Goal: Feedback & Contribution: Leave review/rating

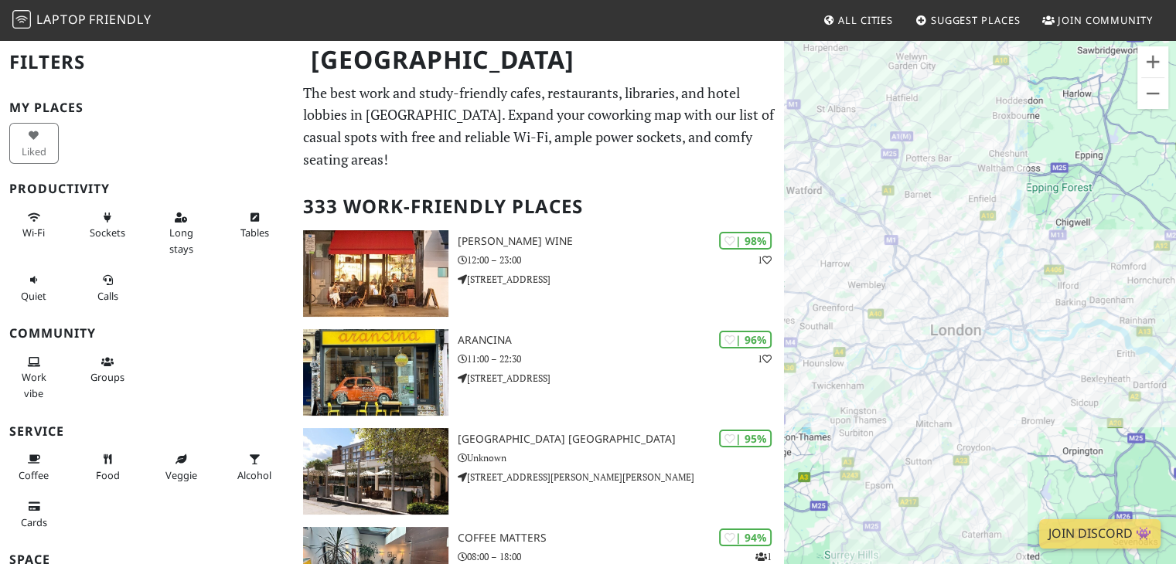
drag, startPoint x: 1163, startPoint y: 348, endPoint x: 962, endPoint y: 319, distance: 202.2
click at [962, 319] on div at bounding box center [980, 321] width 392 height 564
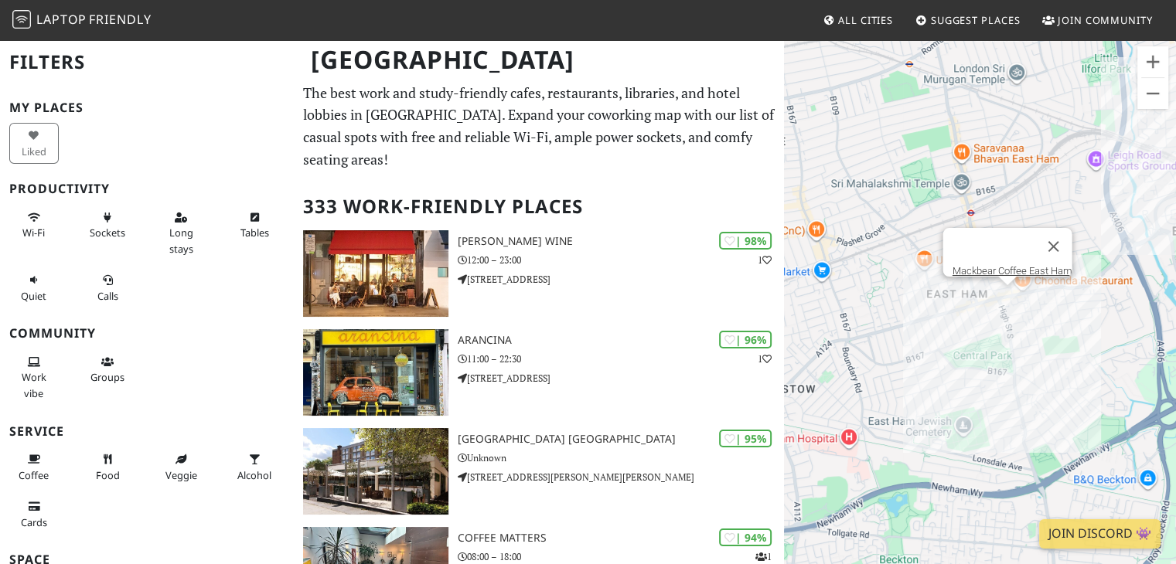
click at [1005, 294] on div "Mackbear Coffee East Ham" at bounding box center [980, 321] width 392 height 564
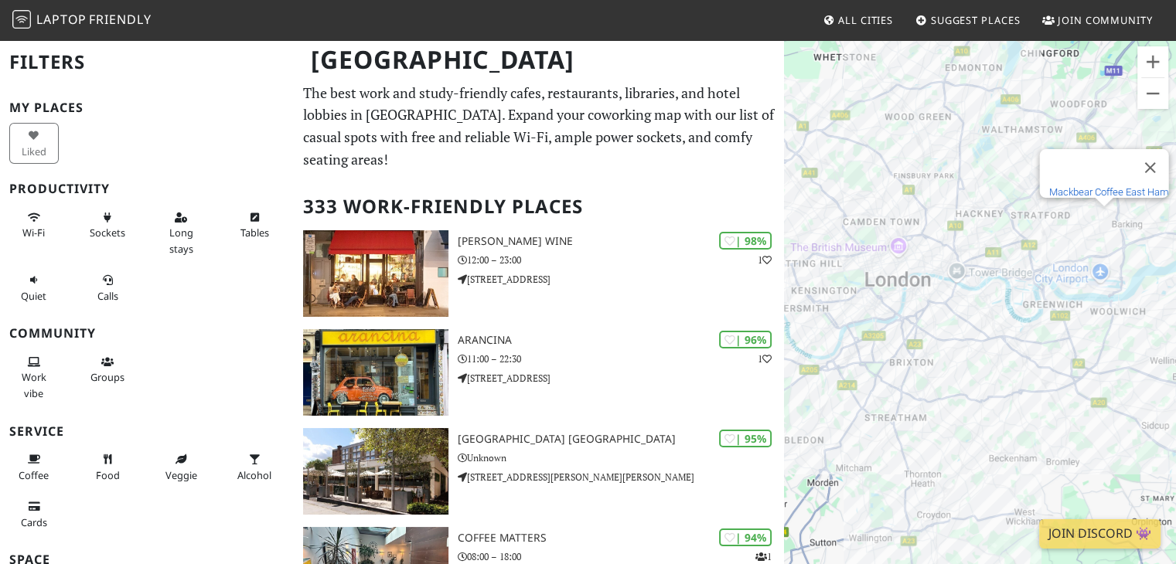
click at [1111, 186] on link "Mackbear Coffee East Ham" at bounding box center [1108, 192] width 120 height 12
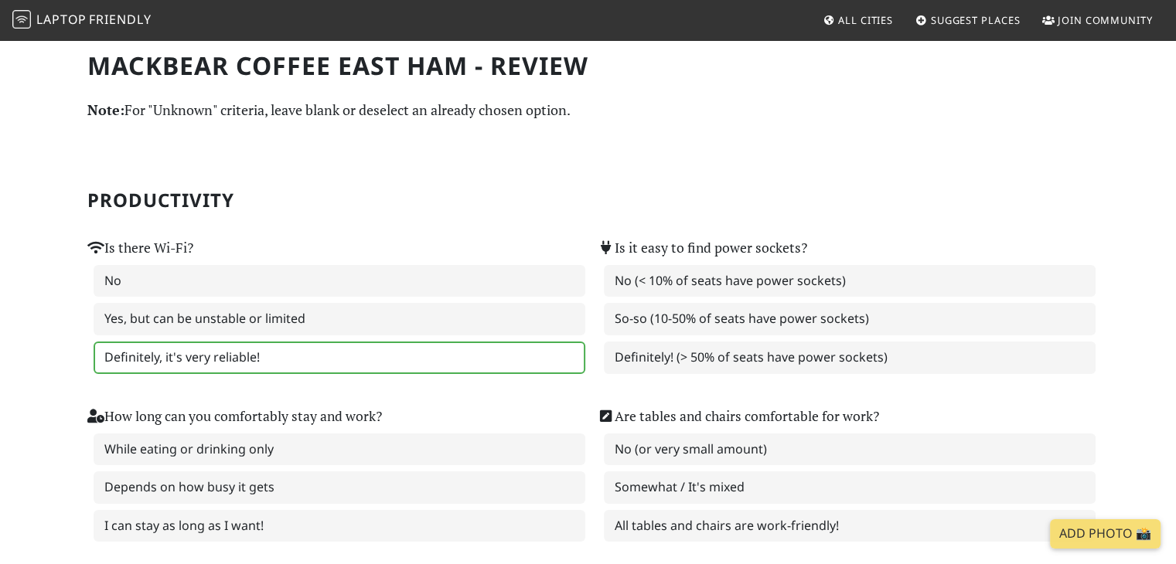
click at [240, 347] on label "Definitely, it's very reliable!" at bounding box center [340, 358] width 492 height 32
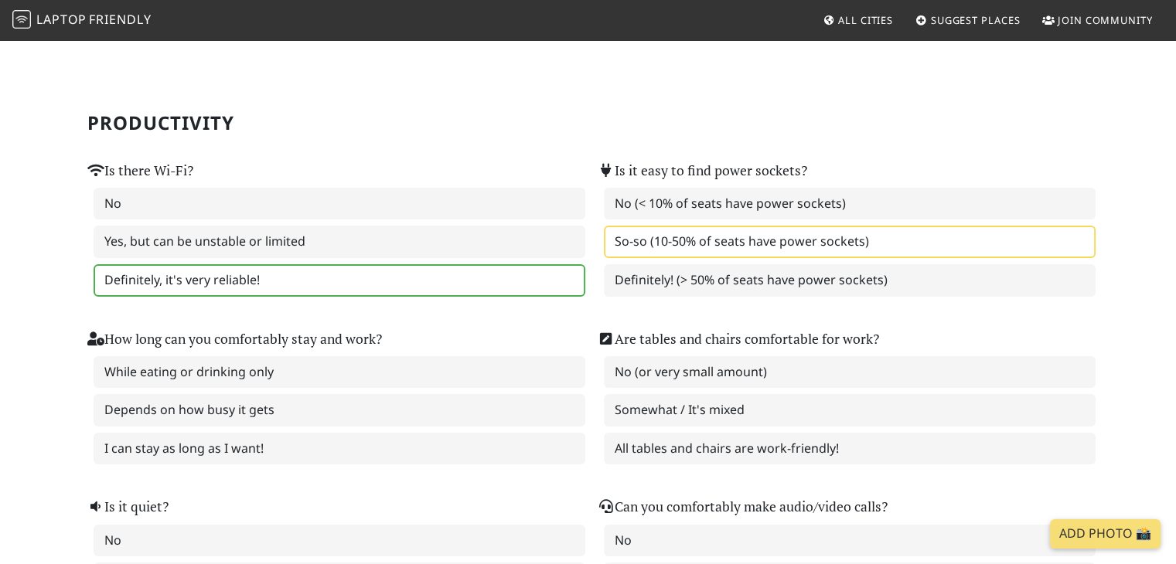
click at [660, 253] on label "So-so (10-50% of seats have power sockets)" at bounding box center [850, 242] width 492 height 32
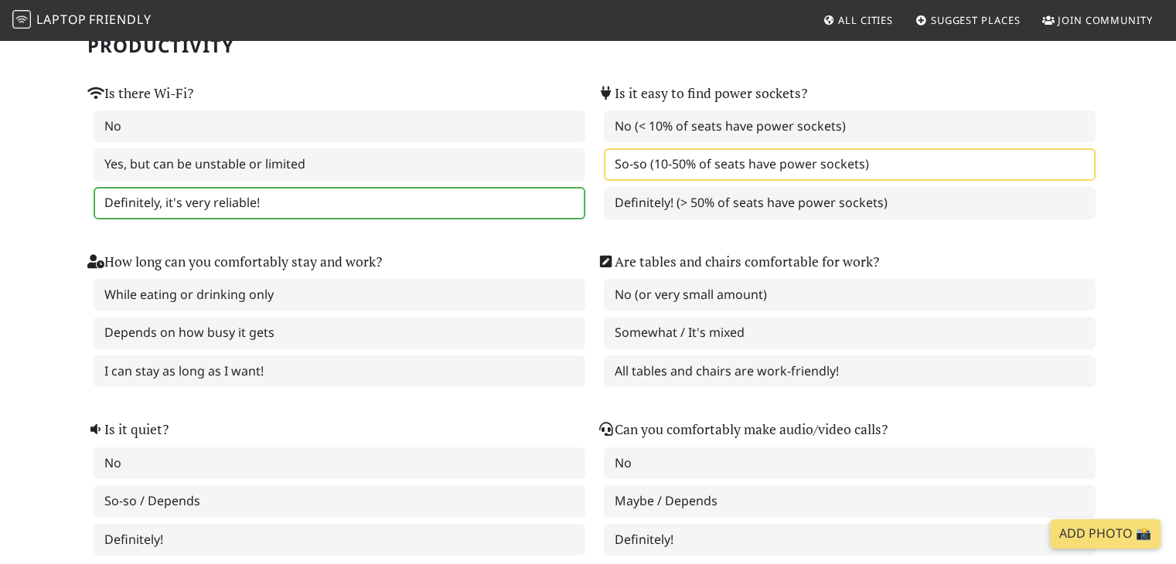
click at [417, 318] on label "Depends on how busy it gets" at bounding box center [340, 333] width 492 height 32
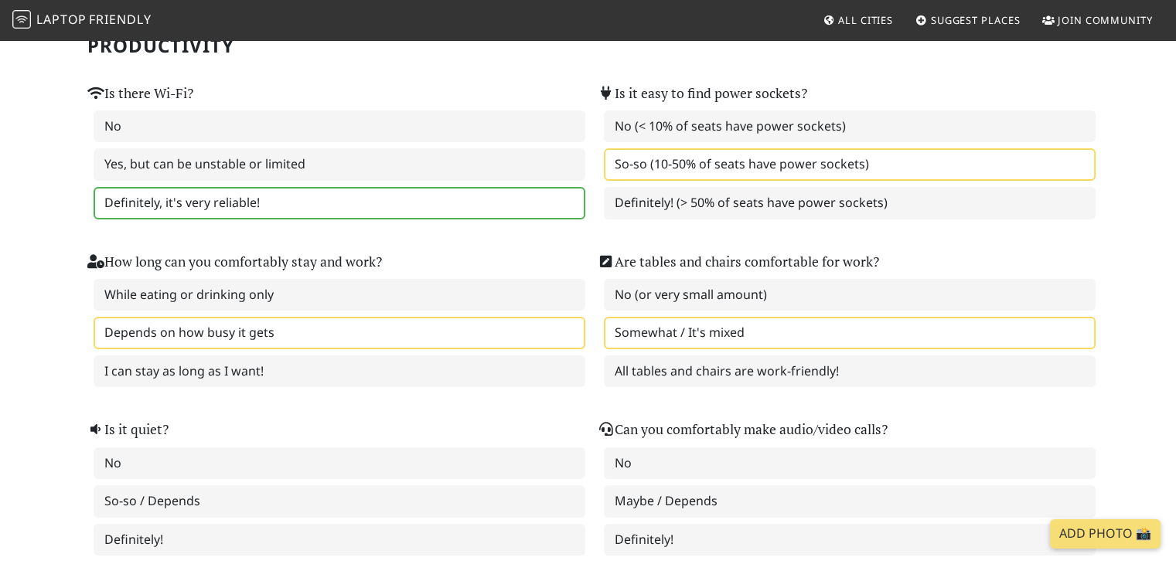
click at [694, 317] on label "Somewhat / It's mixed" at bounding box center [850, 333] width 492 height 32
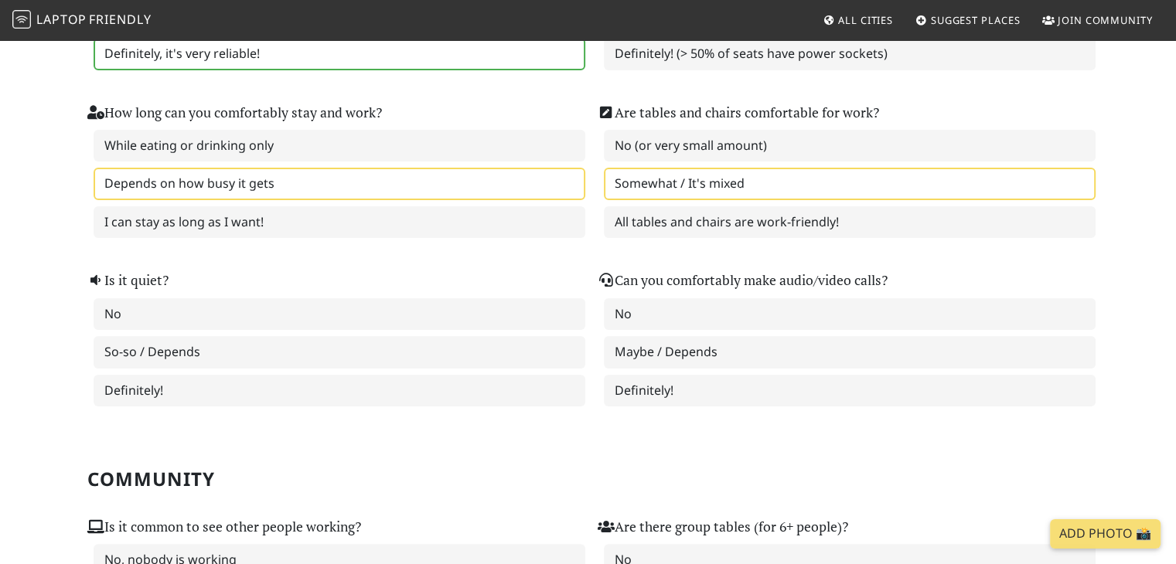
scroll to position [309, 0]
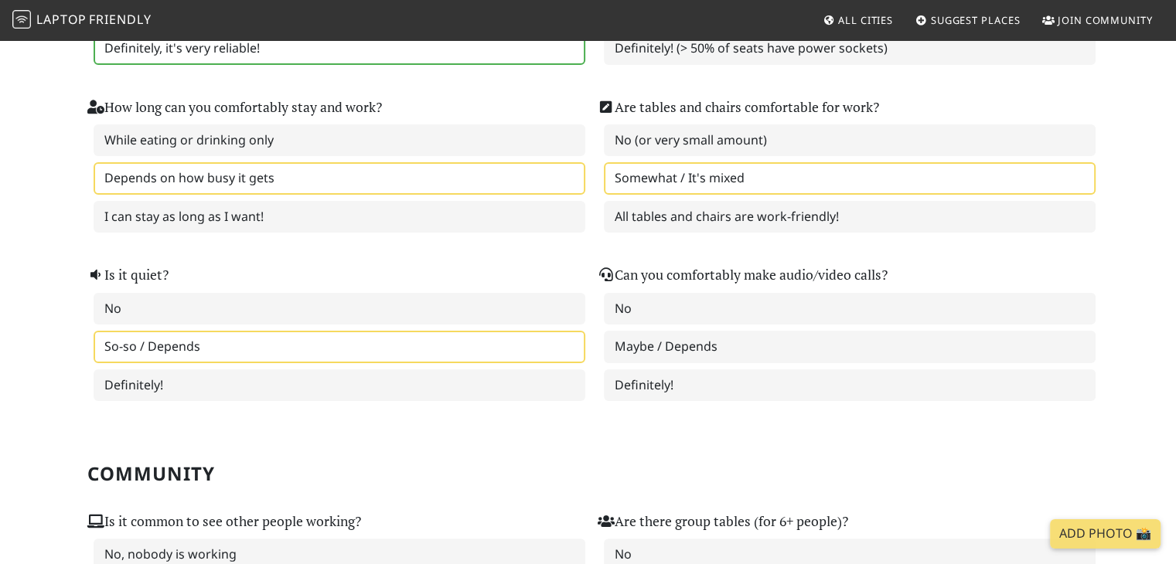
click at [409, 335] on label "So-so / Depends" at bounding box center [340, 347] width 492 height 32
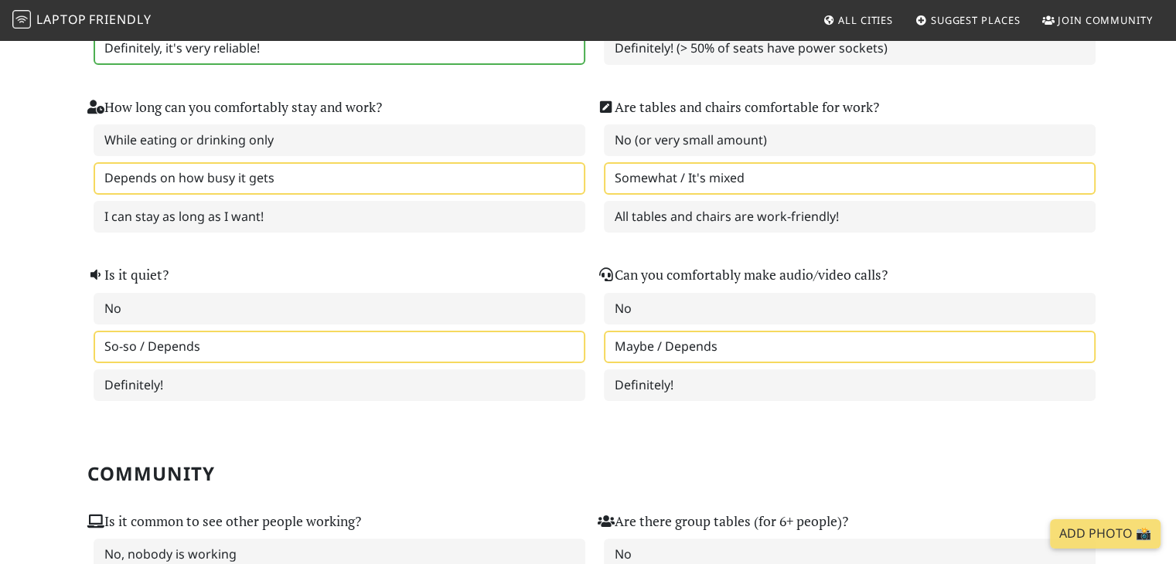
click at [741, 331] on label "Maybe / Depends" at bounding box center [850, 347] width 492 height 32
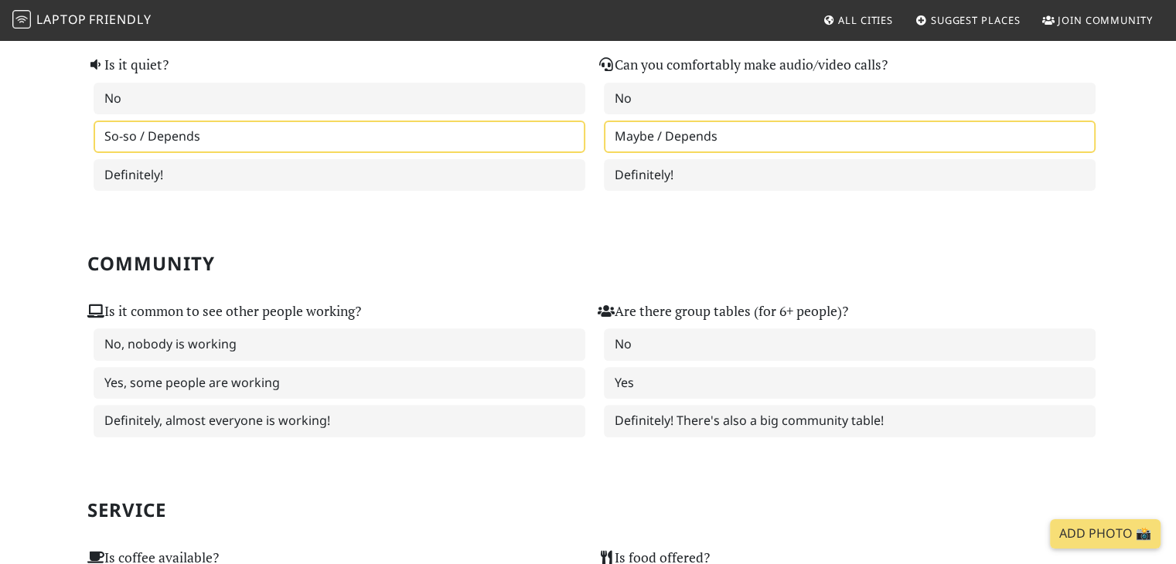
scroll to position [541, 0]
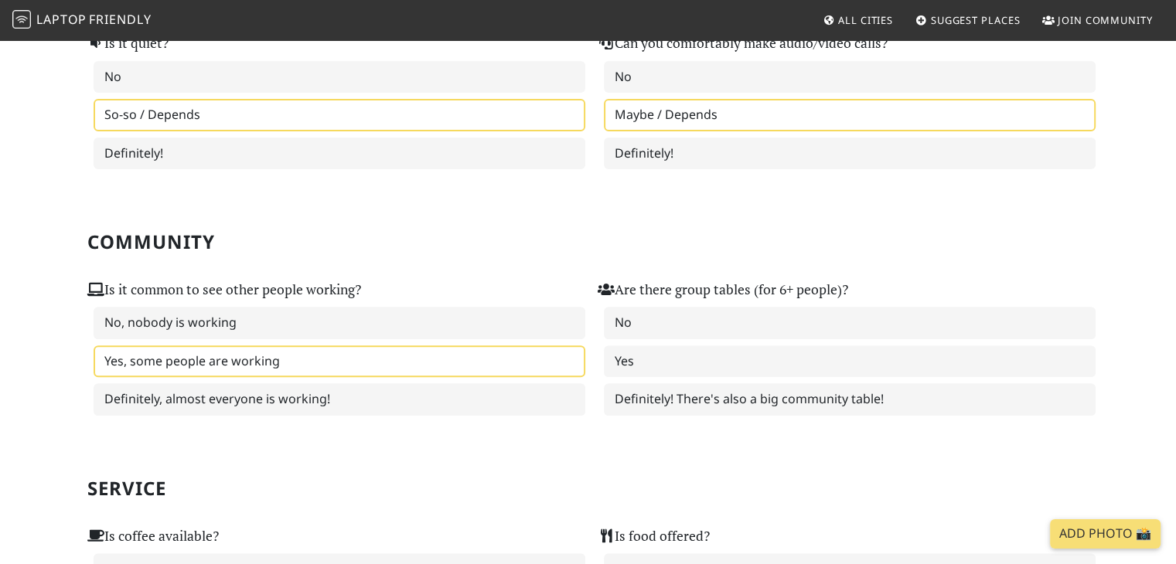
click at [248, 361] on label "Yes, some people are working" at bounding box center [340, 362] width 492 height 32
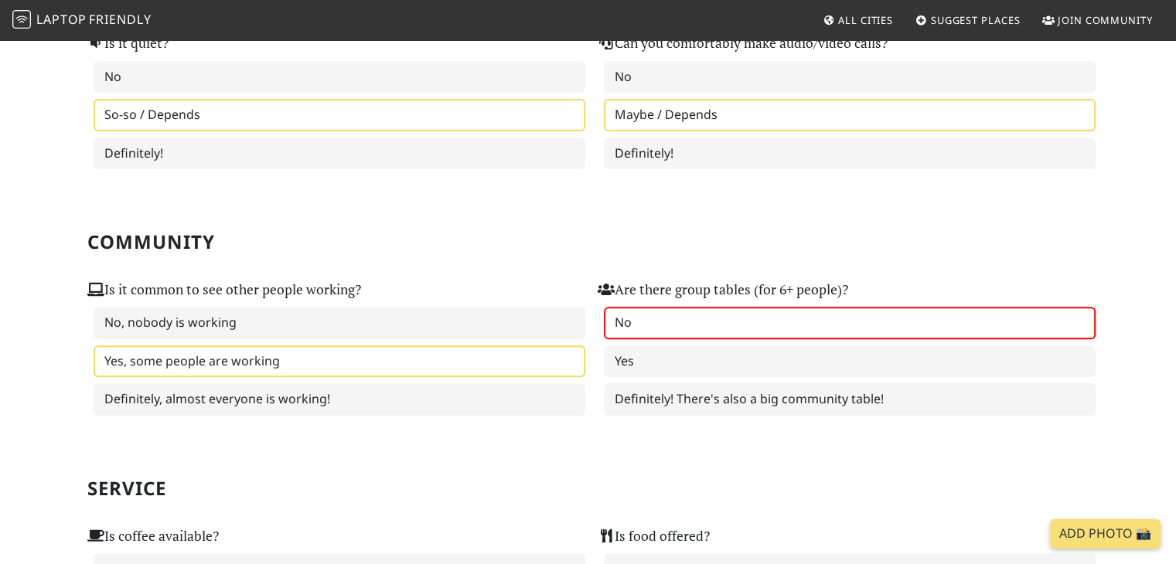
click at [668, 307] on label "No" at bounding box center [850, 323] width 492 height 32
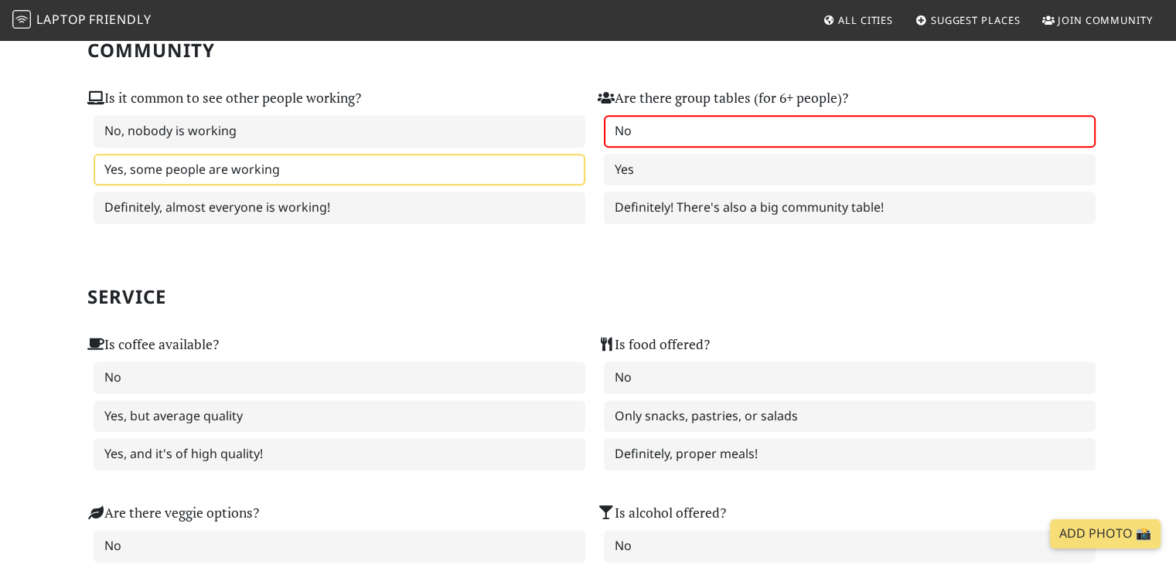
scroll to position [850, 0]
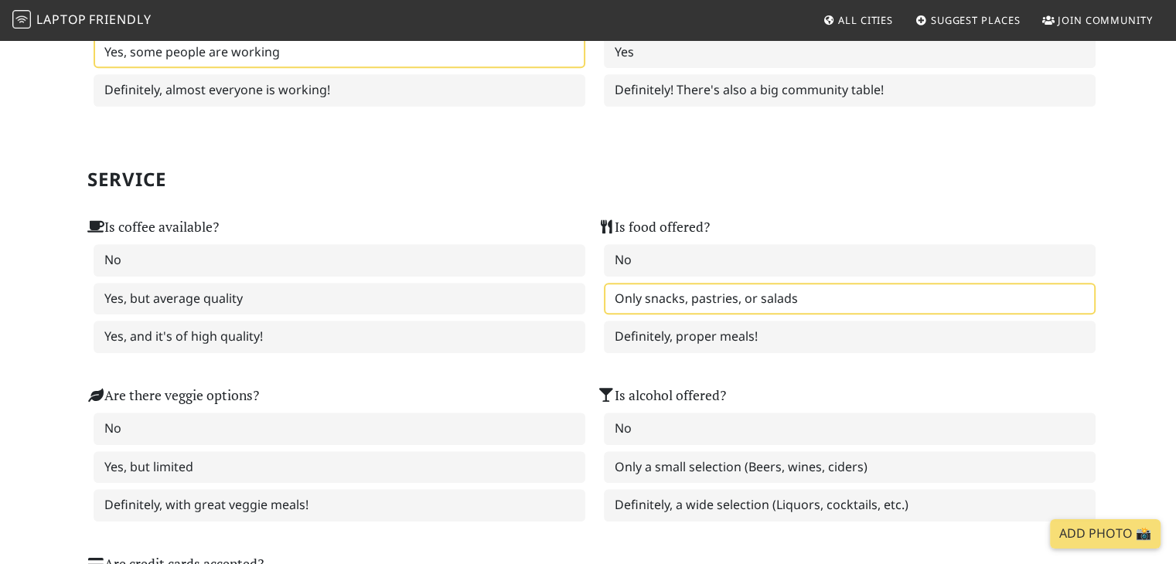
drag, startPoint x: 636, startPoint y: 295, endPoint x: 616, endPoint y: 298, distance: 20.3
click at [616, 298] on label "Only snacks, pastries, or salads" at bounding box center [850, 299] width 492 height 32
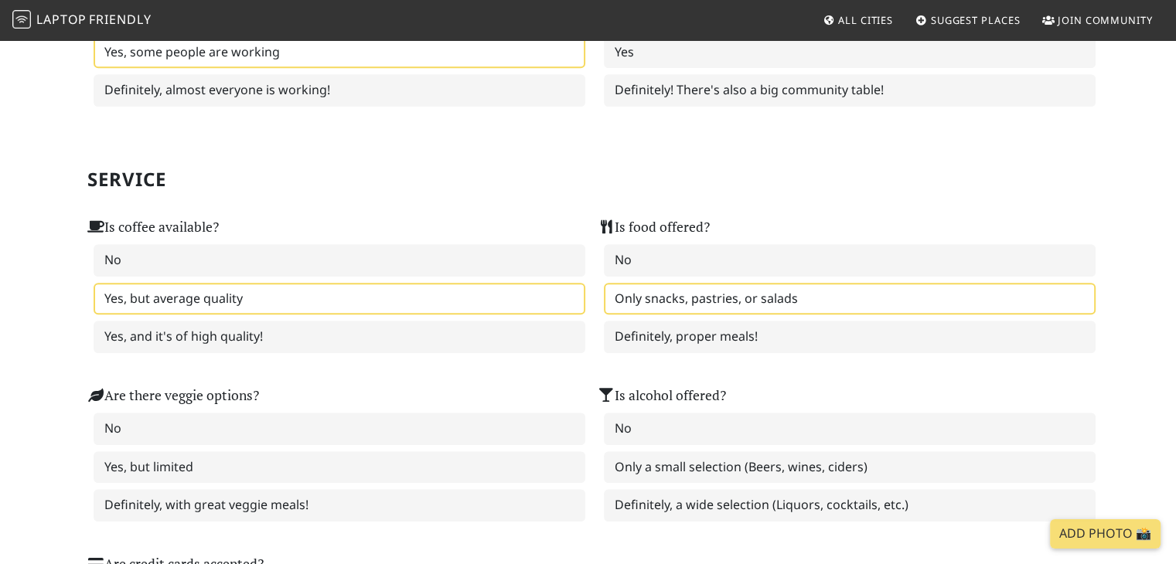
click at [499, 283] on label "Yes, but average quality" at bounding box center [340, 299] width 492 height 32
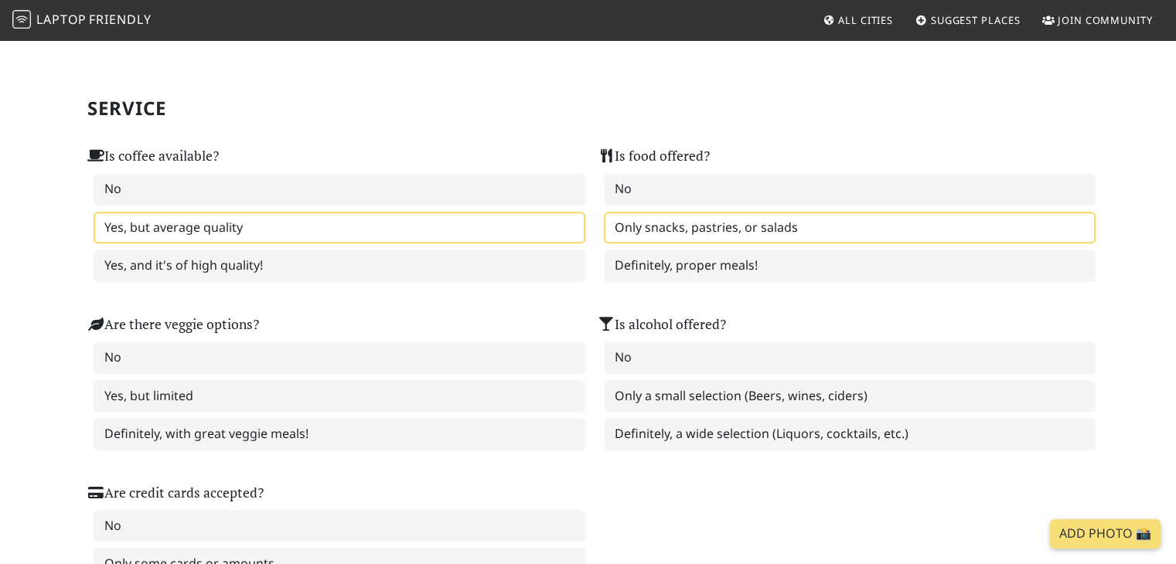
scroll to position [1005, 0]
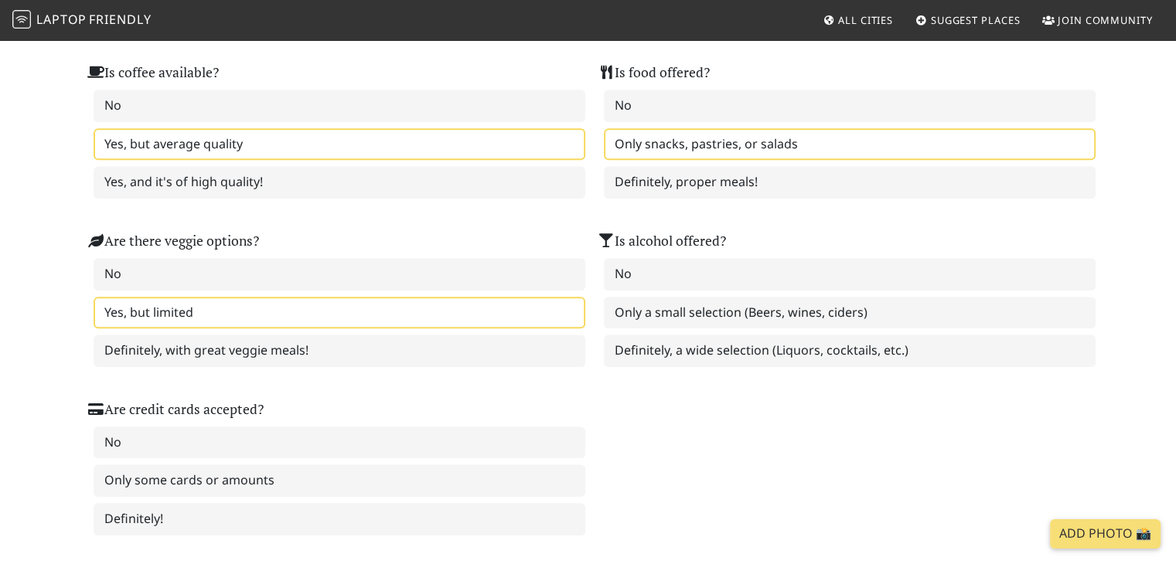
click at [389, 297] on label "Yes, but limited" at bounding box center [340, 313] width 492 height 32
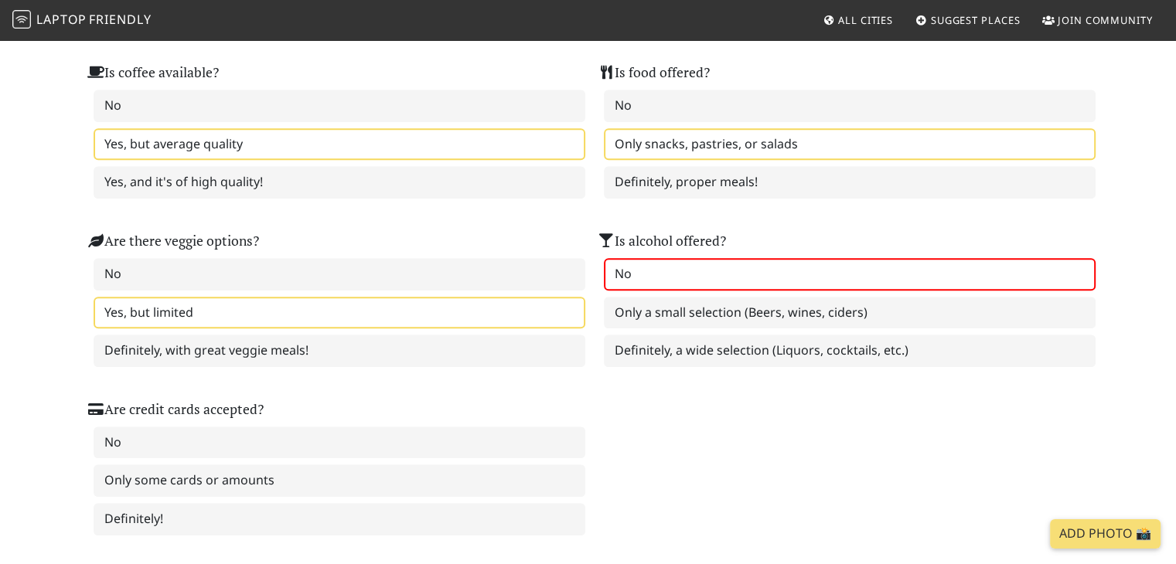
click at [669, 269] on label "No" at bounding box center [850, 274] width 492 height 32
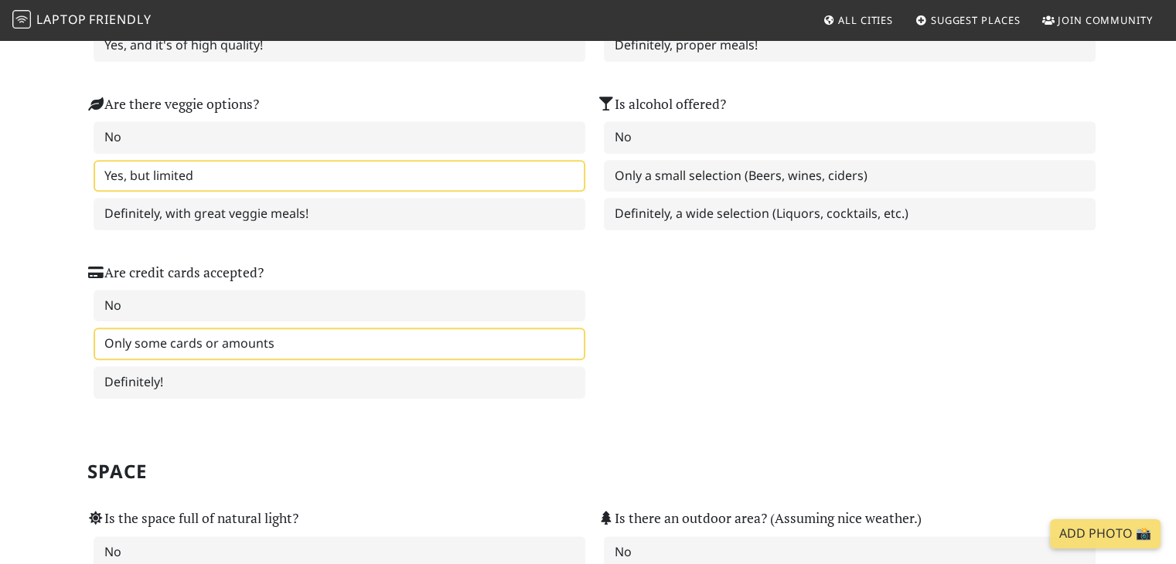
scroll to position [1159, 0]
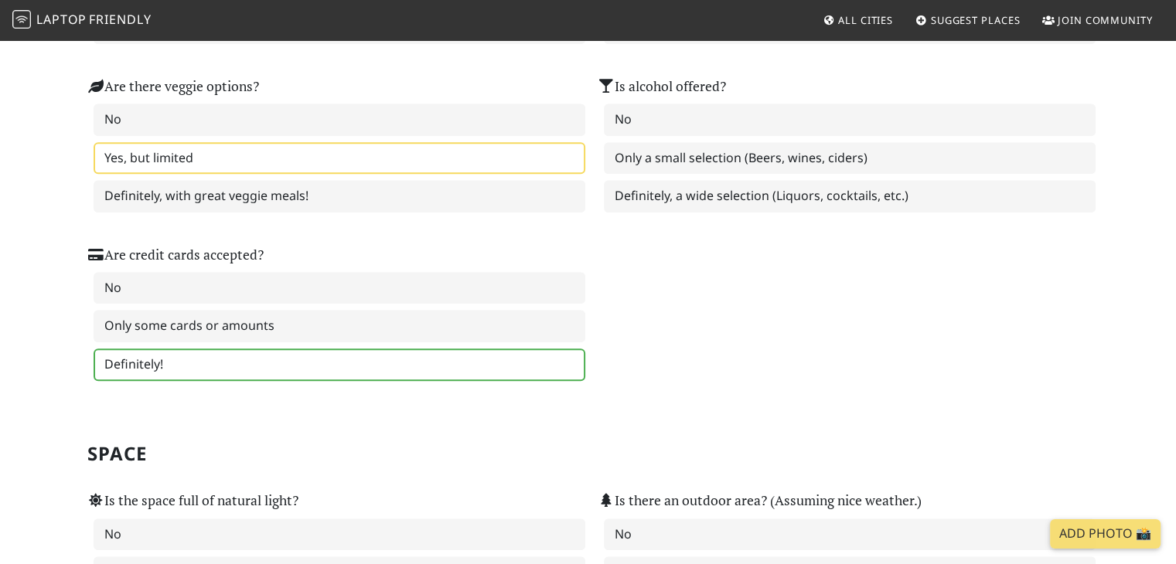
click at [322, 349] on label "Definitely!" at bounding box center [340, 365] width 492 height 32
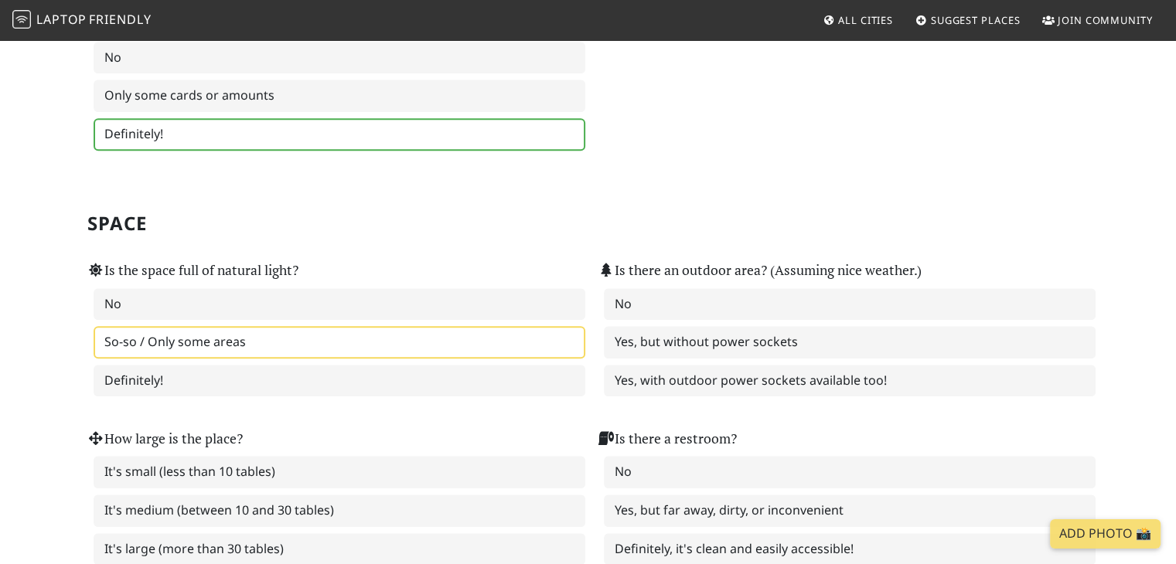
scroll to position [1391, 0]
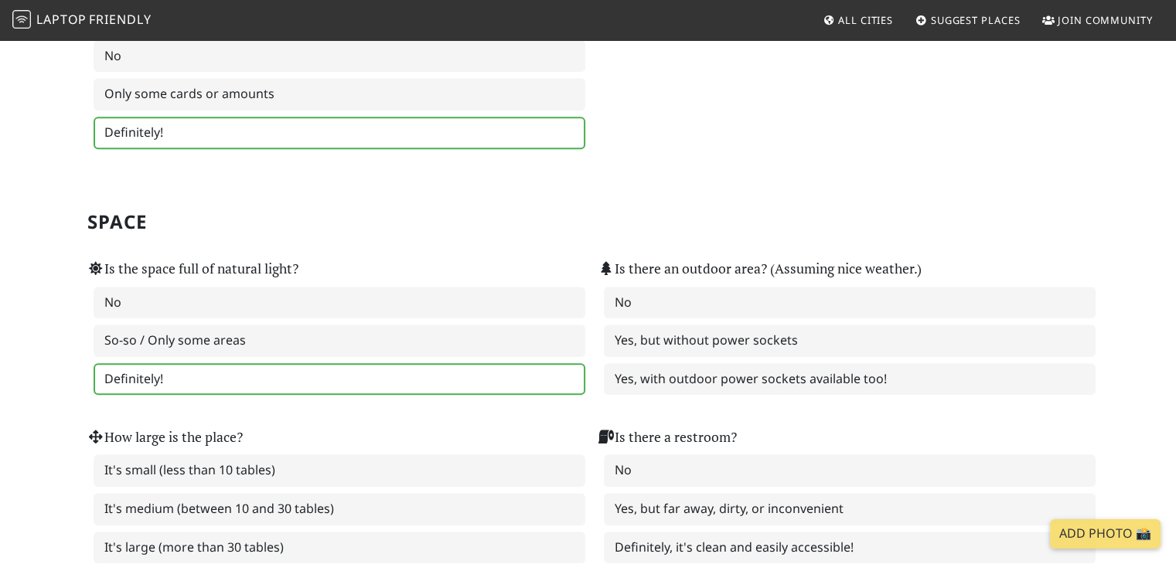
click at [298, 363] on label "Definitely!" at bounding box center [340, 379] width 492 height 32
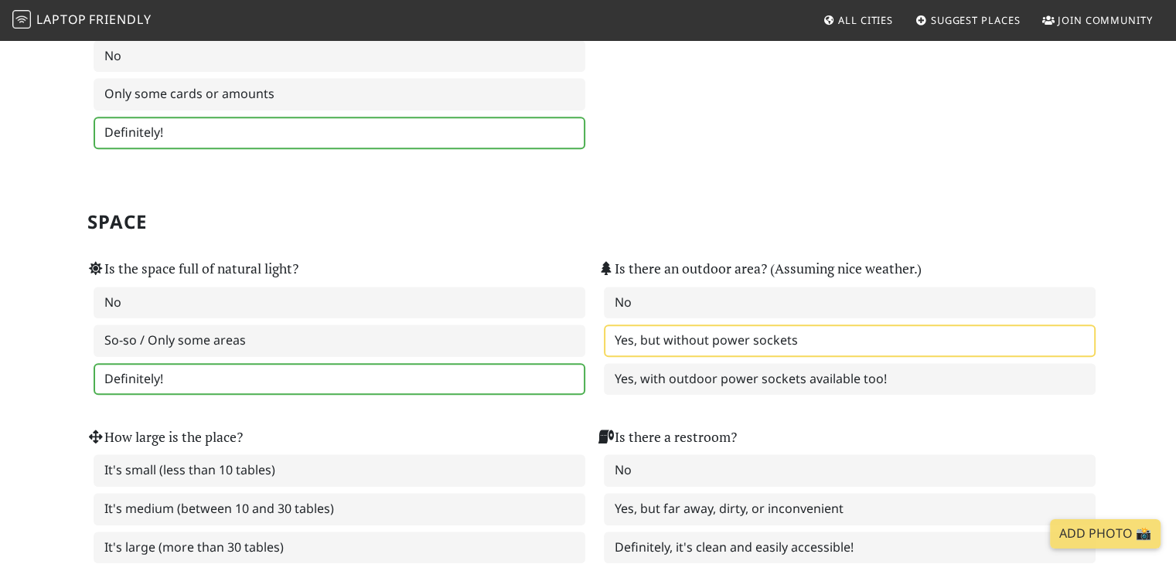
click at [733, 335] on label "Yes, but without power sockets" at bounding box center [850, 341] width 492 height 32
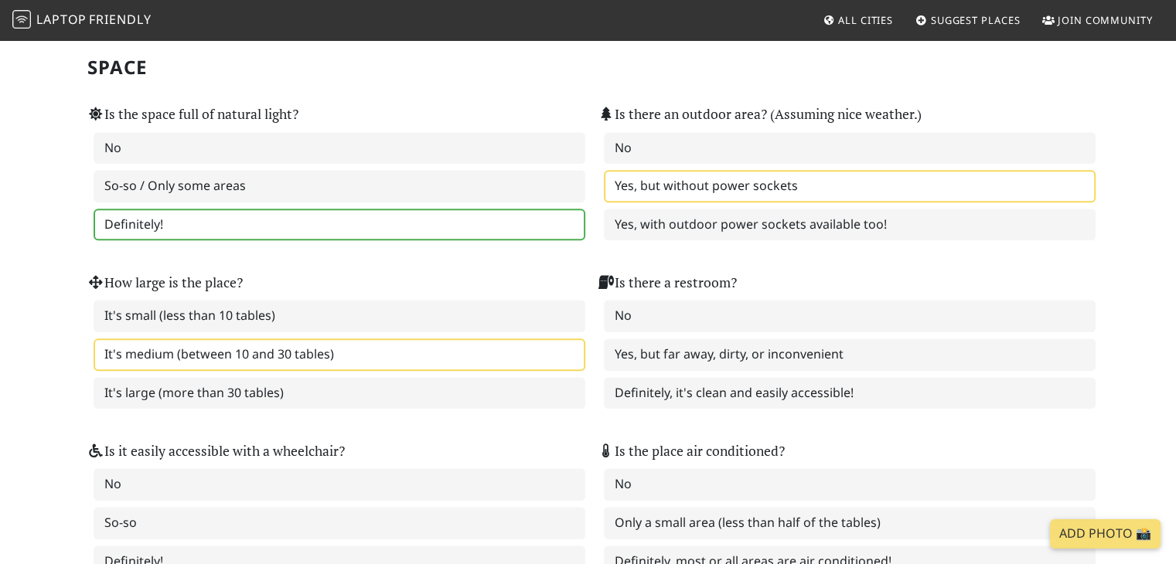
click at [351, 339] on label "It's medium (between 10 and 30 tables)" at bounding box center [340, 355] width 492 height 32
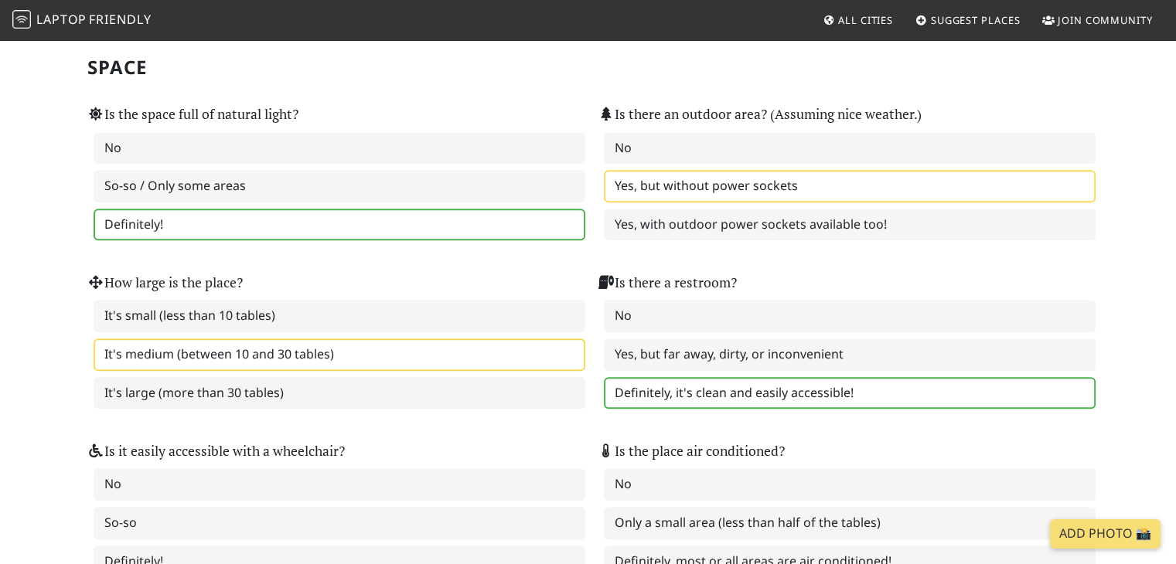
click at [772, 377] on label "Definitely, it's clean and easily accessible!" at bounding box center [850, 393] width 492 height 32
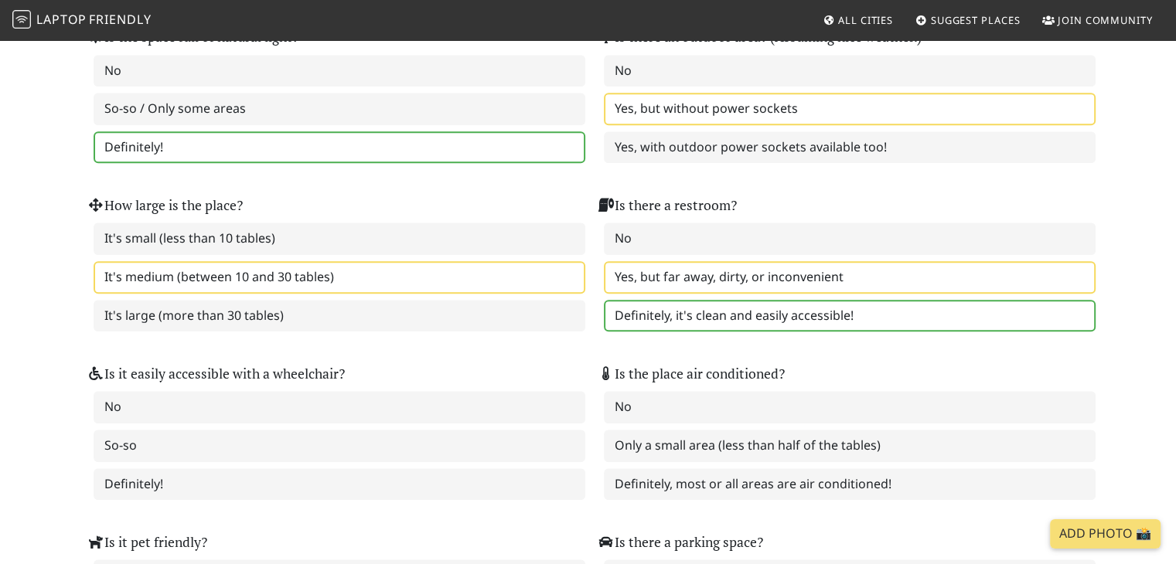
scroll to position [1700, 0]
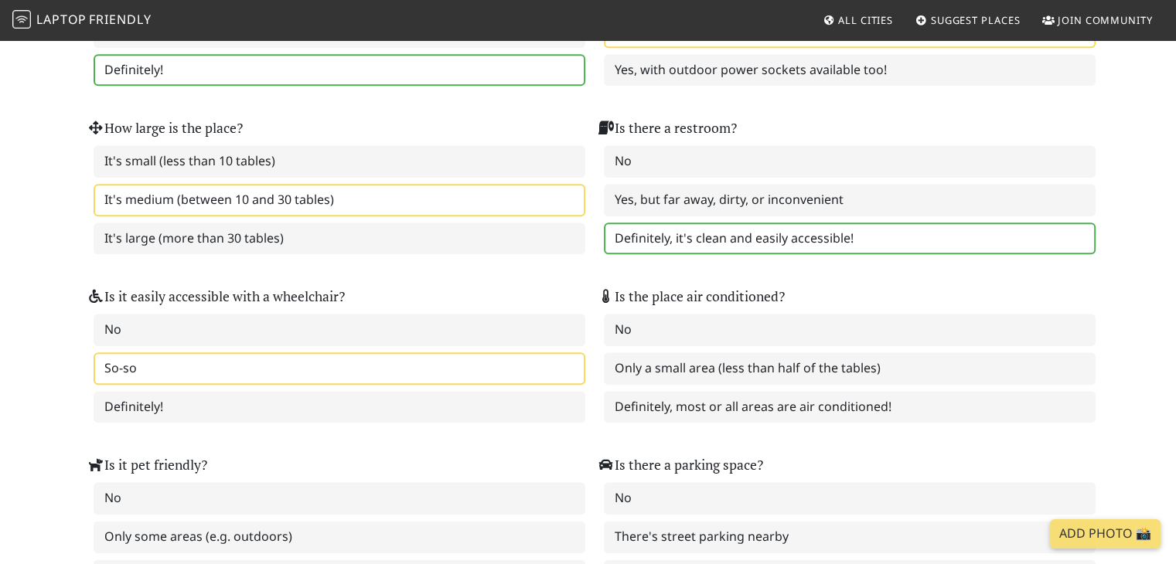
click at [513, 356] on label "So-so" at bounding box center [340, 368] width 492 height 32
click at [548, 352] on label "So-so" at bounding box center [340, 368] width 492 height 32
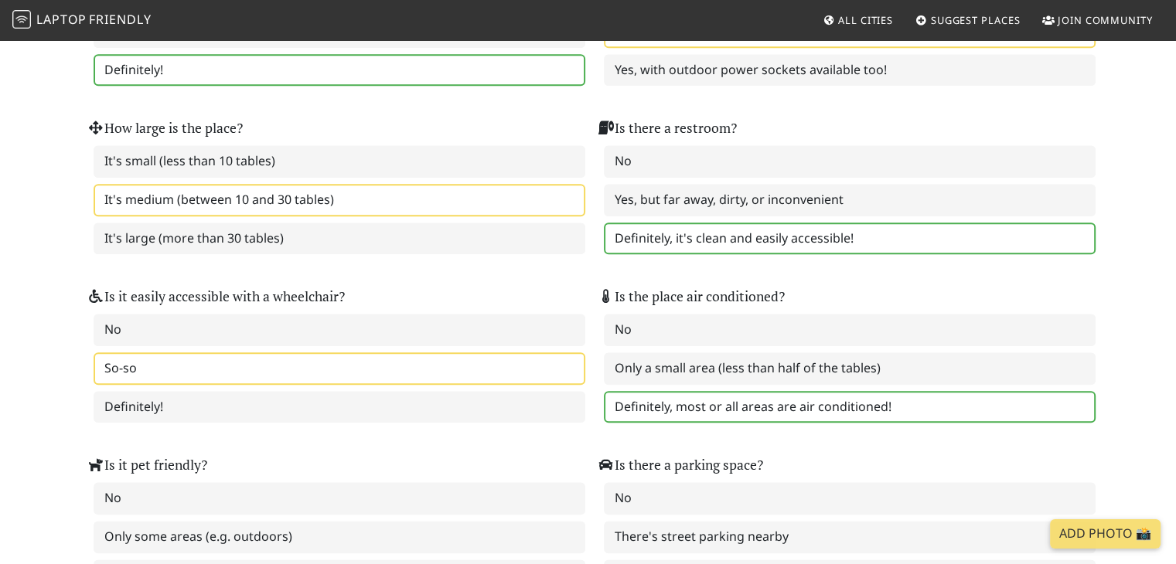
click at [661, 391] on label "Definitely, most or all areas are air conditioned!" at bounding box center [850, 407] width 492 height 32
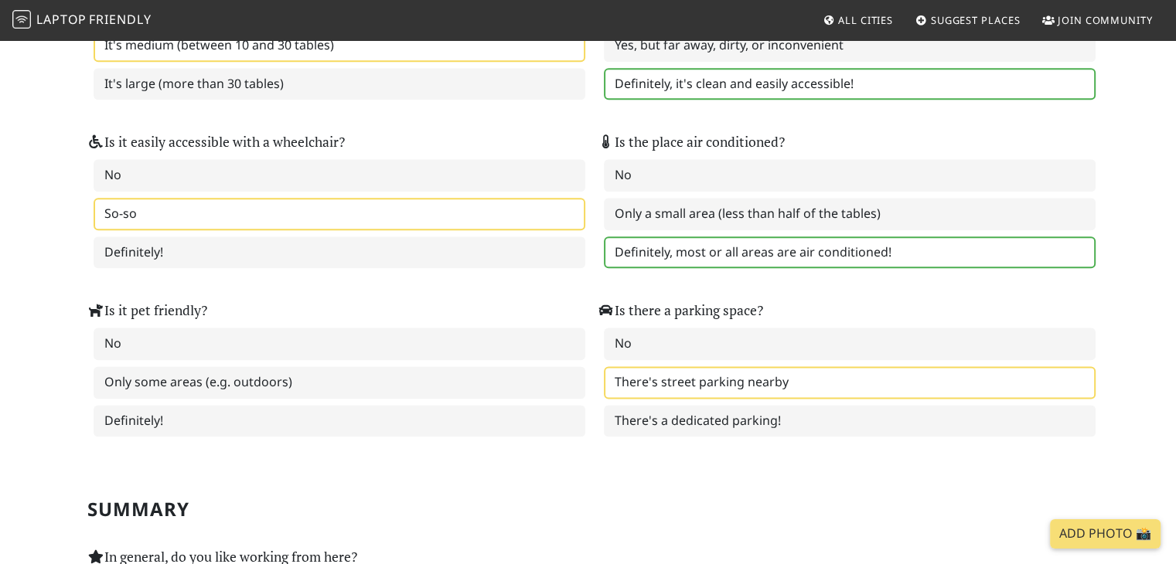
click at [651, 366] on label "There's street parking nearby" at bounding box center [850, 382] width 492 height 32
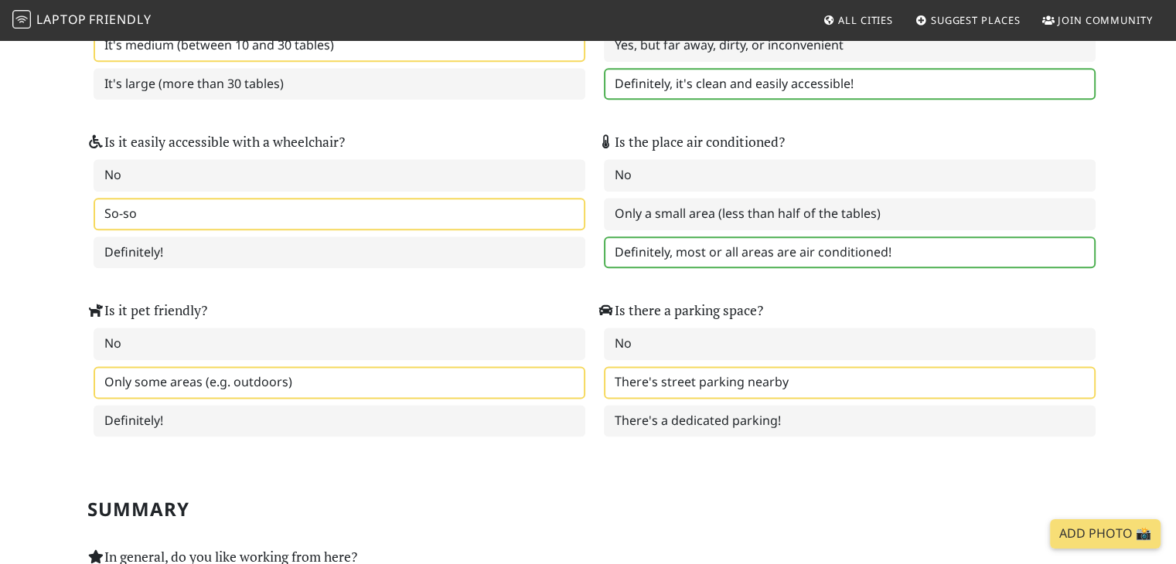
click at [353, 366] on label "Only some areas (e.g. outdoors)" at bounding box center [340, 382] width 492 height 32
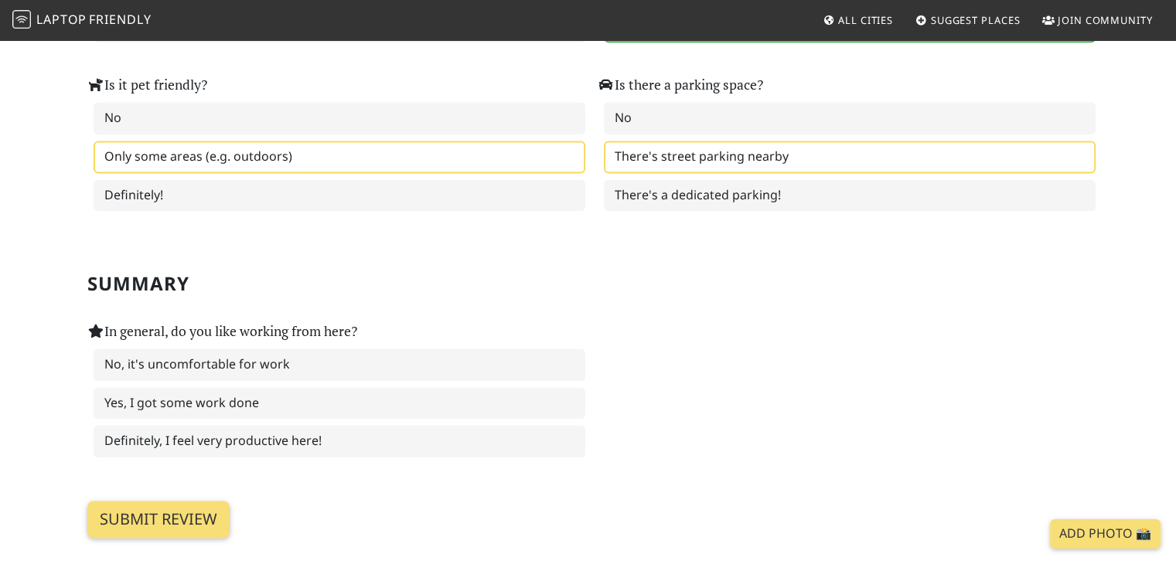
scroll to position [2087, 0]
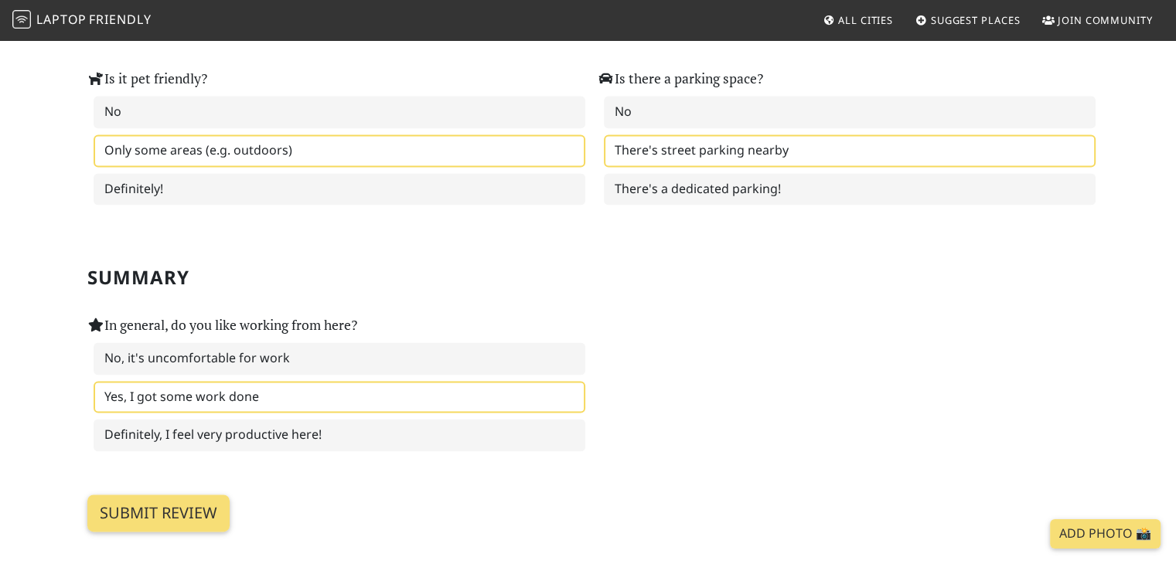
click at [278, 381] on label "Yes, I got some work done" at bounding box center [340, 397] width 492 height 32
click at [175, 495] on input "Submit review" at bounding box center [158, 513] width 142 height 37
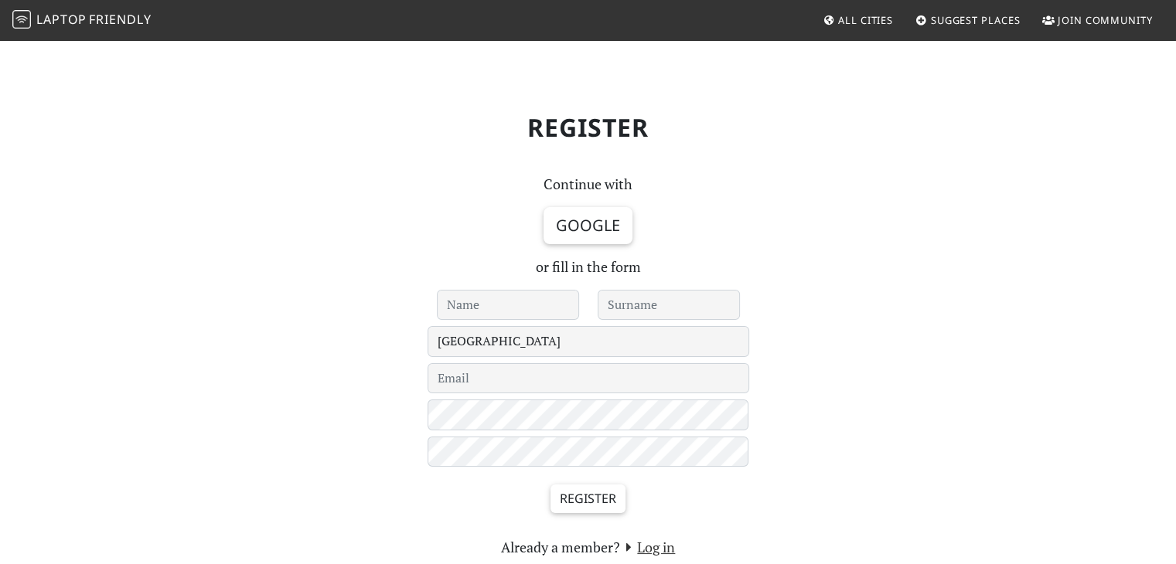
click at [524, 295] on input "text" at bounding box center [508, 305] width 142 height 31
type input "Layla"
type input "Rashid"
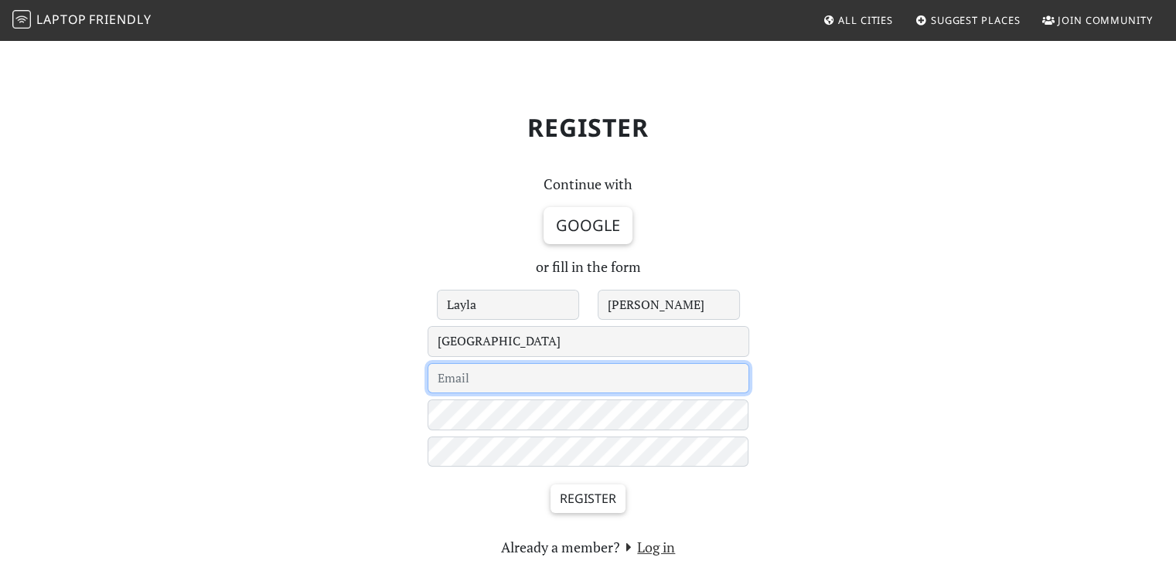
type input "[EMAIL_ADDRESS][DOMAIN_NAME]"
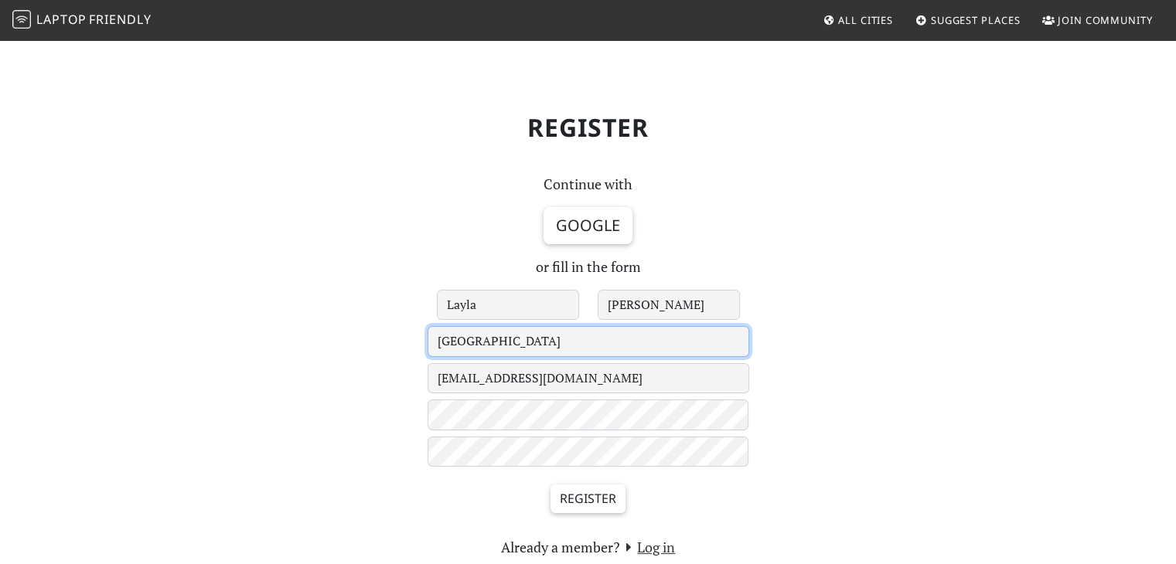
click at [501, 344] on select "Le Havre 's-Hertogenbosch - Under Review - Aachen Aarhus Abingdon Abu Dhabi Acc…" at bounding box center [588, 341] width 322 height 31
select select "2"
click at [427, 326] on select "Le Havre 's-Hertogenbosch - Under Review - Aachen Aarhus Abingdon Abu Dhabi Acc…" at bounding box center [588, 341] width 322 height 31
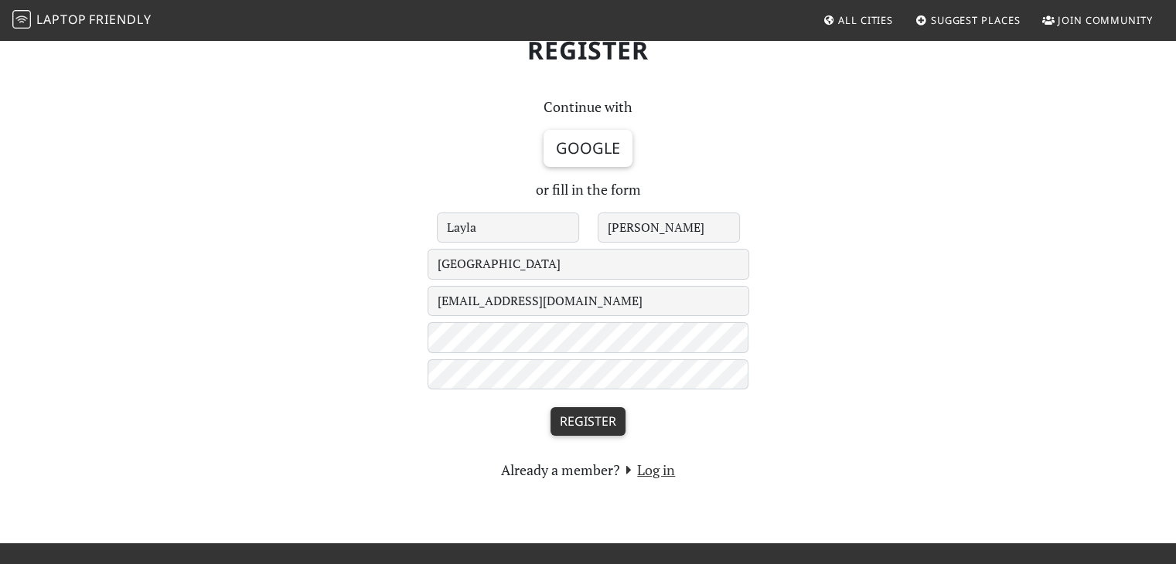
click at [569, 413] on input "Register" at bounding box center [587, 421] width 75 height 29
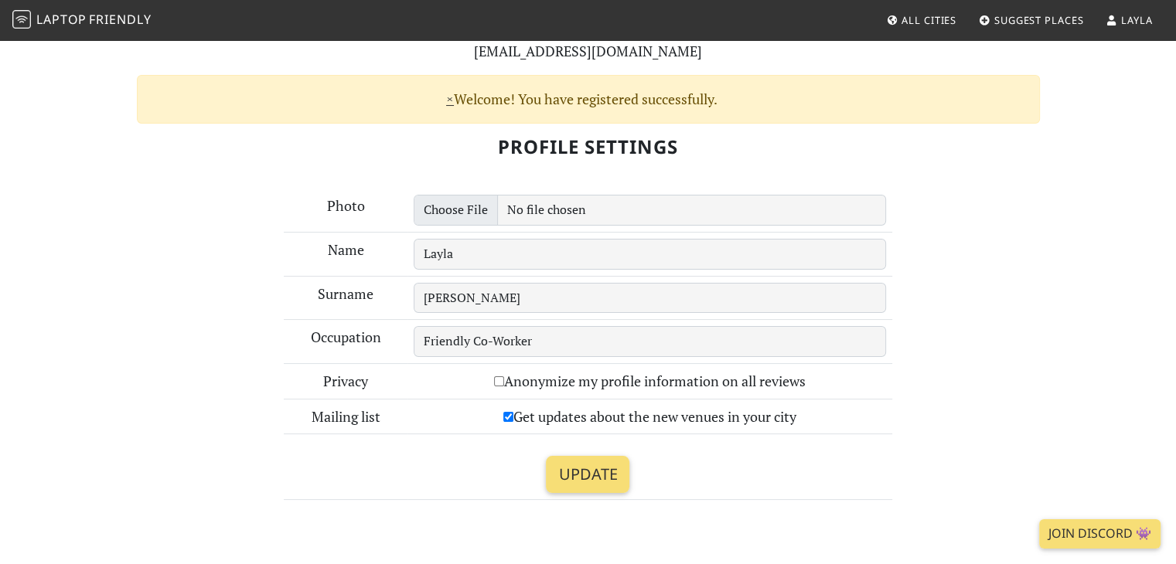
scroll to position [155, 0]
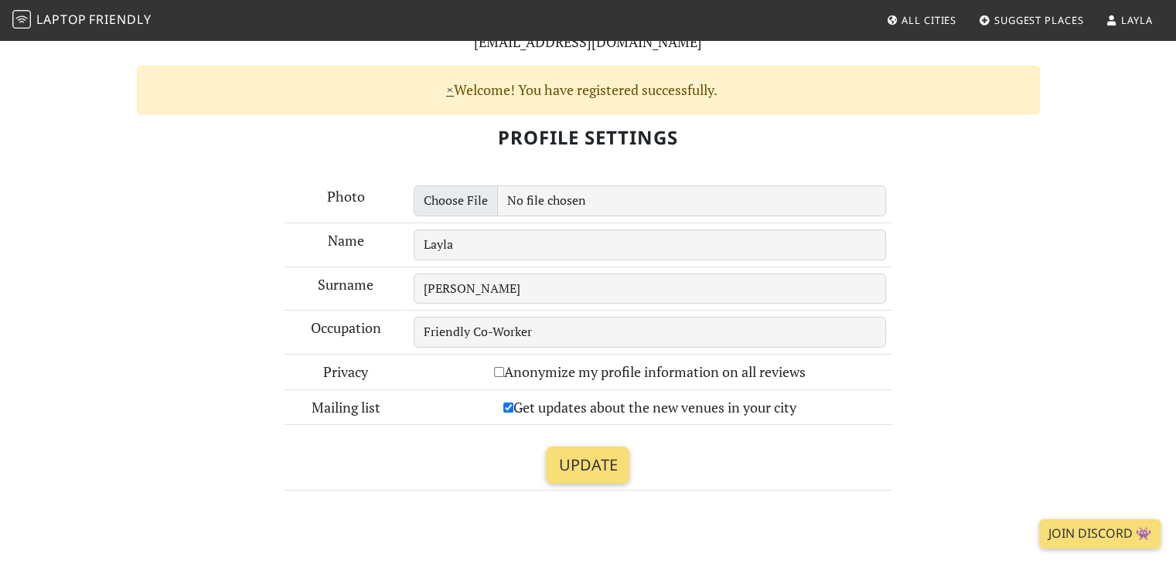
click at [503, 403] on input "Get updates about the new venues in your city" at bounding box center [508, 408] width 10 height 10
checkbox input "true"
click at [583, 454] on input "Update" at bounding box center [587, 465] width 83 height 37
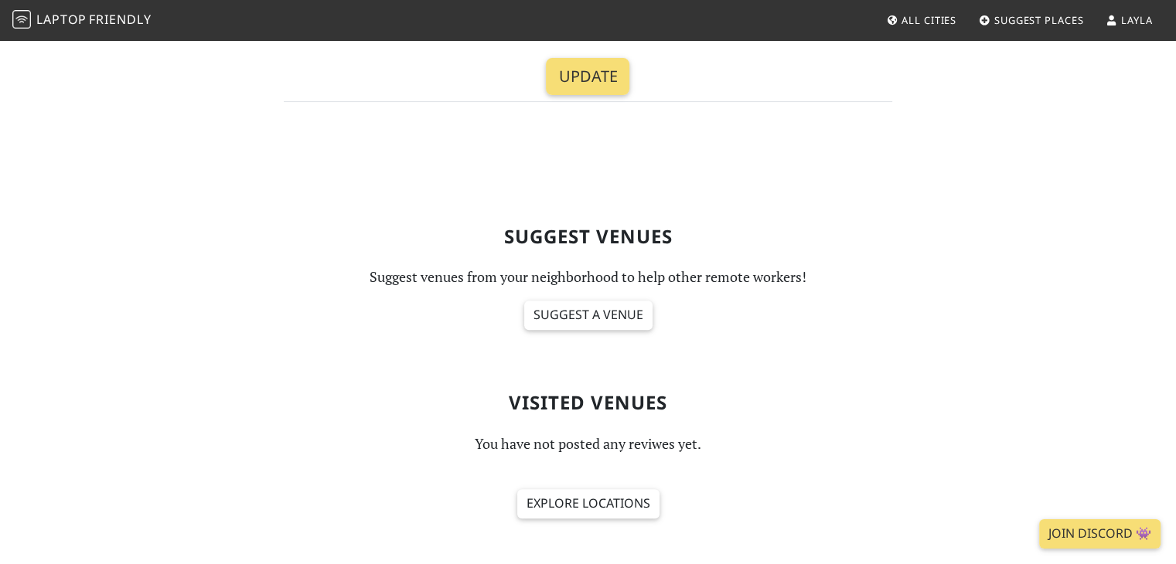
scroll to position [493, 0]
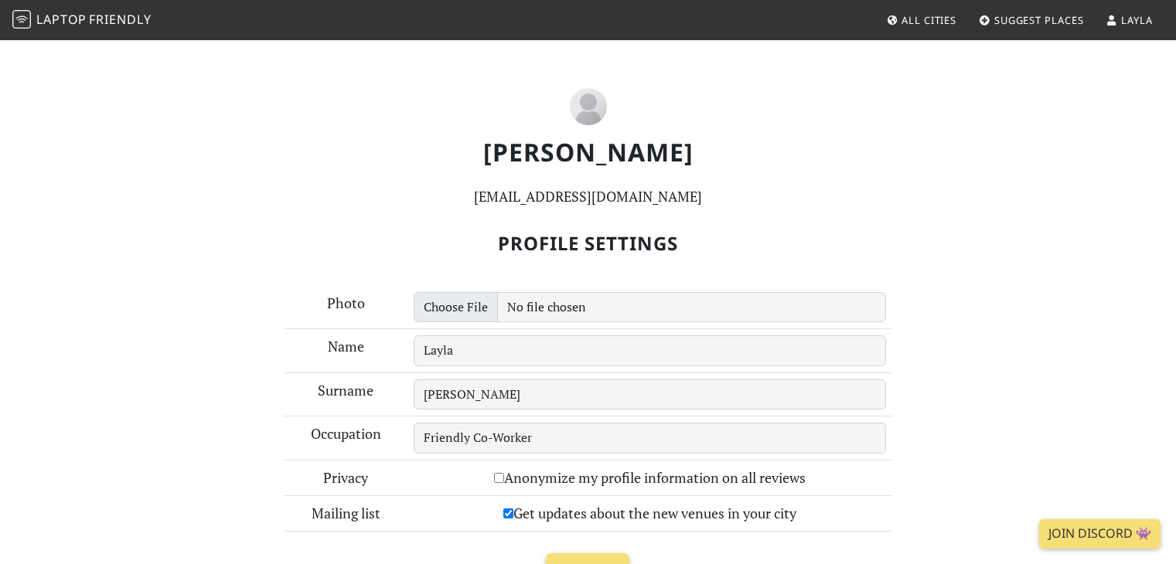
scroll to position [157, 0]
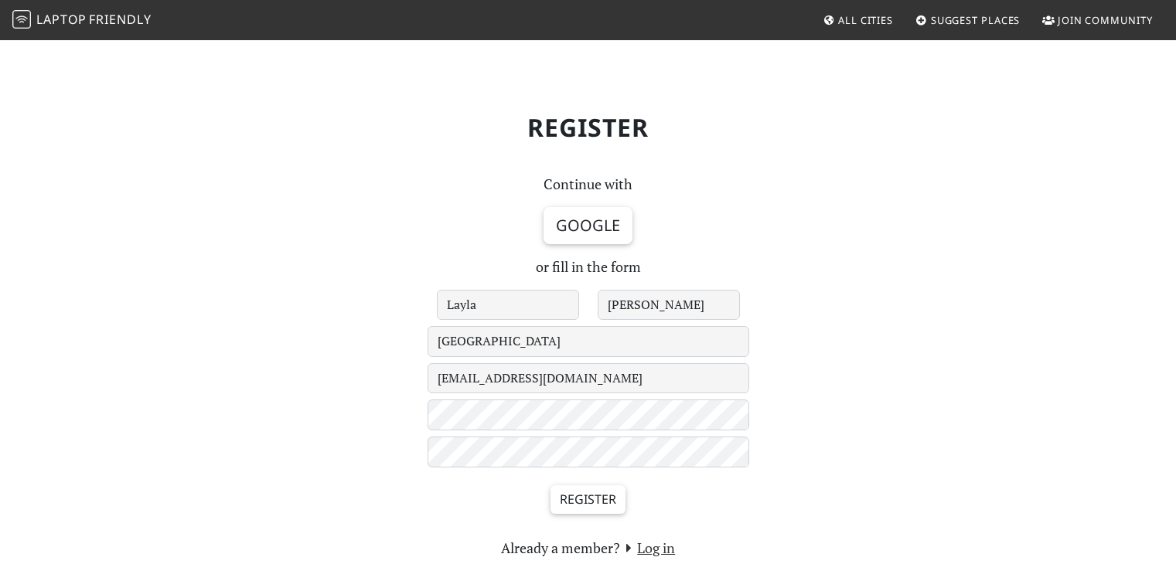
select select "2"
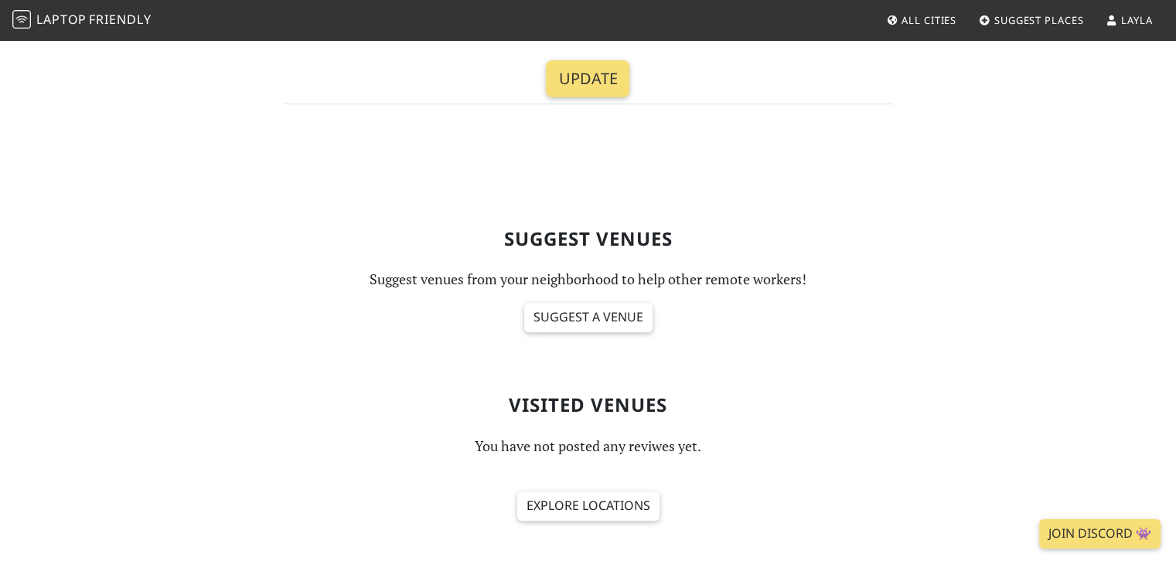
scroll to position [107, 0]
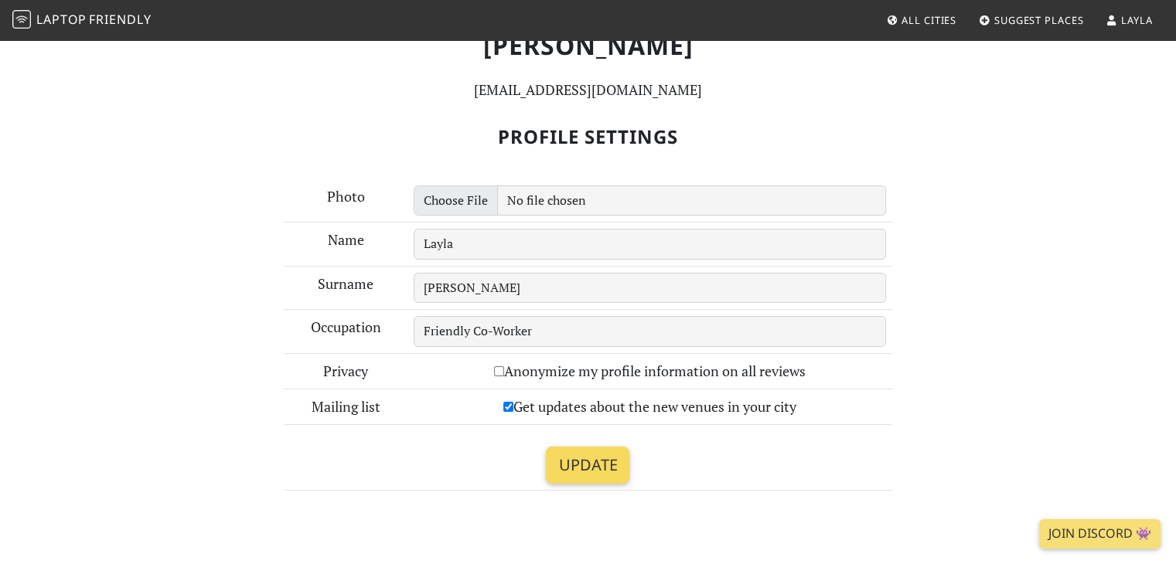
click at [605, 472] on input "Update" at bounding box center [587, 465] width 83 height 37
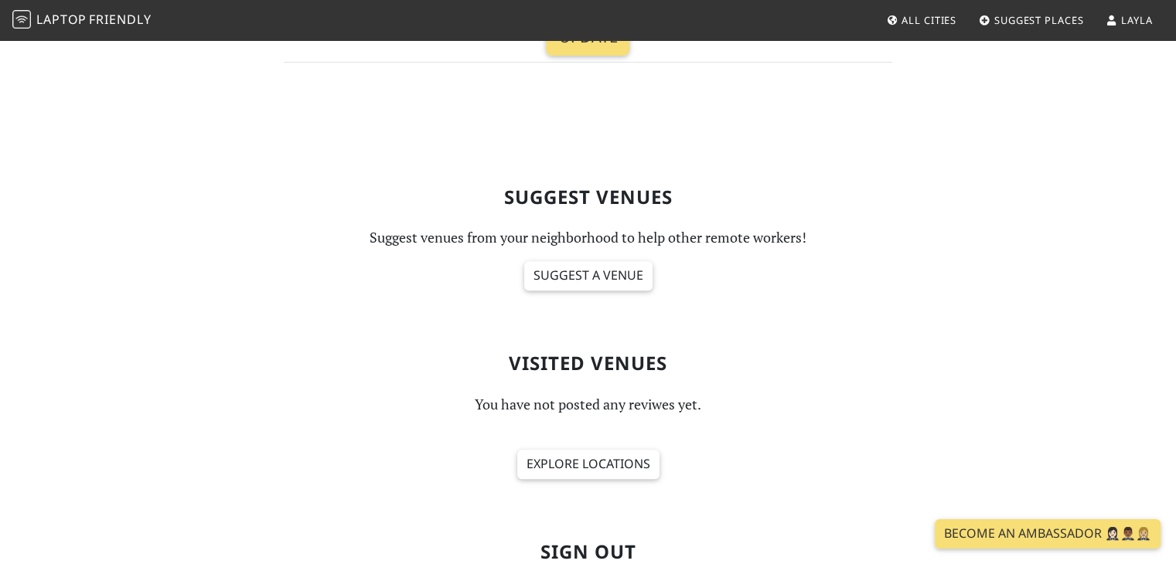
scroll to position [618, 0]
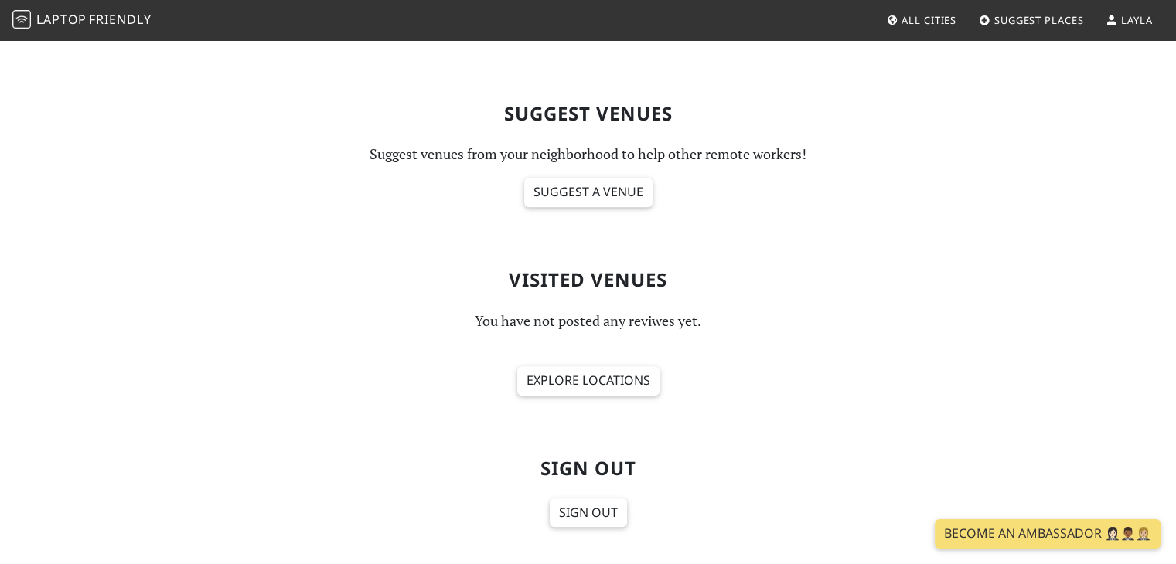
click at [933, 13] on span "All Cities" at bounding box center [928, 20] width 55 height 14
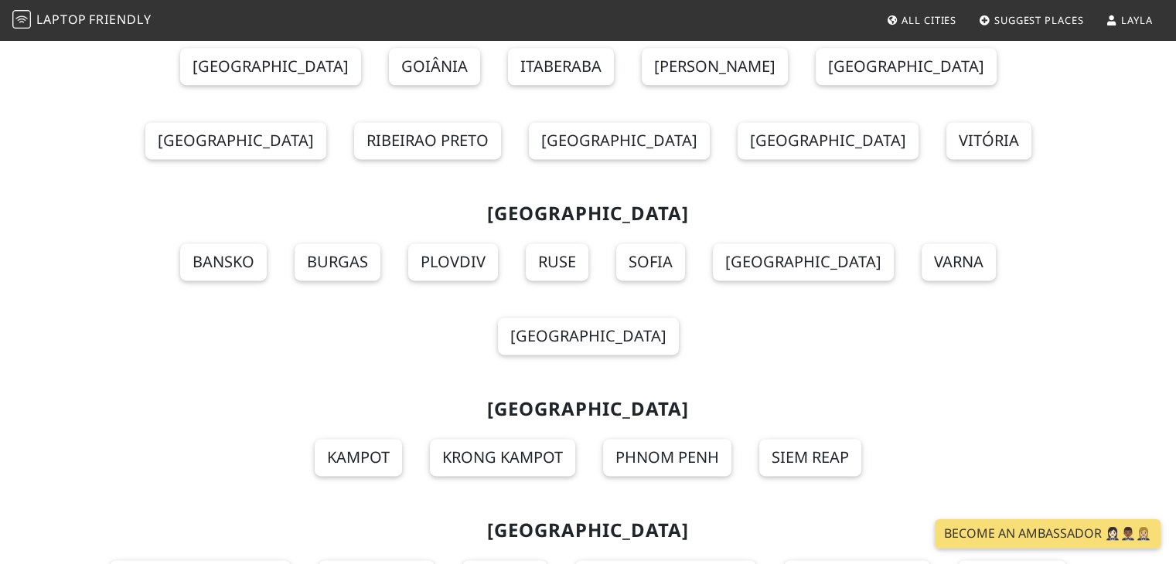
scroll to position [16760, 0]
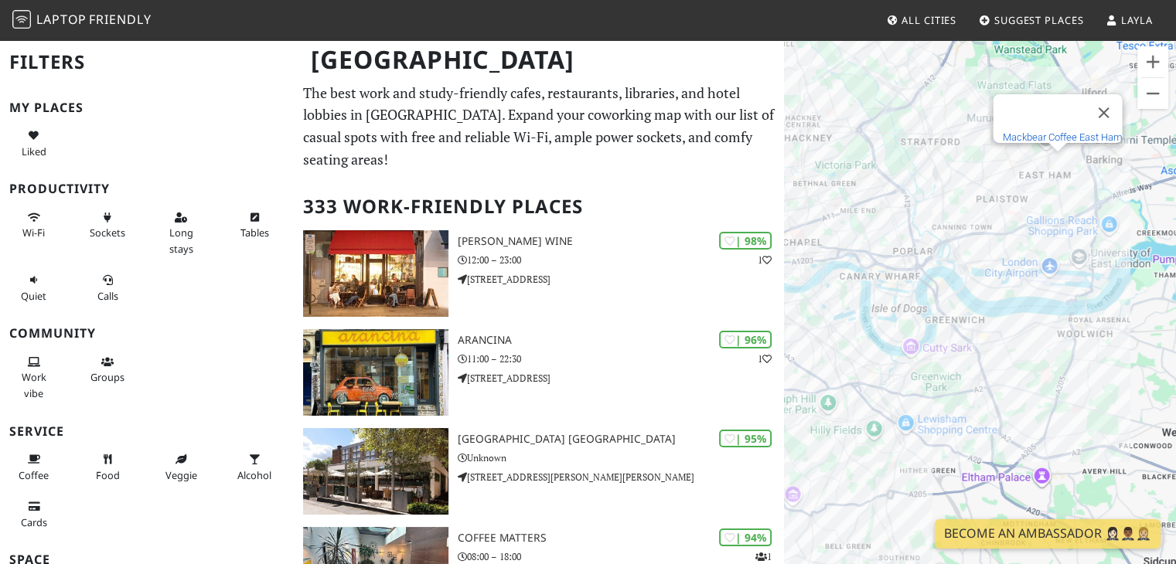
click at [1052, 131] on link "Mackbear Coffee East Ham" at bounding box center [1062, 137] width 120 height 12
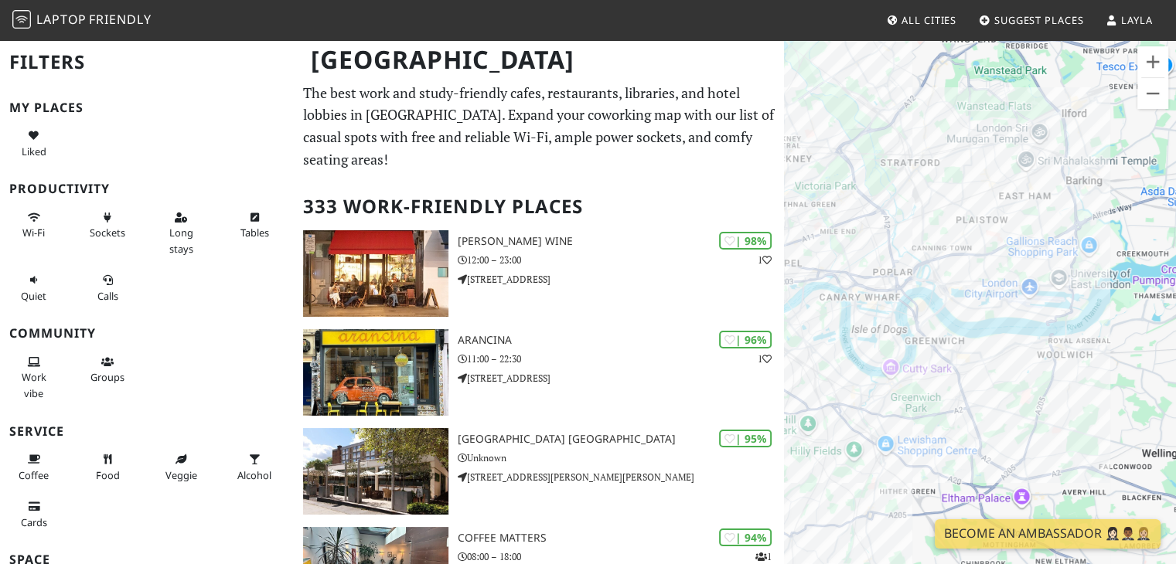
drag, startPoint x: 1116, startPoint y: 254, endPoint x: 1027, endPoint y: 305, distance: 102.5
click at [1027, 305] on div at bounding box center [980, 321] width 392 height 564
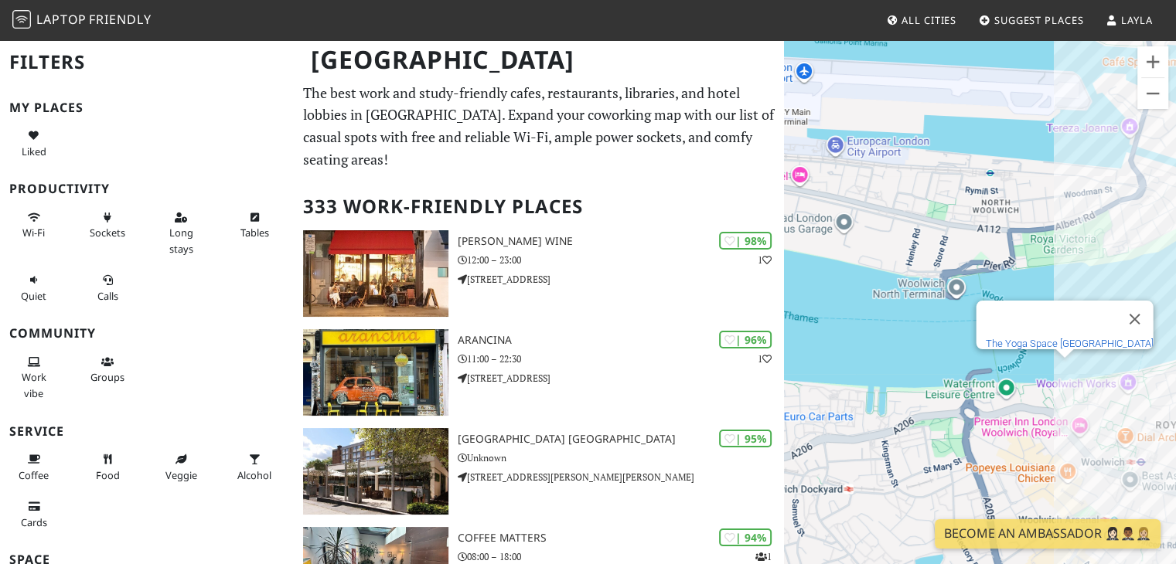
click at [1057, 338] on link "The Yoga Space [GEOGRAPHIC_DATA]" at bounding box center [1069, 344] width 168 height 12
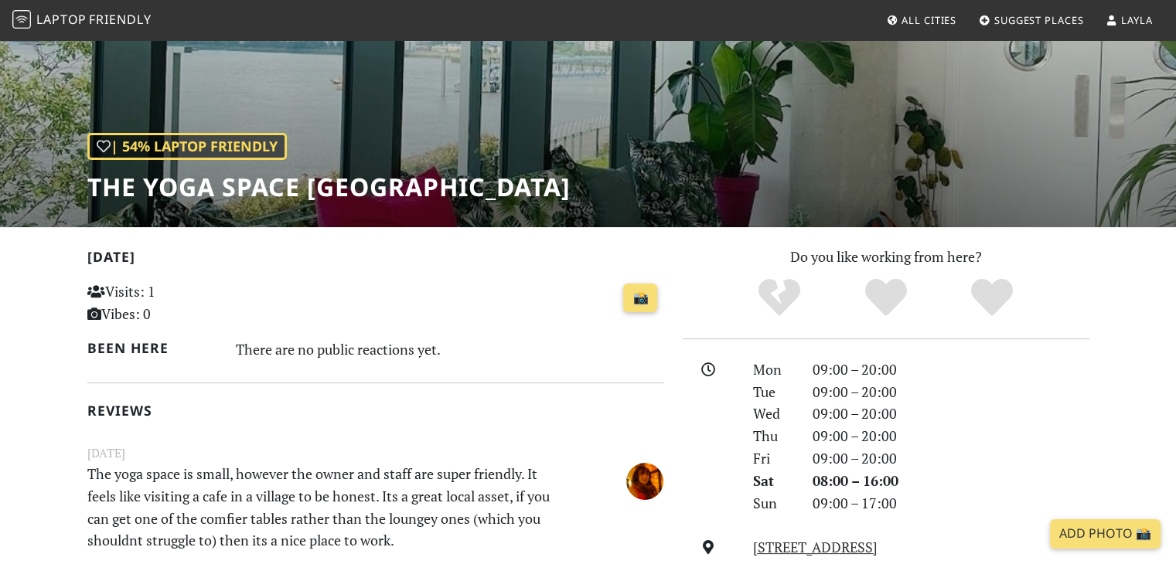
scroll to position [232, 0]
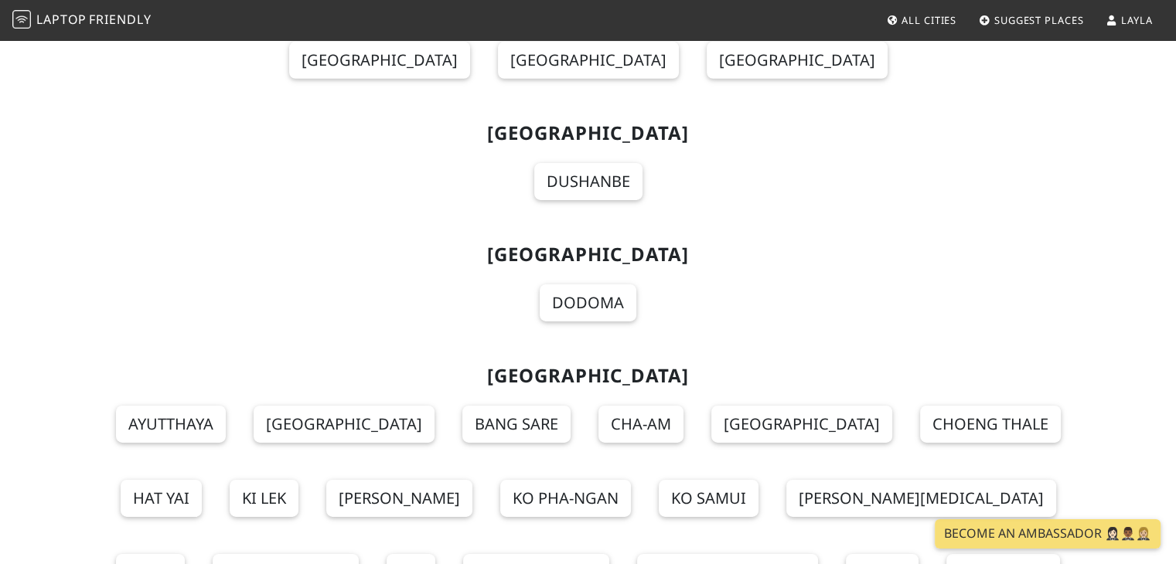
scroll to position [16760, 0]
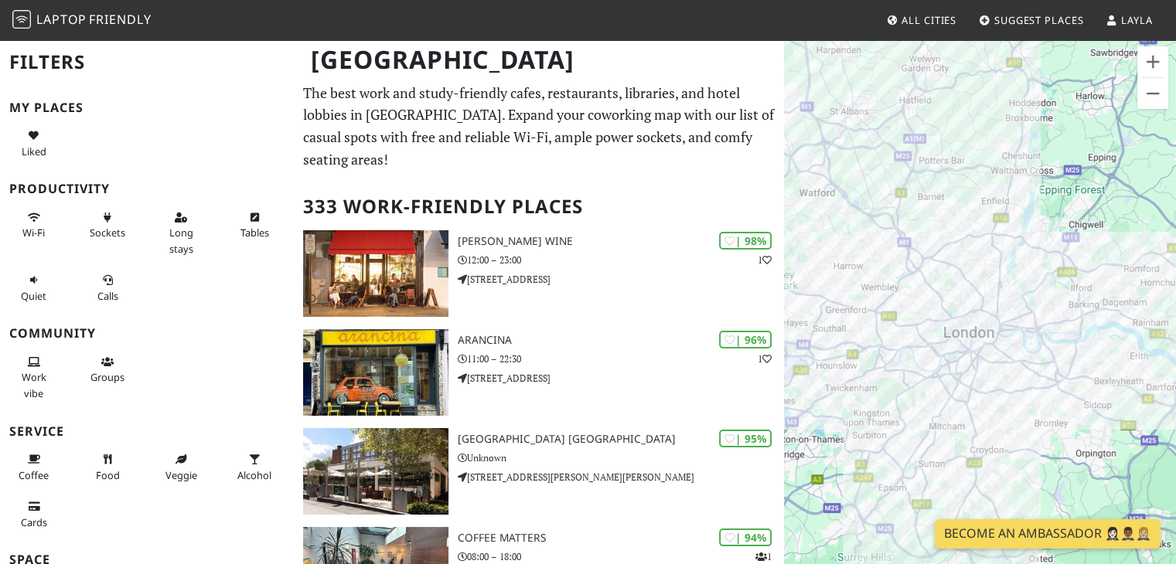
click at [1095, 536] on link "Become an Ambassador 🤵🏻‍♀️🤵🏾‍♂️🤵🏼‍♀️" at bounding box center [1047, 533] width 226 height 29
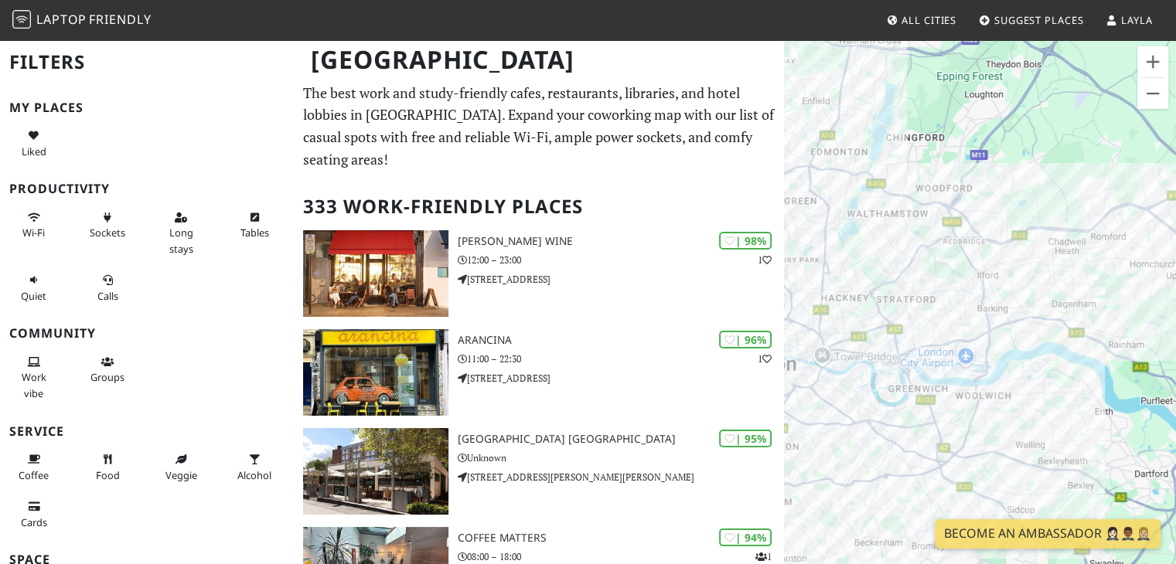
drag, startPoint x: 1172, startPoint y: 294, endPoint x: 950, endPoint y: 325, distance: 224.0
click at [950, 325] on div at bounding box center [980, 321] width 392 height 564
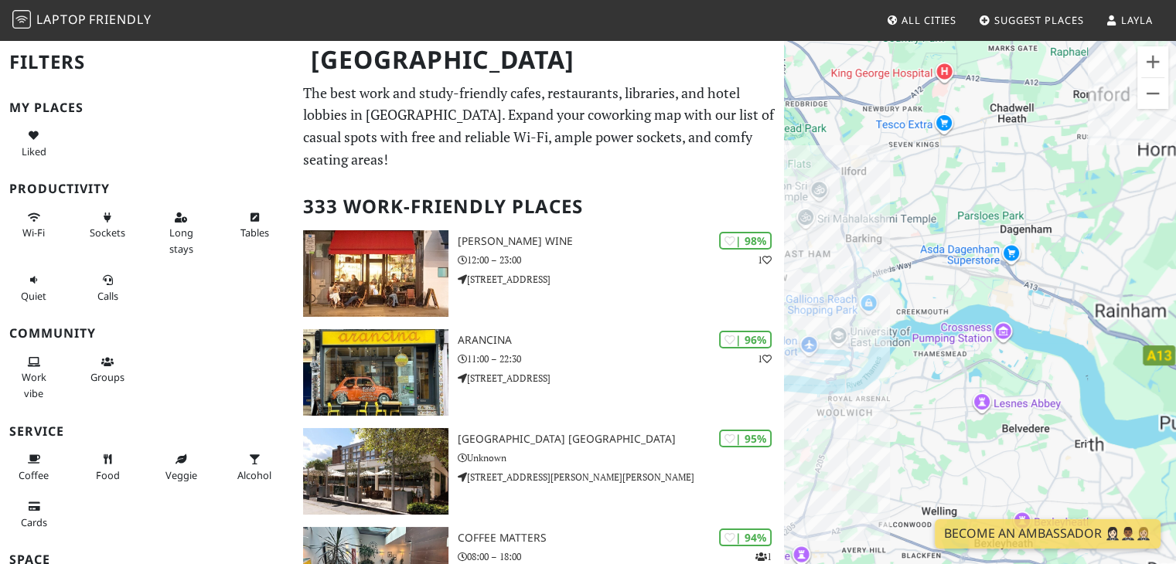
drag, startPoint x: 792, startPoint y: 353, endPoint x: 857, endPoint y: 338, distance: 66.7
click at [857, 338] on div at bounding box center [980, 321] width 392 height 564
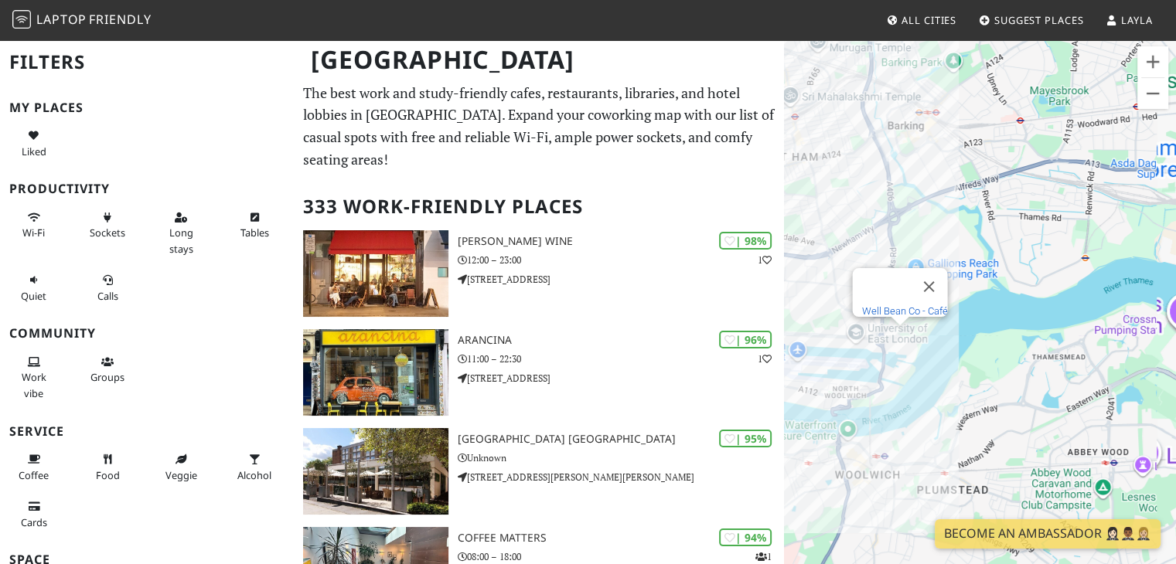
click at [891, 305] on link "Well Bean Co - Café" at bounding box center [904, 311] width 86 height 12
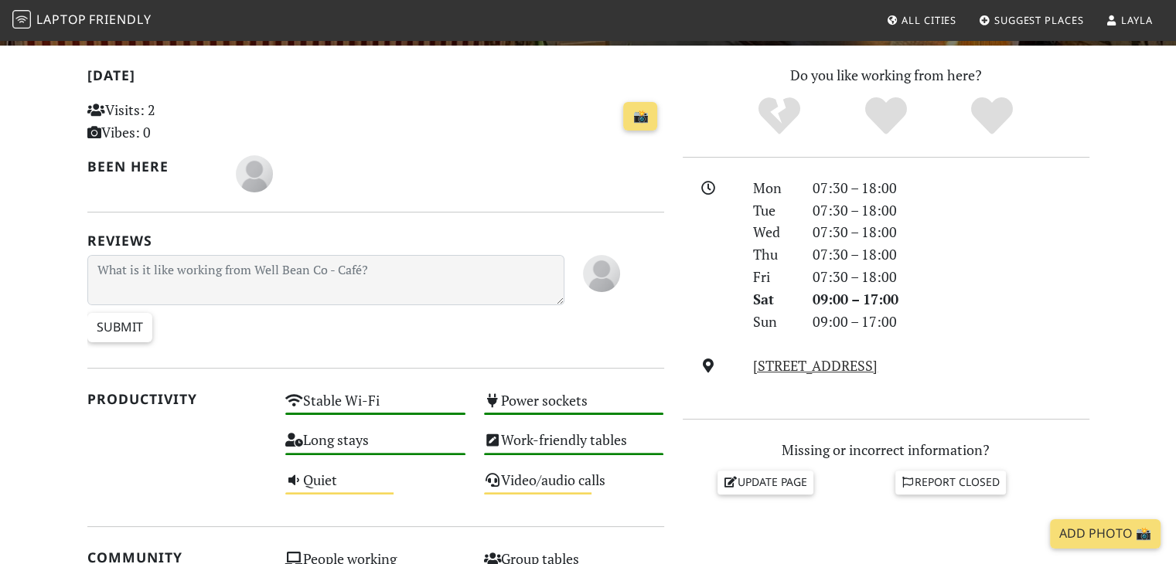
scroll to position [147, 0]
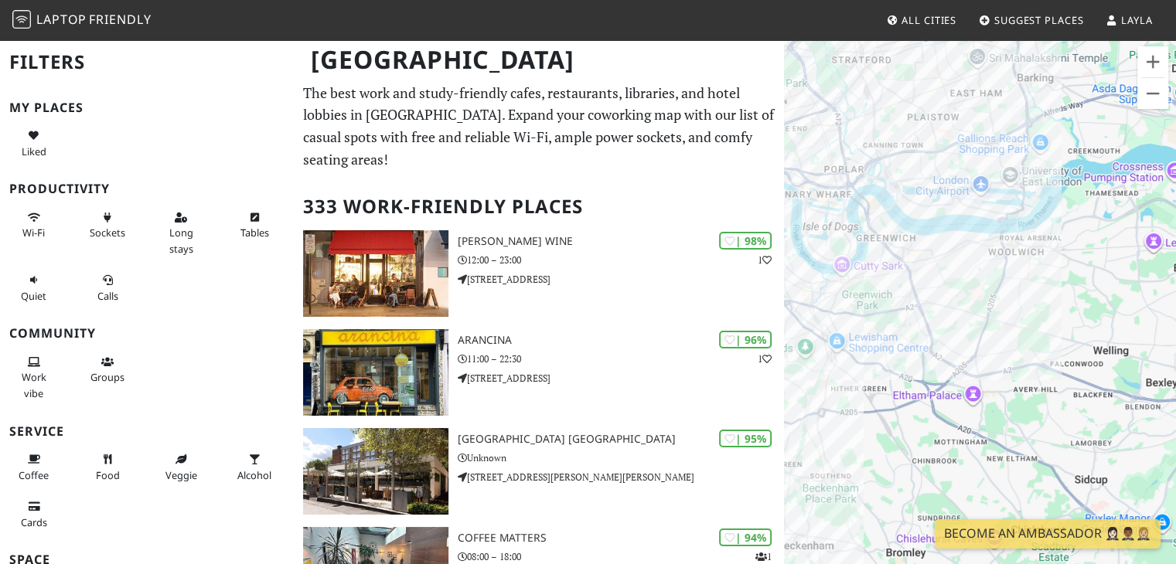
drag, startPoint x: 940, startPoint y: 210, endPoint x: 986, endPoint y: 341, distance: 138.6
click at [986, 341] on div at bounding box center [980, 321] width 392 height 564
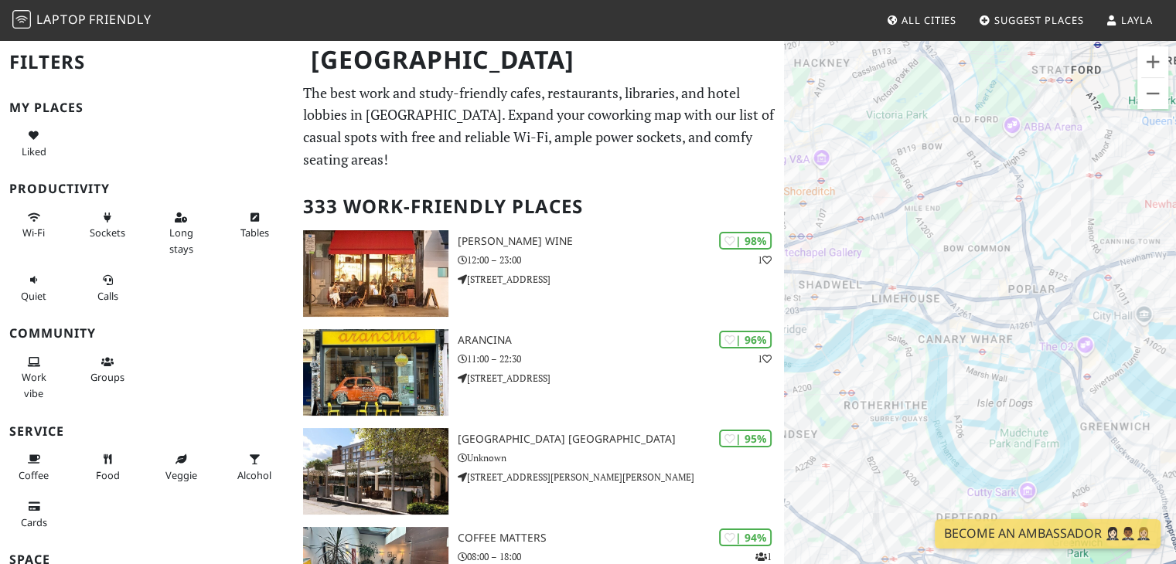
drag, startPoint x: 821, startPoint y: 189, endPoint x: 900, endPoint y: 250, distance: 99.9
click at [900, 250] on div at bounding box center [980, 321] width 392 height 564
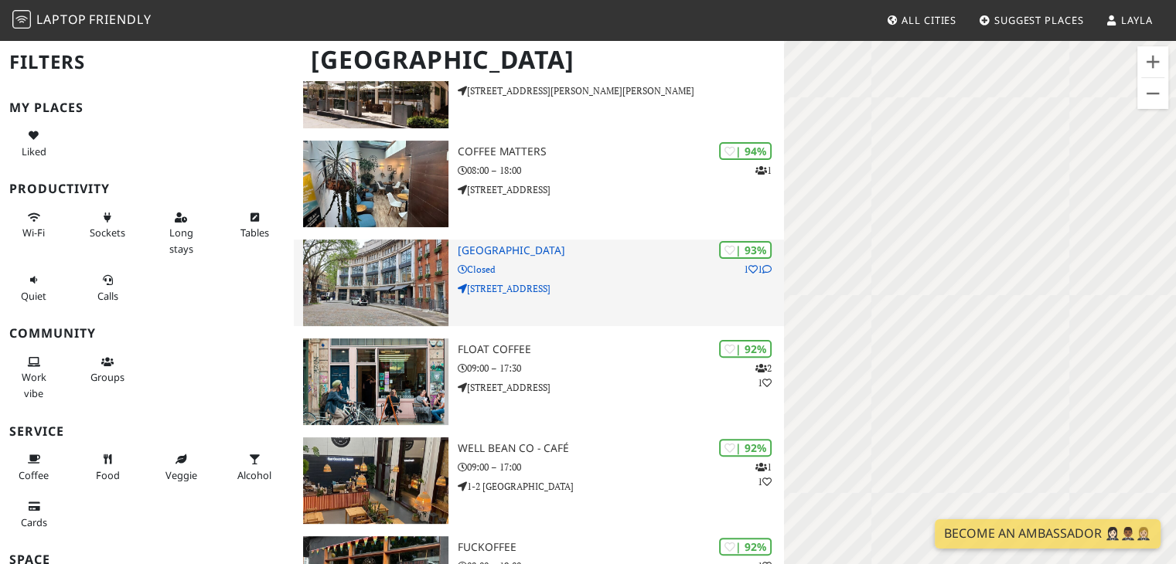
scroll to position [773, 0]
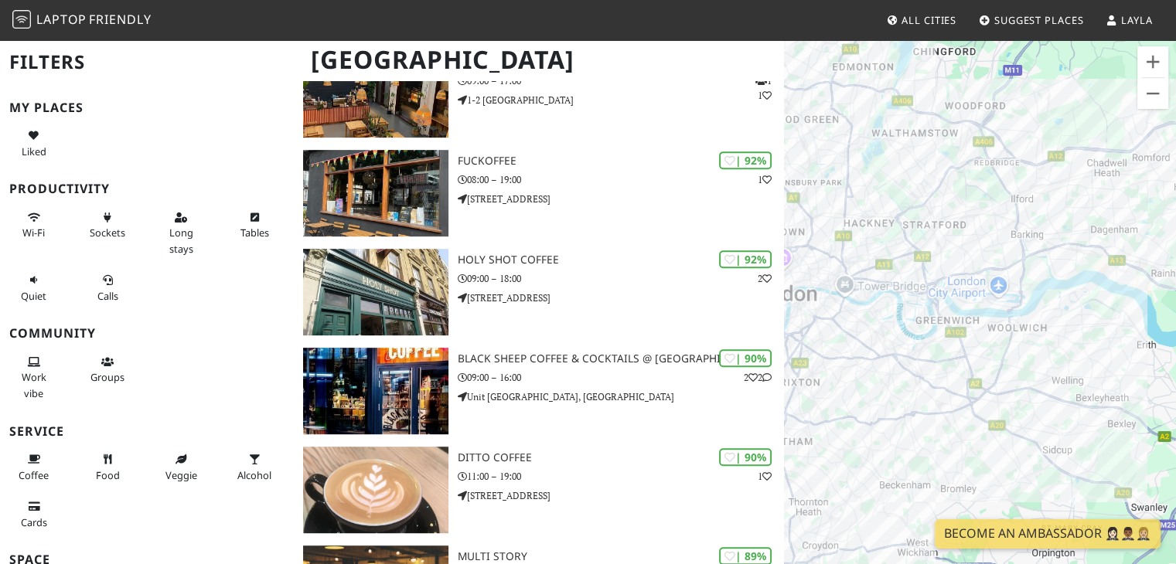
drag, startPoint x: 945, startPoint y: 243, endPoint x: 846, endPoint y: 301, distance: 114.0
click at [846, 301] on div at bounding box center [980, 321] width 392 height 564
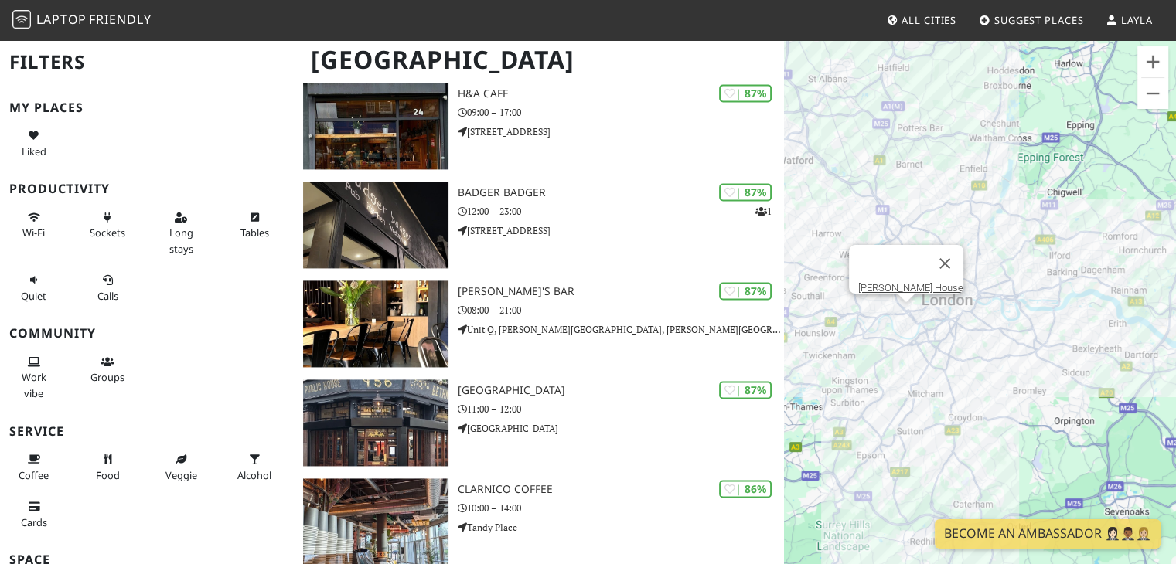
scroll to position [2396, 0]
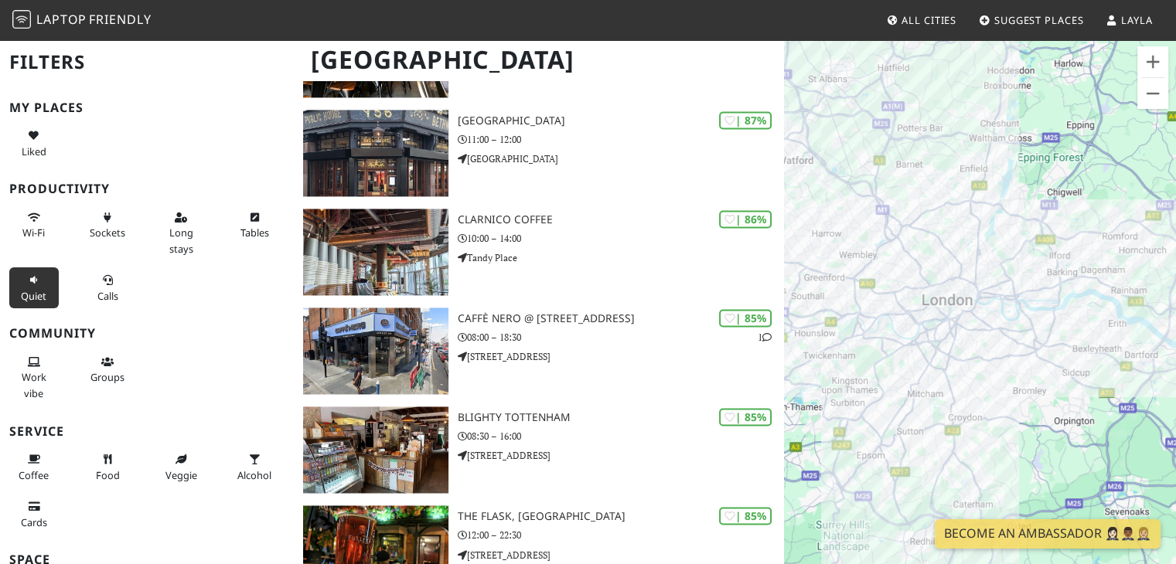
click at [40, 278] on button "Quiet" at bounding box center [33, 287] width 49 height 41
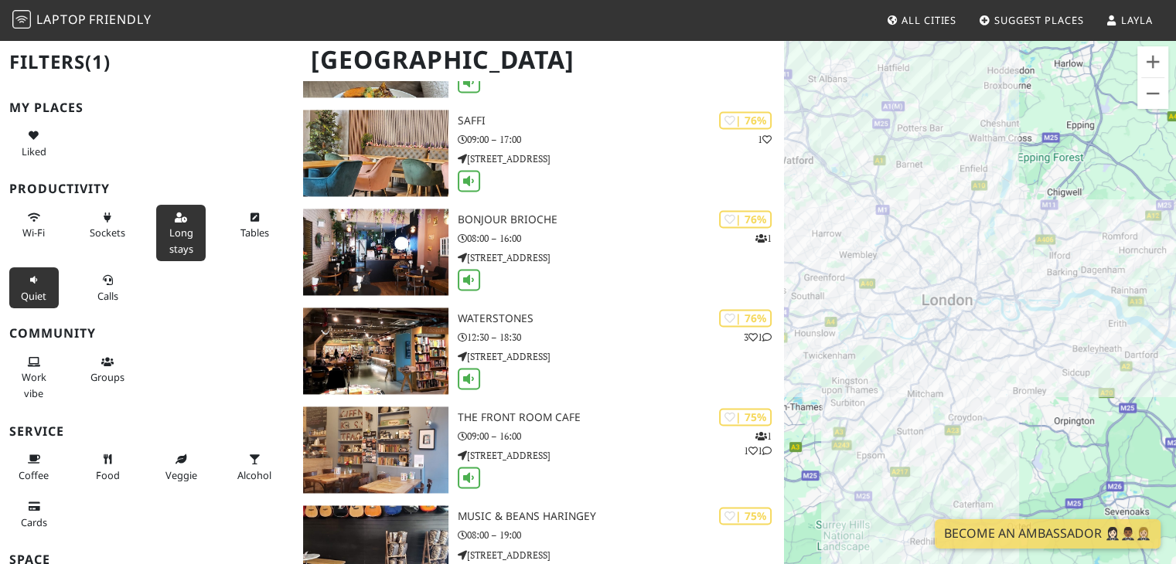
click at [179, 233] on span "Long stays" at bounding box center [181, 240] width 24 height 29
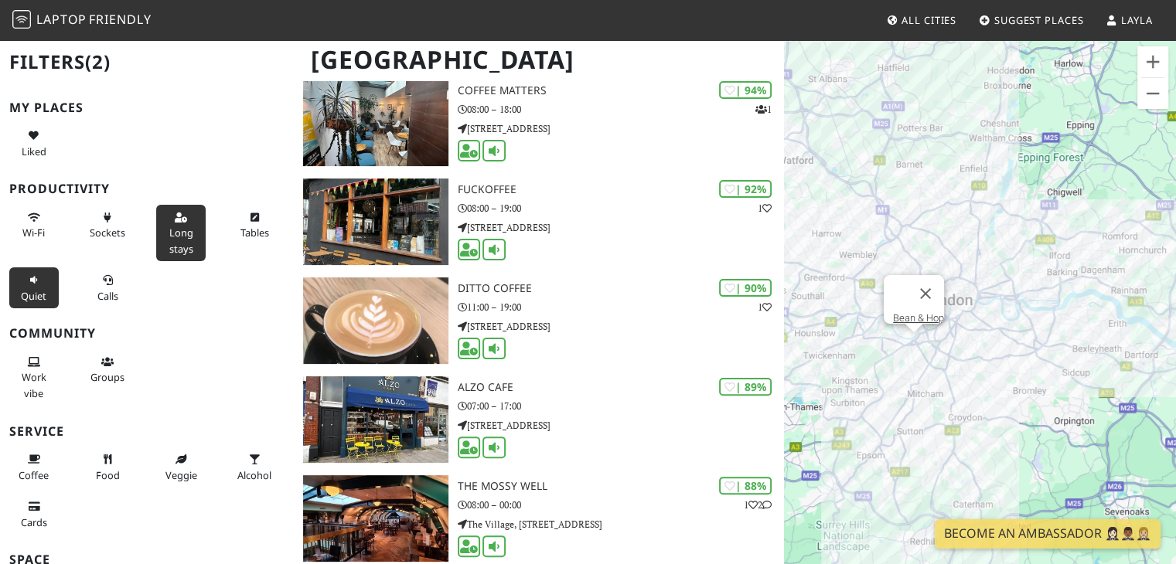
scroll to position [0, 0]
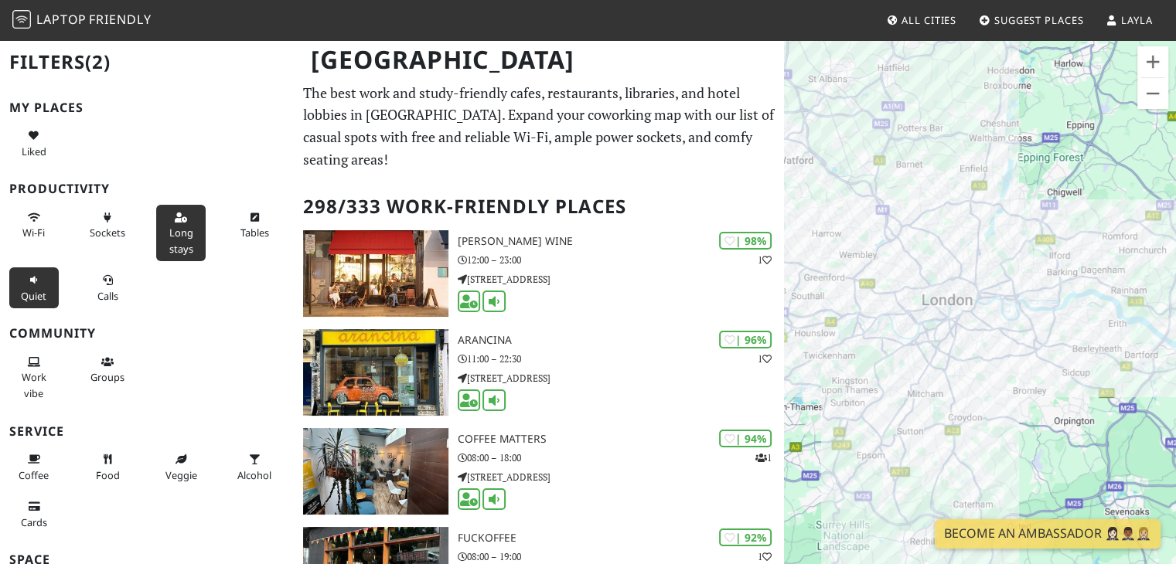
click at [181, 232] on span "Long stays" at bounding box center [181, 240] width 24 height 29
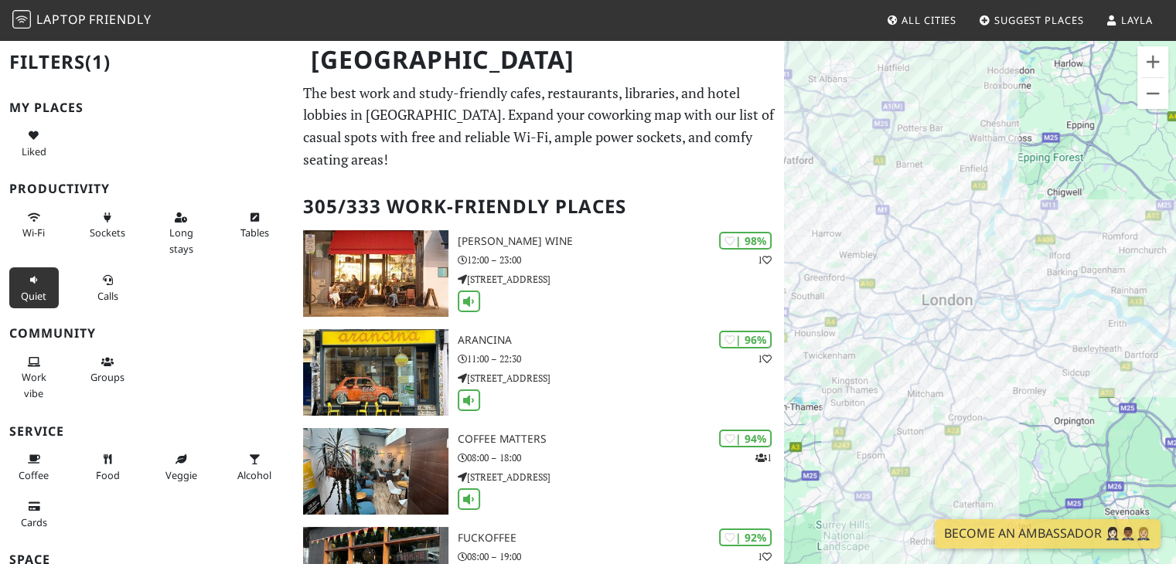
click at [32, 282] on icon at bounding box center [34, 281] width 12 height 10
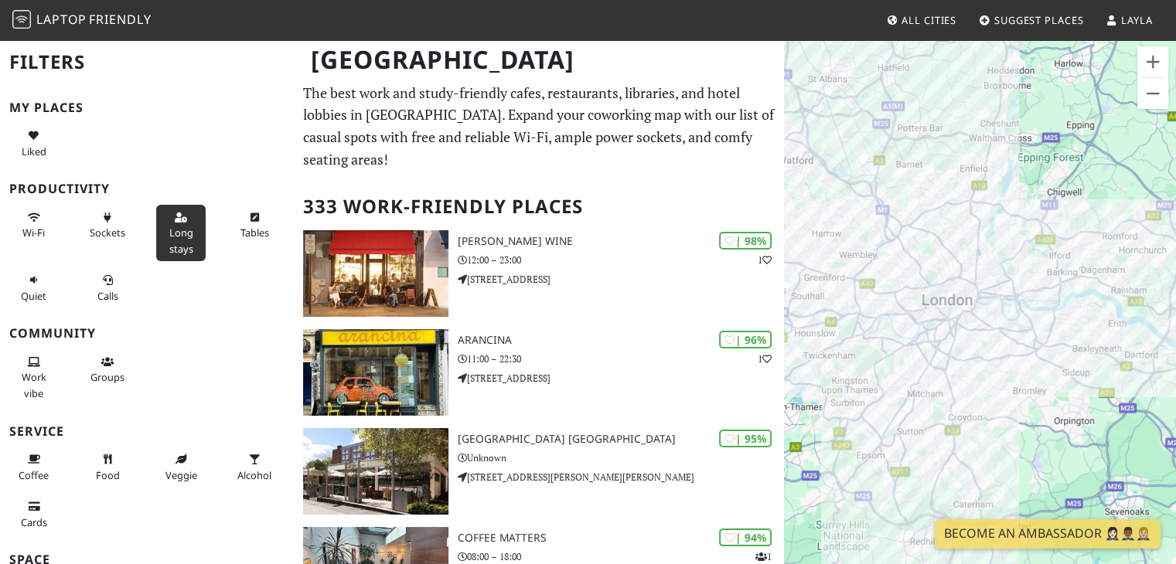
click at [185, 236] on span "Long stays" at bounding box center [181, 240] width 24 height 29
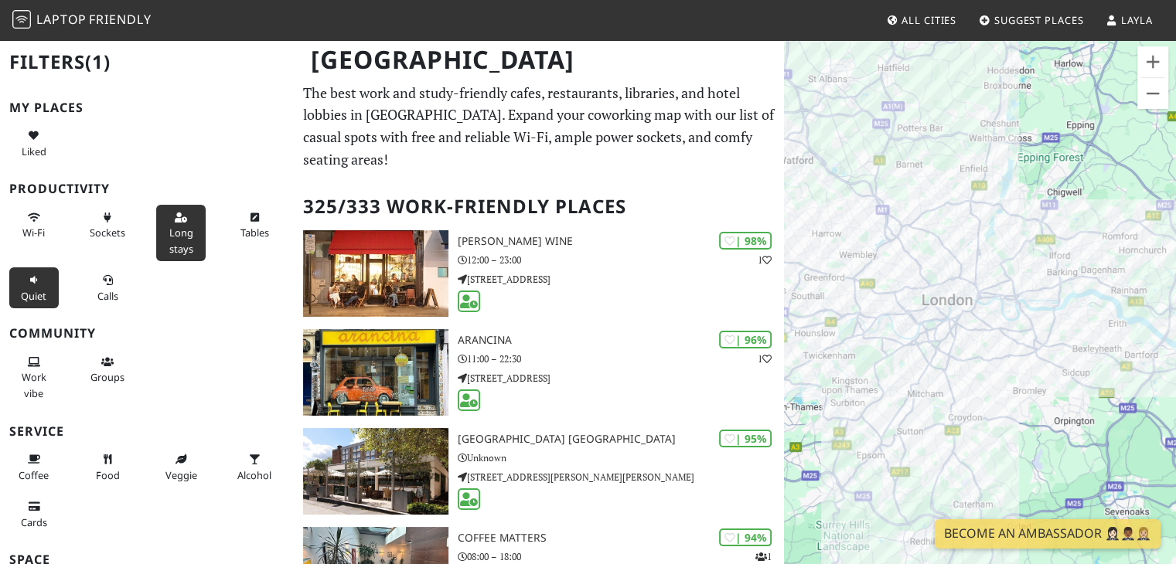
click at [28, 290] on span "Quiet" at bounding box center [34, 296] width 26 height 14
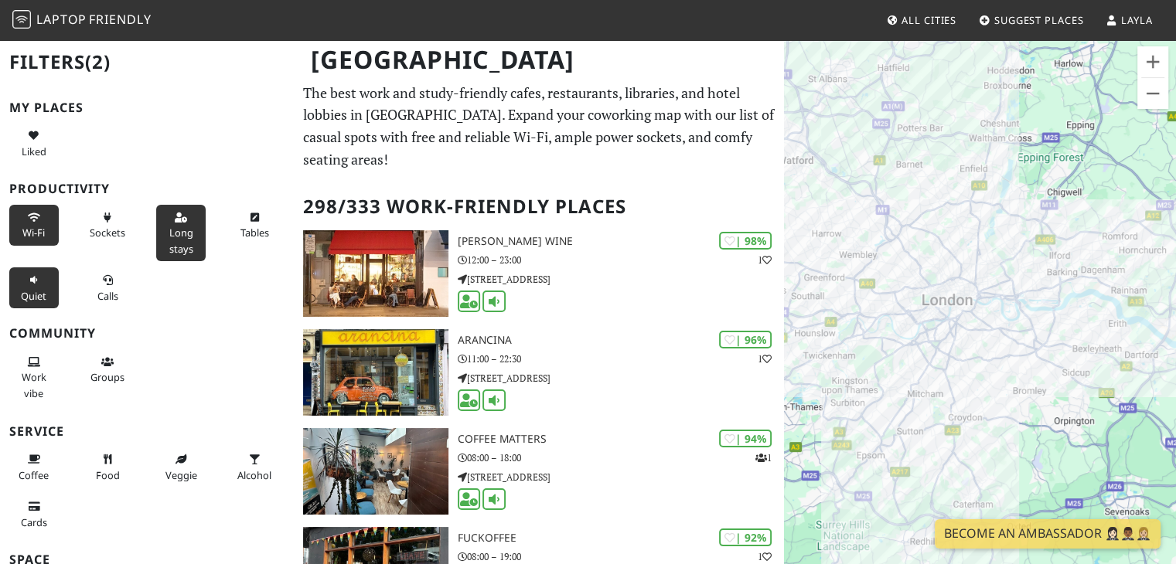
click at [43, 219] on button "Wi-Fi" at bounding box center [33, 225] width 49 height 41
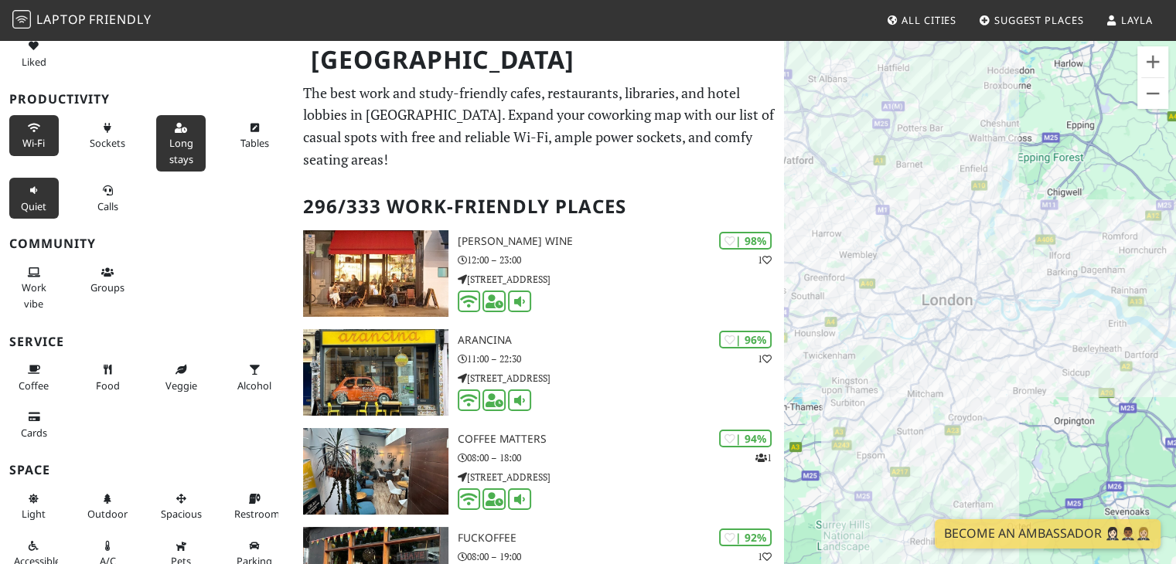
scroll to position [100, 0]
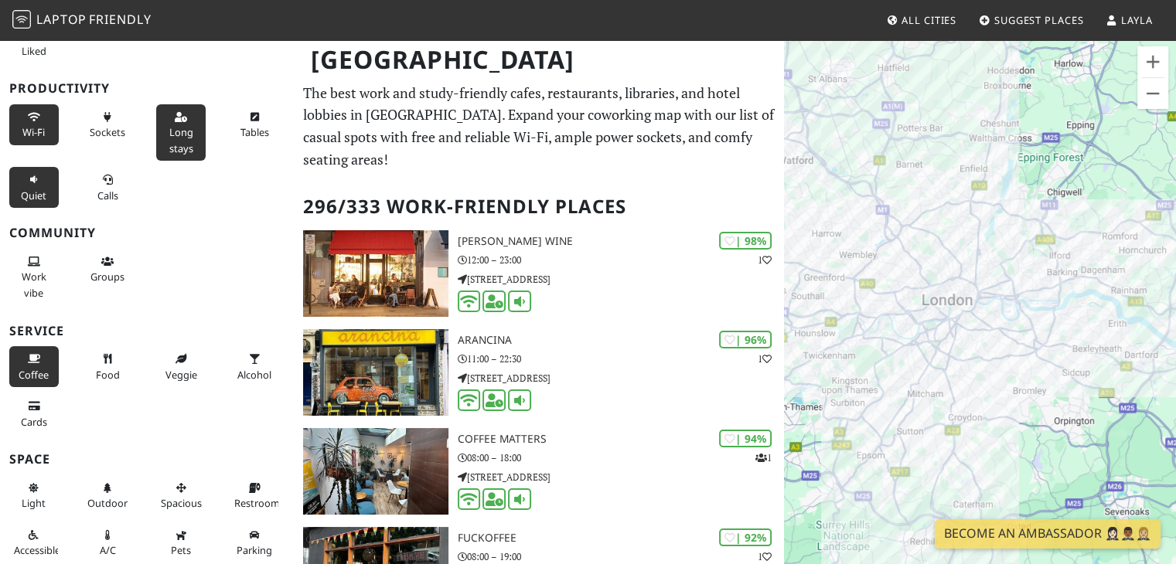
click at [28, 356] on icon at bounding box center [34, 360] width 12 height 10
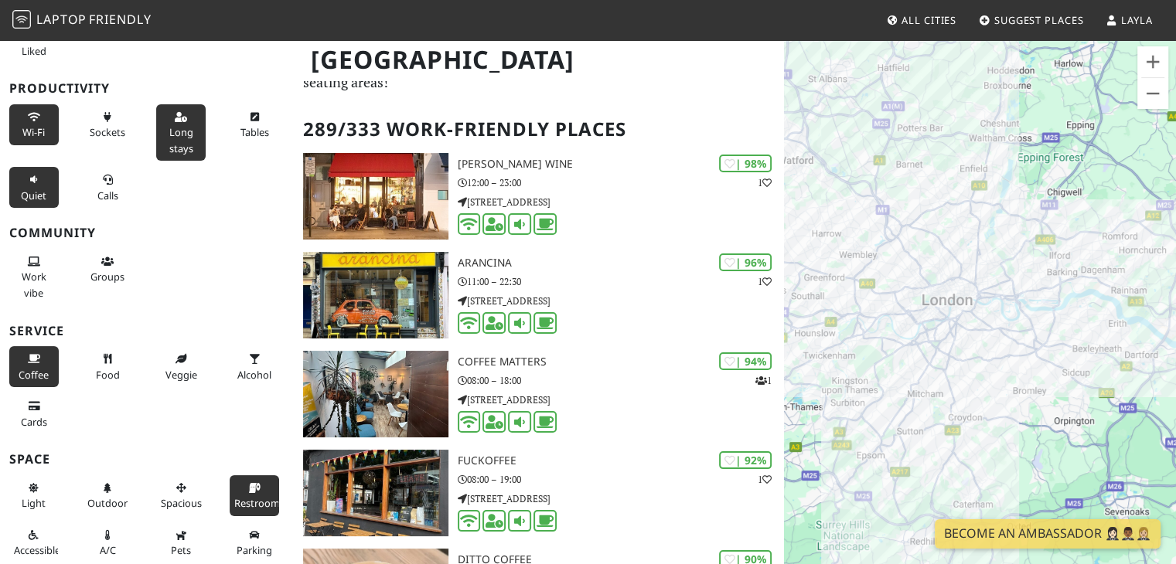
click at [234, 496] on span "Restroom" at bounding box center [257, 503] width 46 height 14
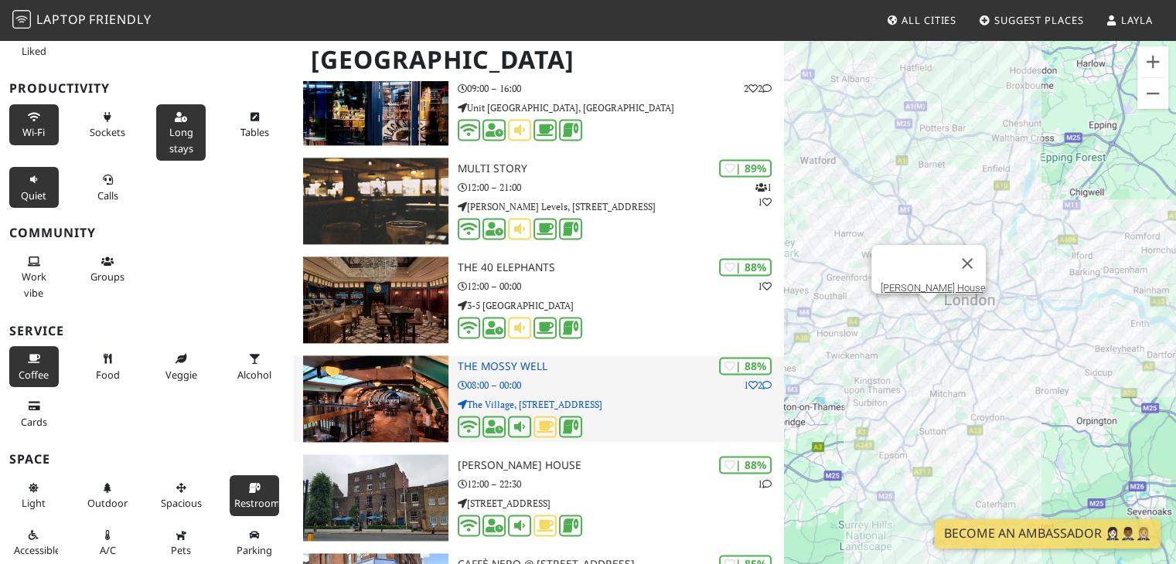
scroll to position [1932, 0]
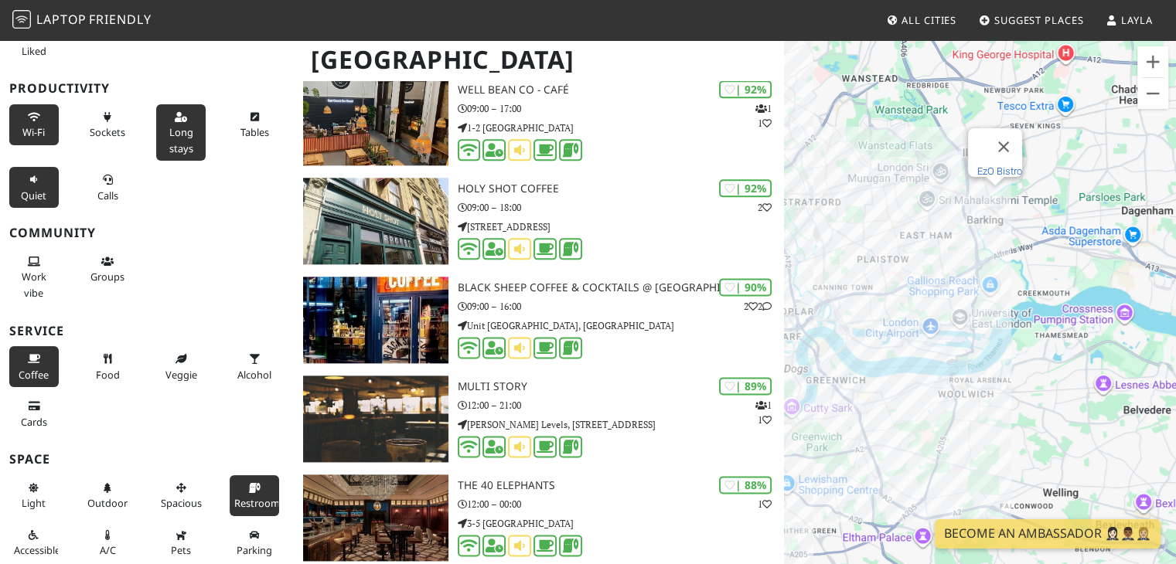
click at [997, 165] on link "EzO Bistro" at bounding box center [999, 171] width 45 height 12
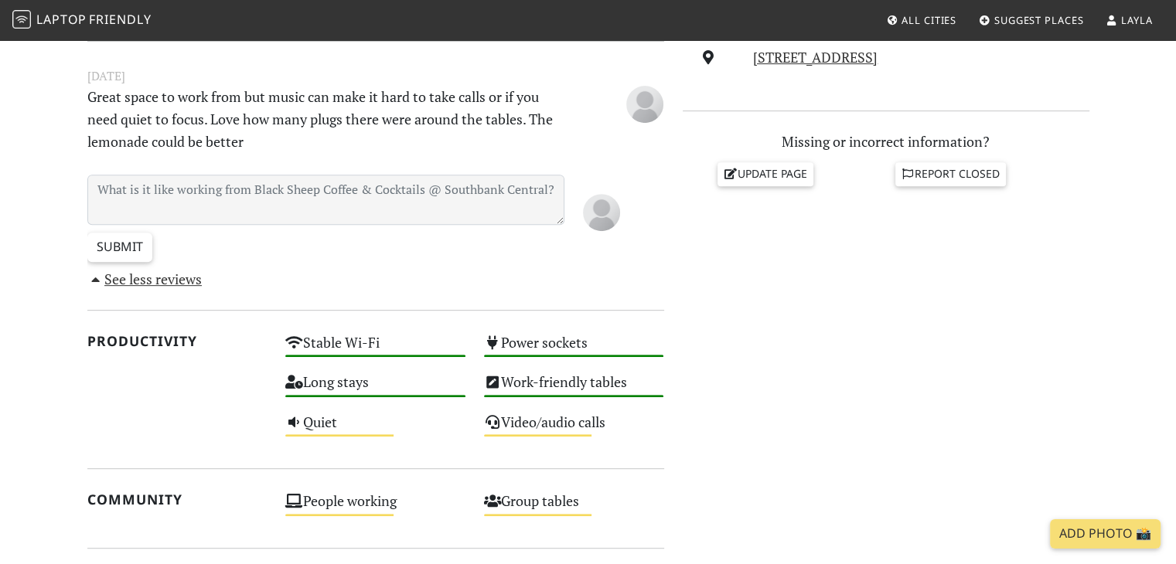
scroll to position [928, 0]
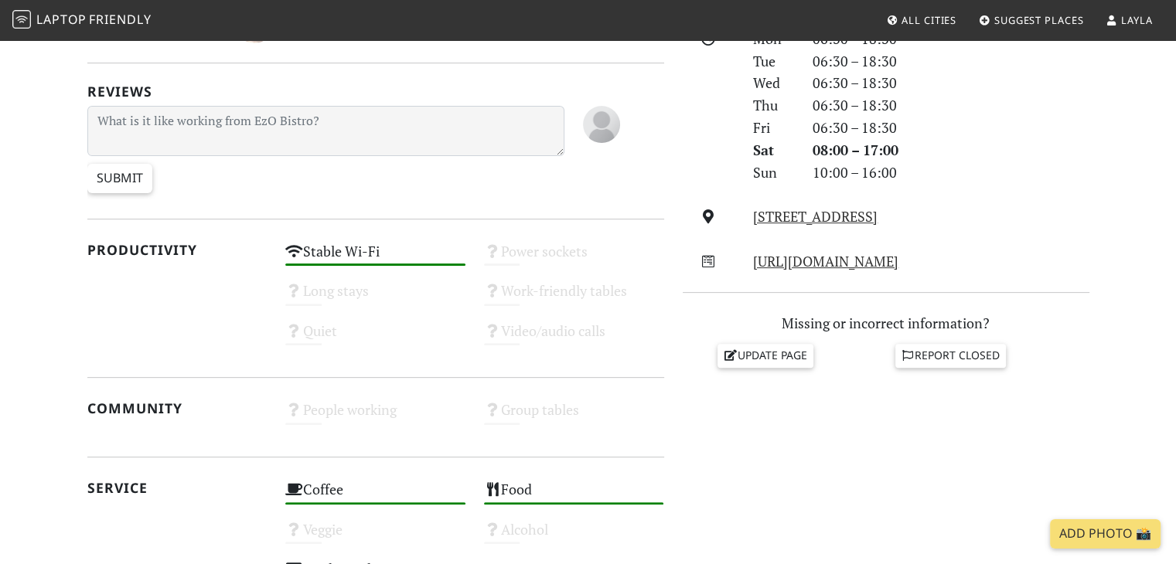
scroll to position [773, 0]
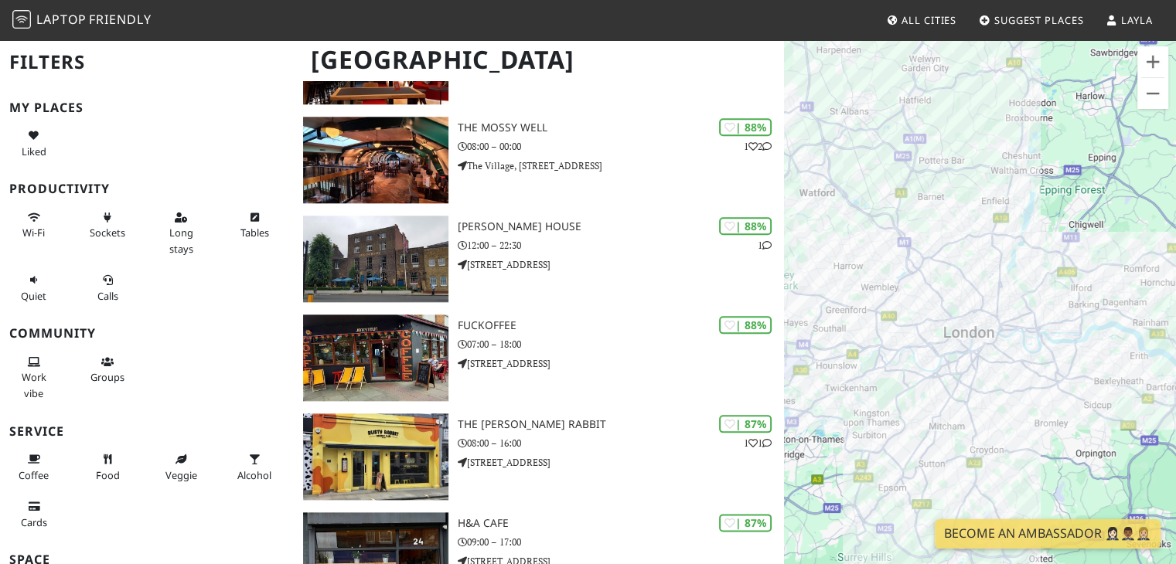
scroll to position [1469, 0]
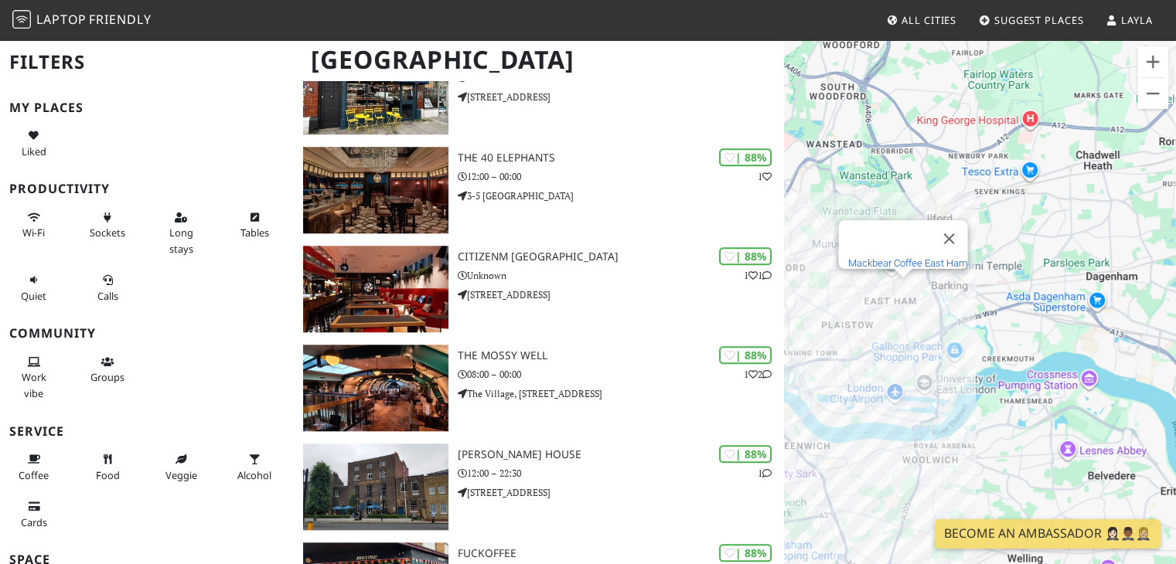
click at [907, 257] on link "Mackbear Coffee East Ham" at bounding box center [907, 263] width 120 height 12
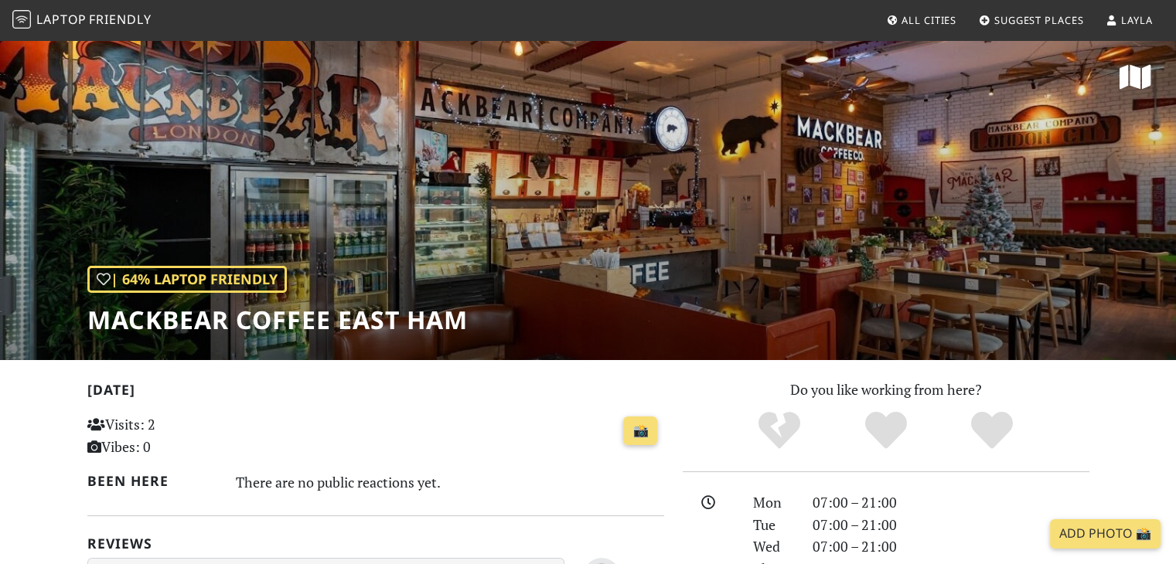
scroll to position [309, 0]
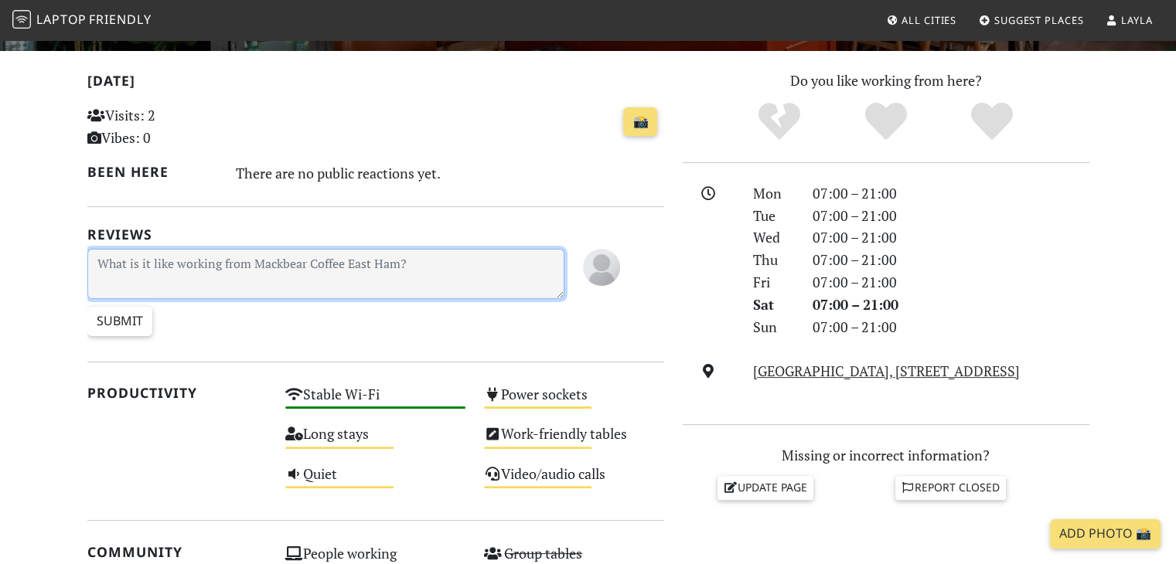
click at [350, 274] on textarea at bounding box center [326, 274] width 478 height 50
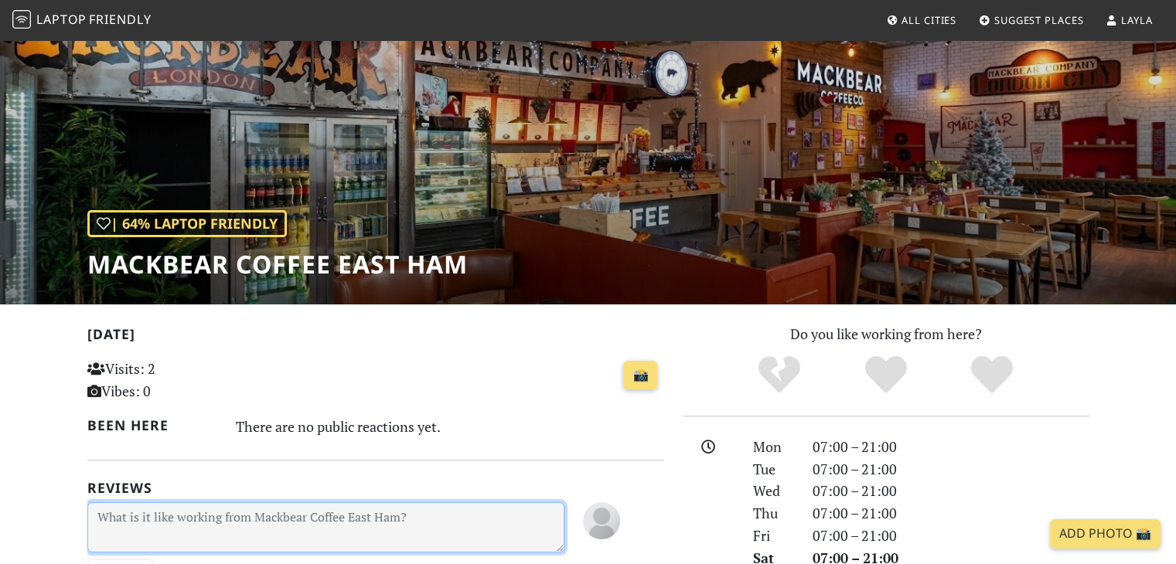
scroll to position [77, 0]
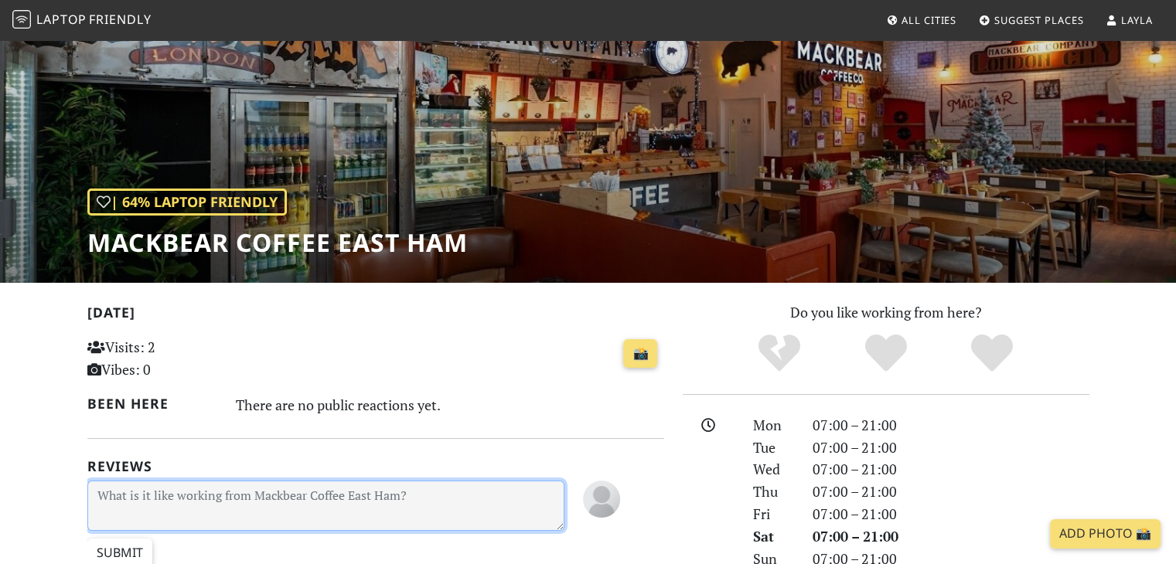
click at [373, 481] on textarea at bounding box center [326, 506] width 478 height 50
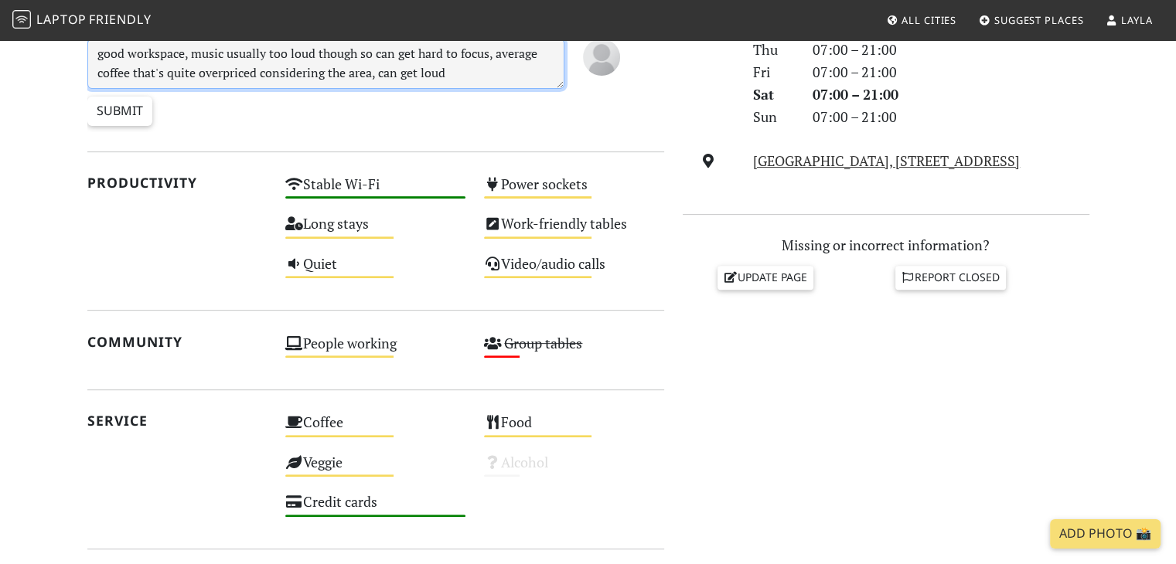
scroll to position [618, 0]
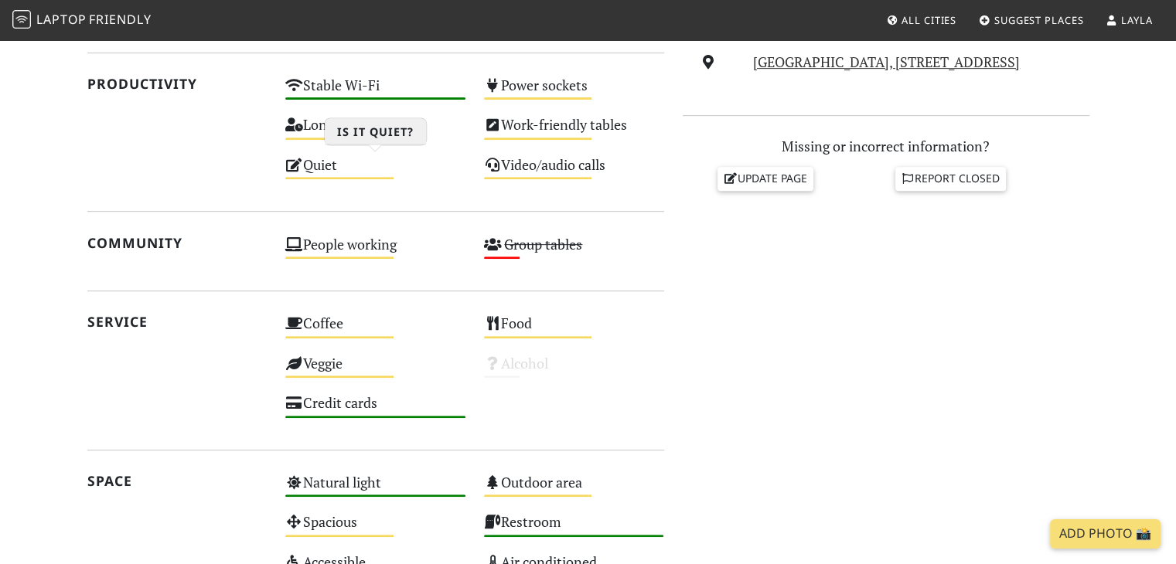
type textarea "good workspace, music usually too loud though so can get hard to focus, average…"
click at [304, 163] on div "Quiet Medium" at bounding box center [375, 171] width 199 height 39
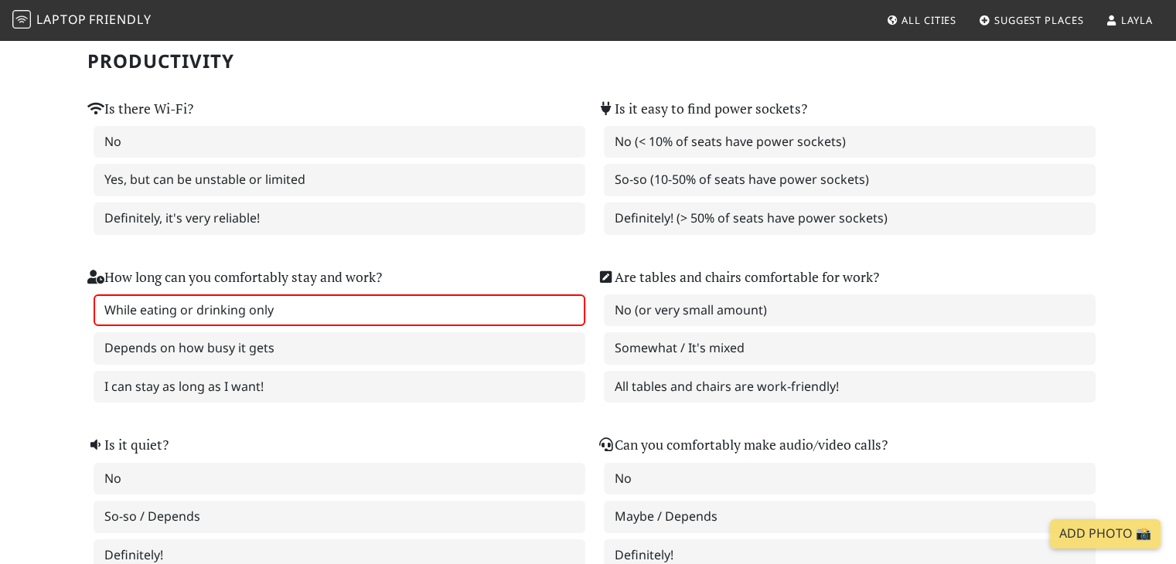
scroll to position [232, 0]
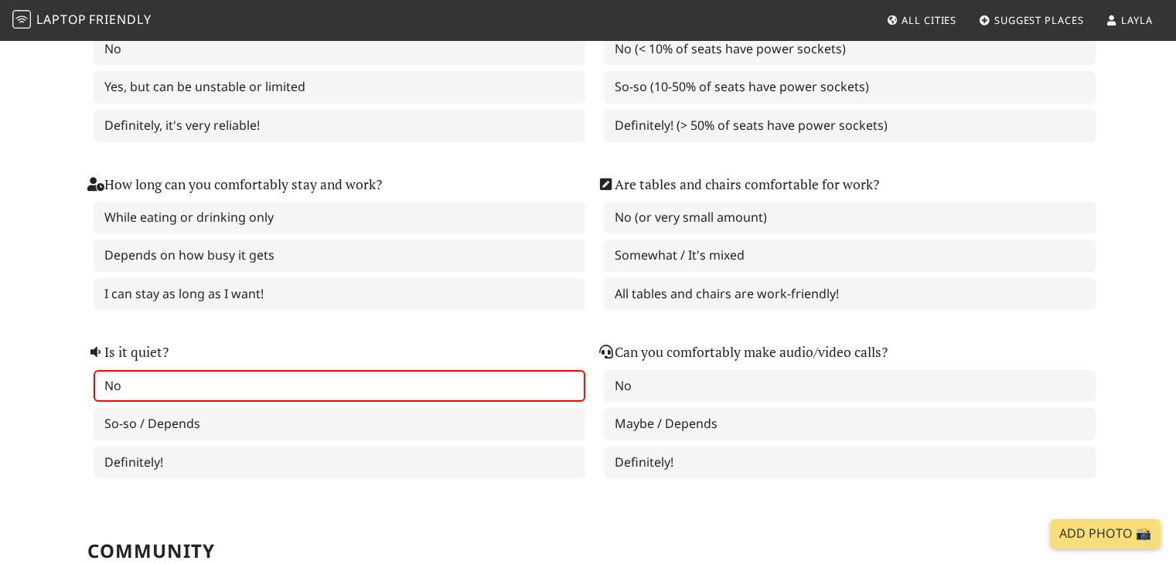
click at [439, 384] on label "No" at bounding box center [340, 386] width 492 height 32
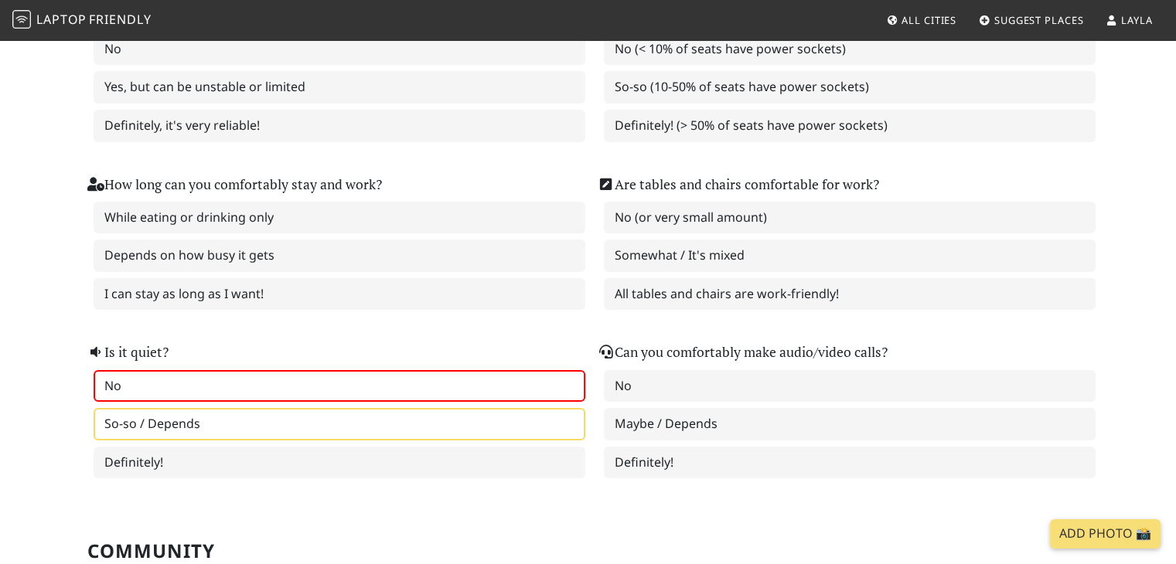
click at [441, 414] on label "So-so / Depends" at bounding box center [340, 424] width 492 height 32
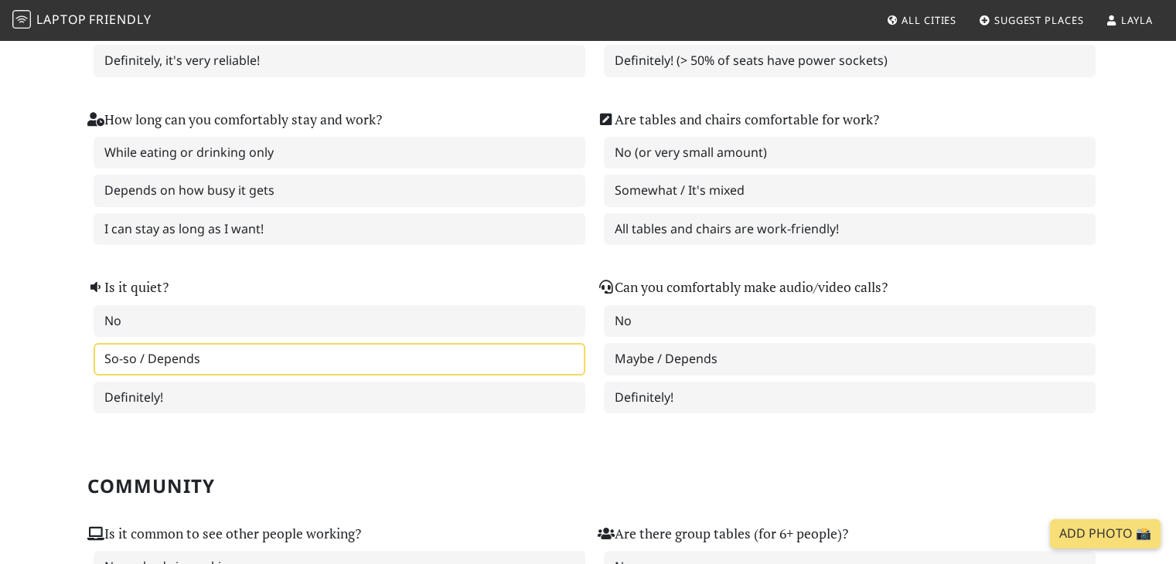
scroll to position [155, 0]
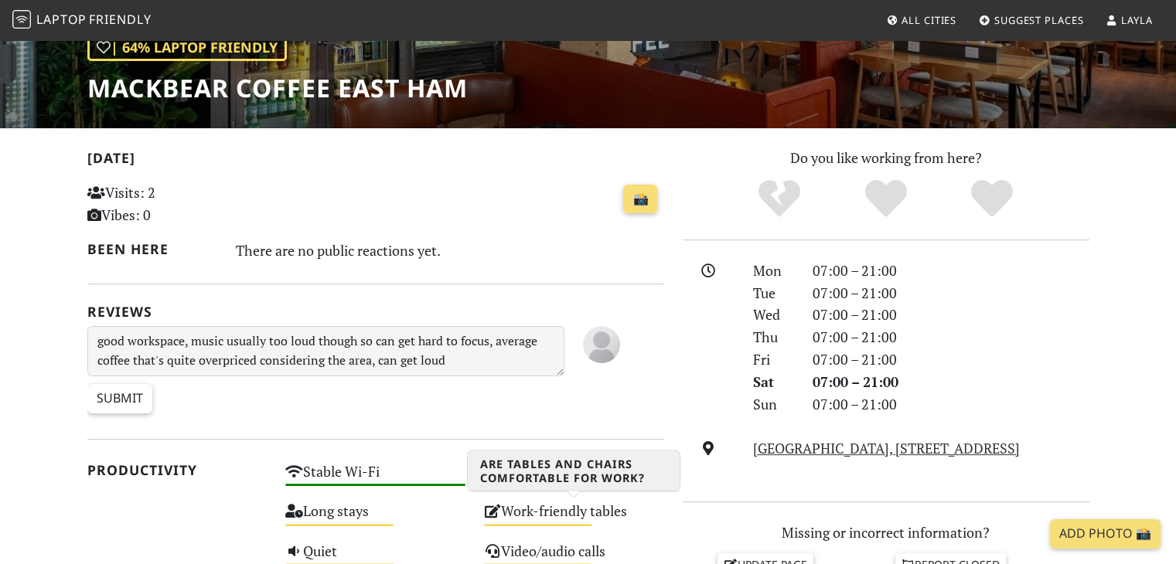
scroll to position [232, 0]
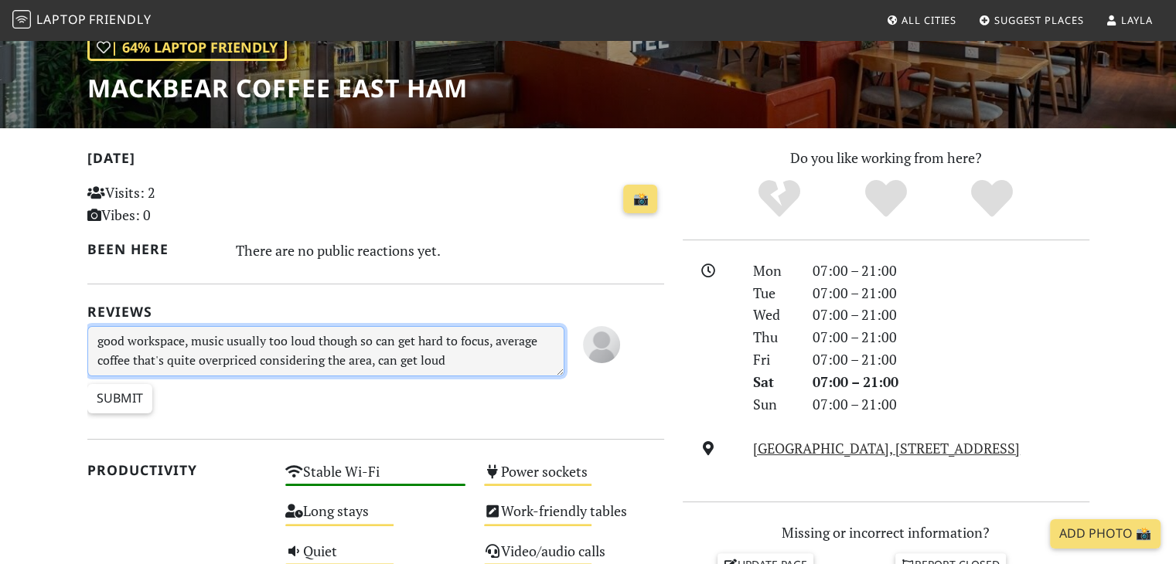
click at [507, 356] on textarea "good workspace, music usually too loud though so can get hard to focus, average…" at bounding box center [326, 351] width 478 height 50
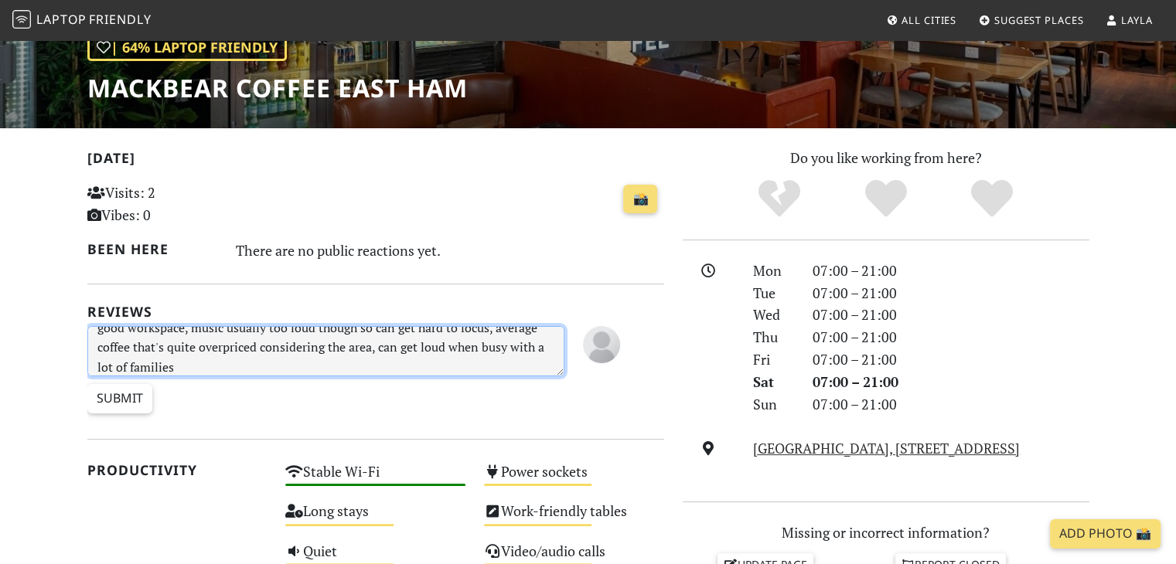
click at [131, 328] on textarea "good workspace, music usually too loud though so can get hard to focus, average…" at bounding box center [326, 351] width 478 height 50
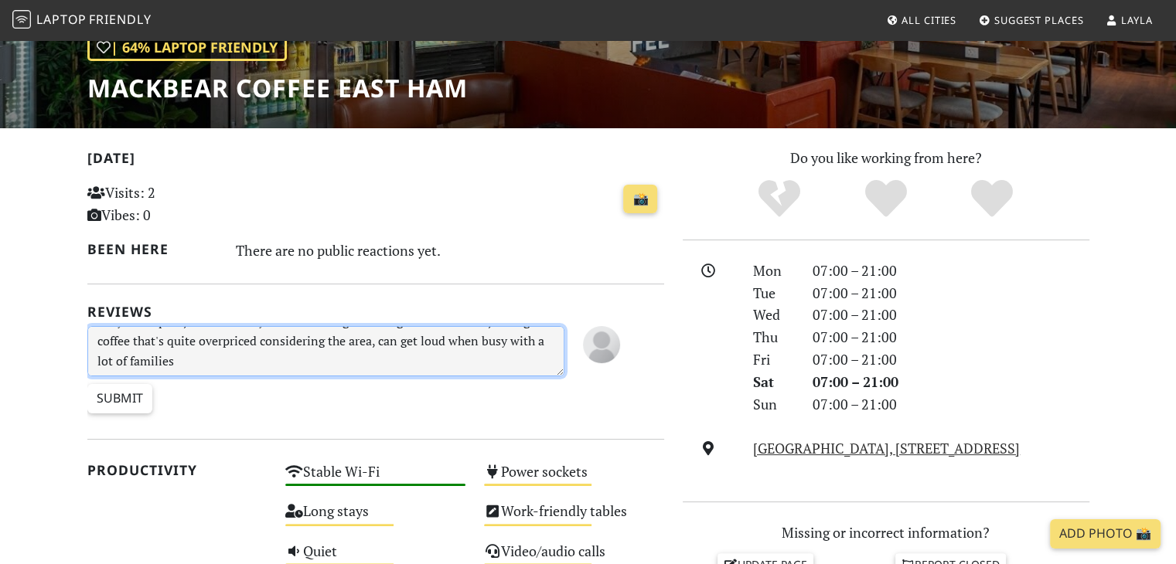
click at [271, 369] on textarea "okay workspace, music usually too loud though so can get hard to focus, average…" at bounding box center [326, 351] width 478 height 50
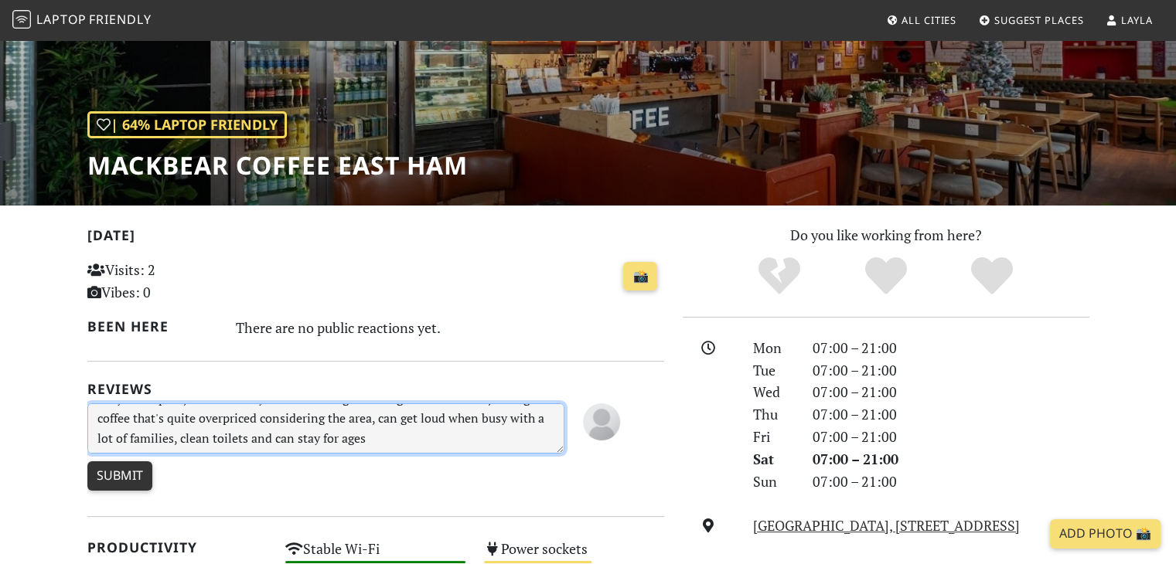
type textarea "okay workspace, music usually too loud though so can get hard to focus, average…"
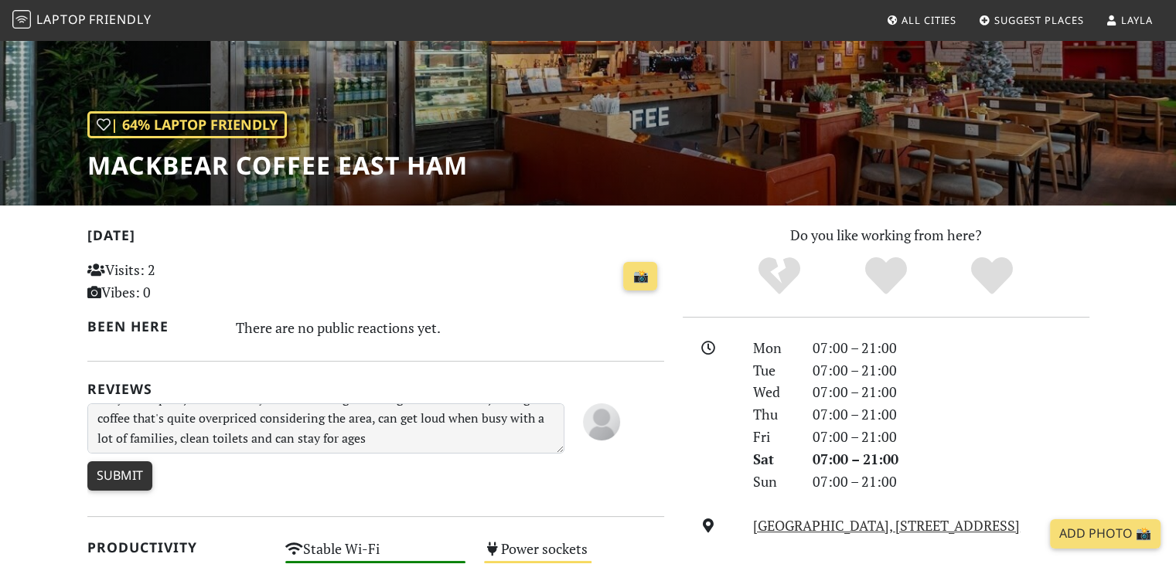
click at [95, 466] on input "Submit" at bounding box center [119, 475] width 65 height 29
type input "Create Review"
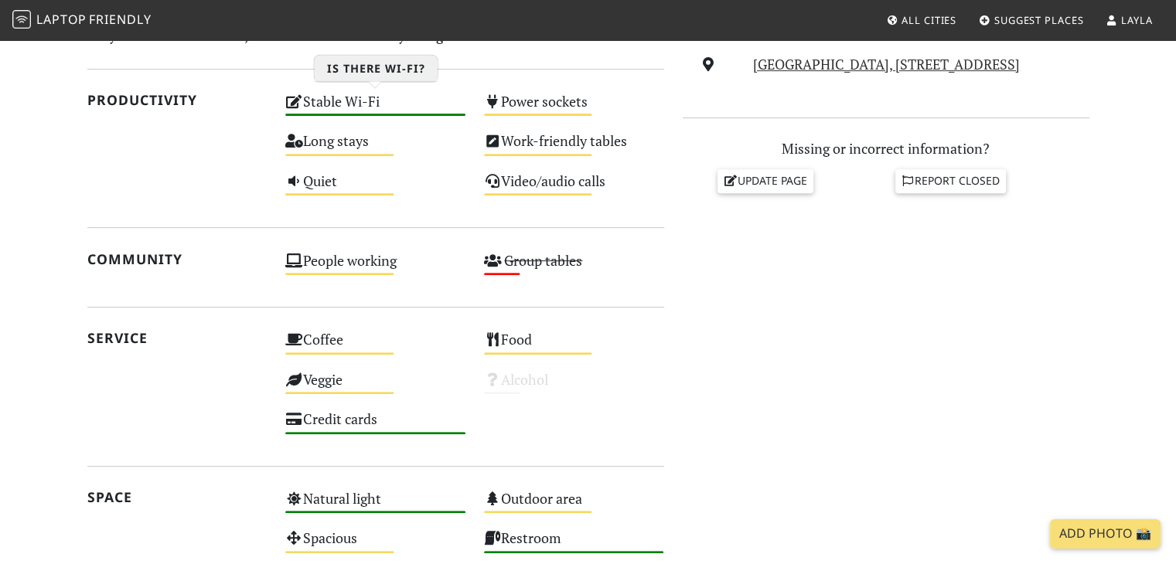
scroll to position [773, 0]
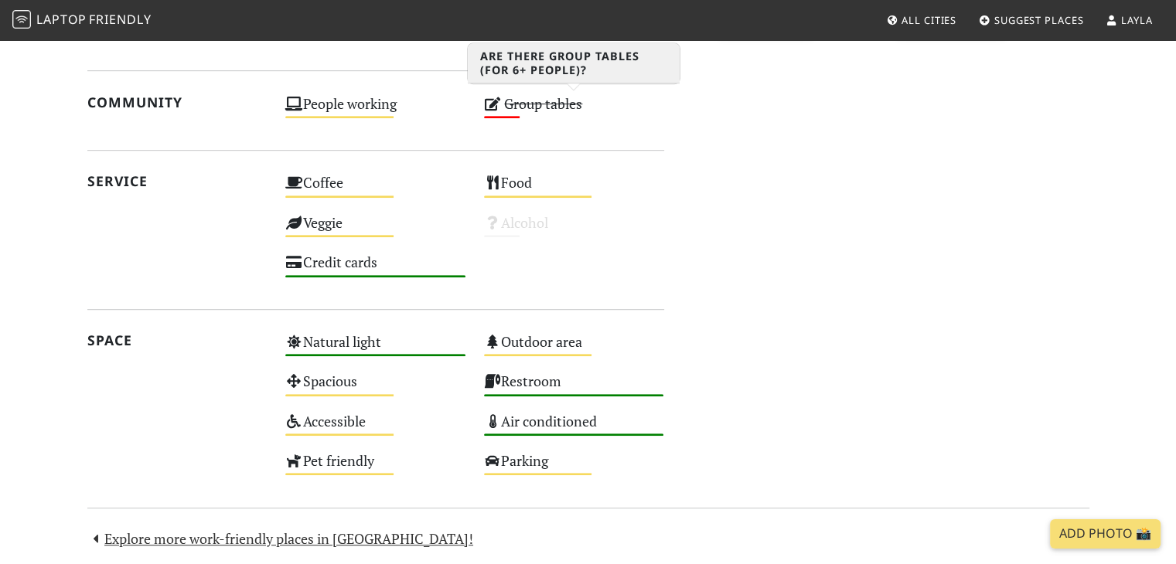
click at [506, 112] on div "Group tables Low" at bounding box center [574, 110] width 199 height 39
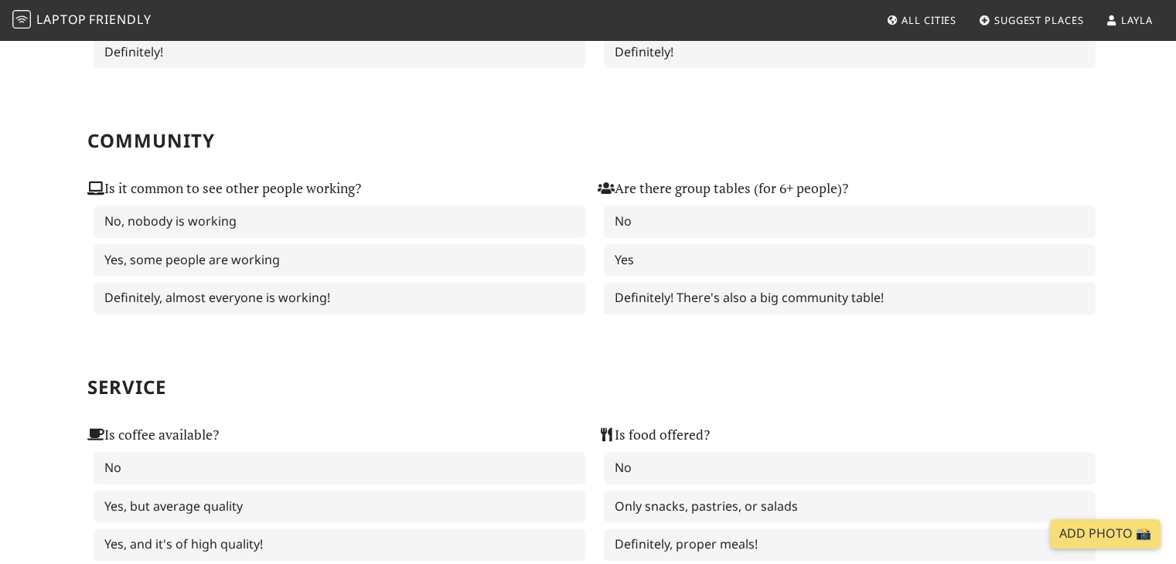
scroll to position [618, 0]
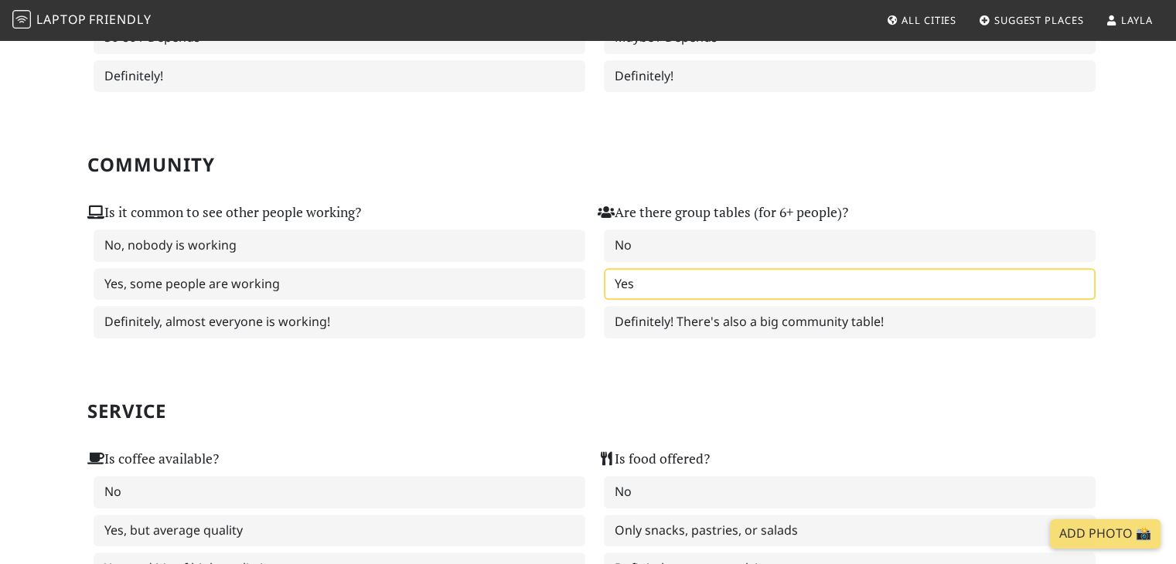
click at [649, 273] on label "Yes" at bounding box center [850, 284] width 492 height 32
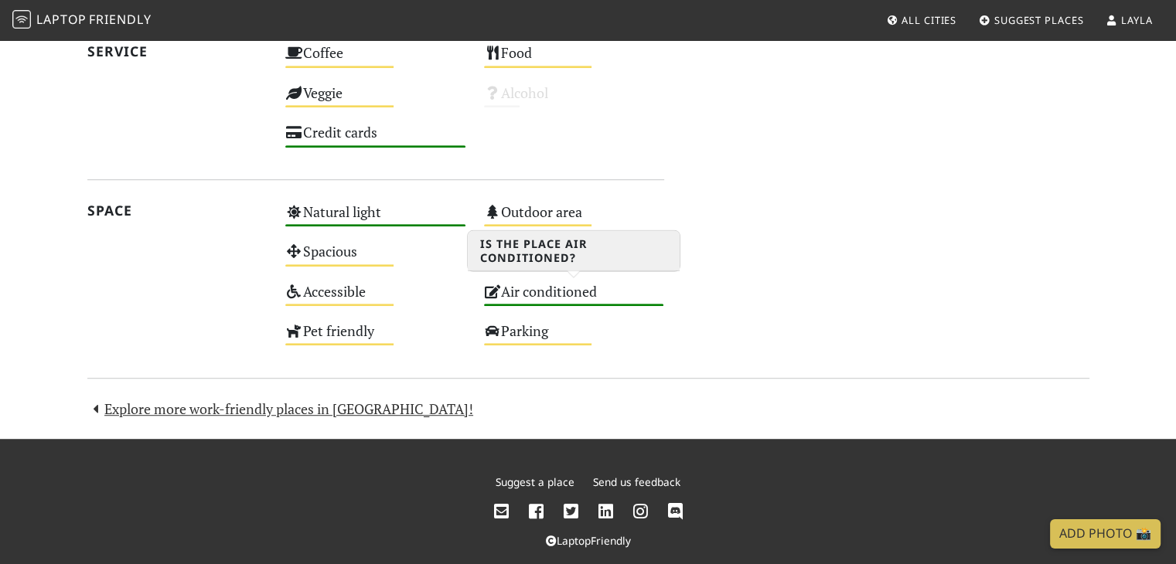
scroll to position [458, 0]
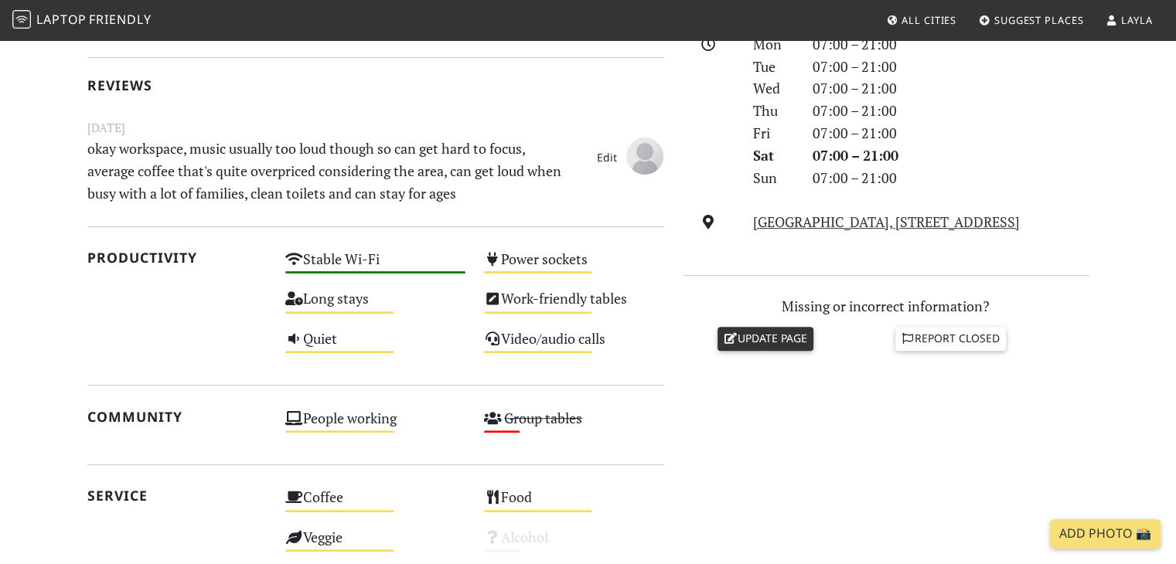
click at [754, 336] on link "Update page" at bounding box center [765, 338] width 96 height 23
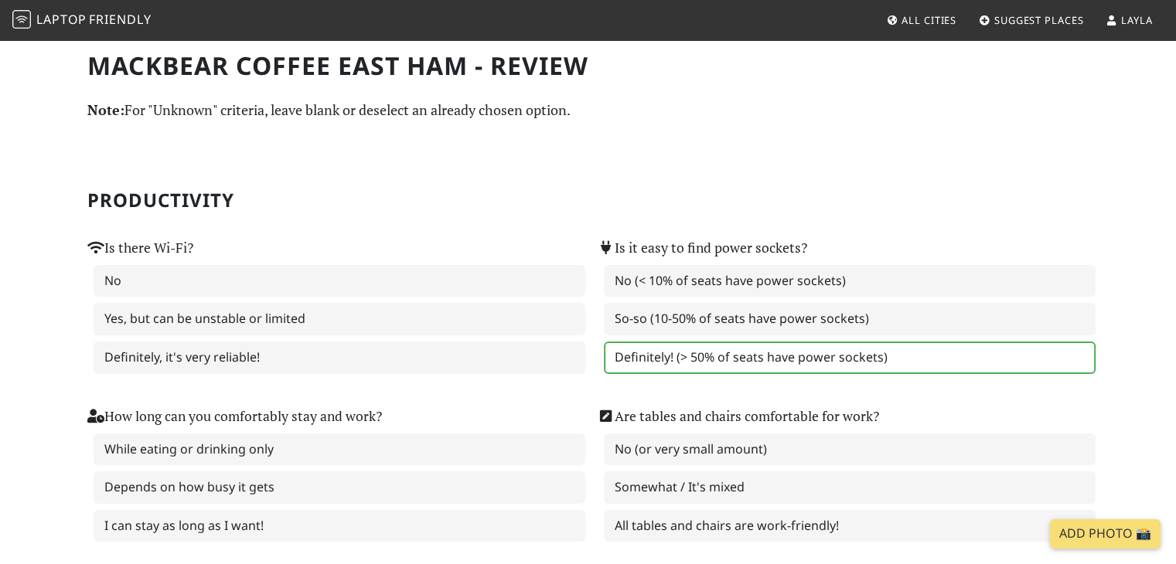
click at [676, 347] on label "Definitely! (> 50% of seats have power sockets)" at bounding box center [850, 358] width 492 height 32
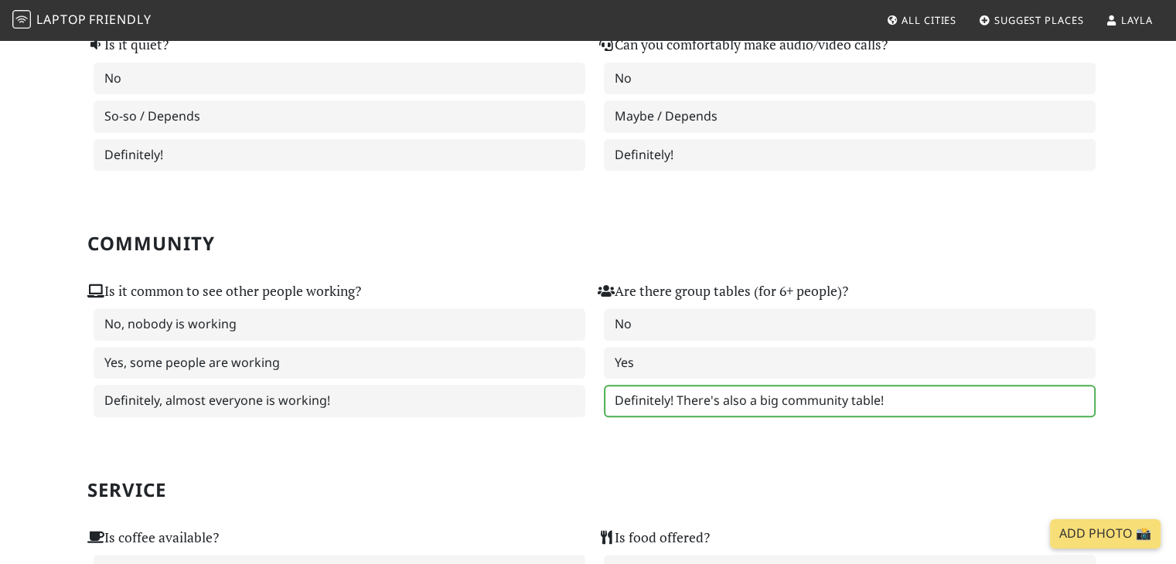
scroll to position [541, 0]
click at [800, 395] on label "Definitely! There's also a big community table!" at bounding box center [850, 399] width 492 height 32
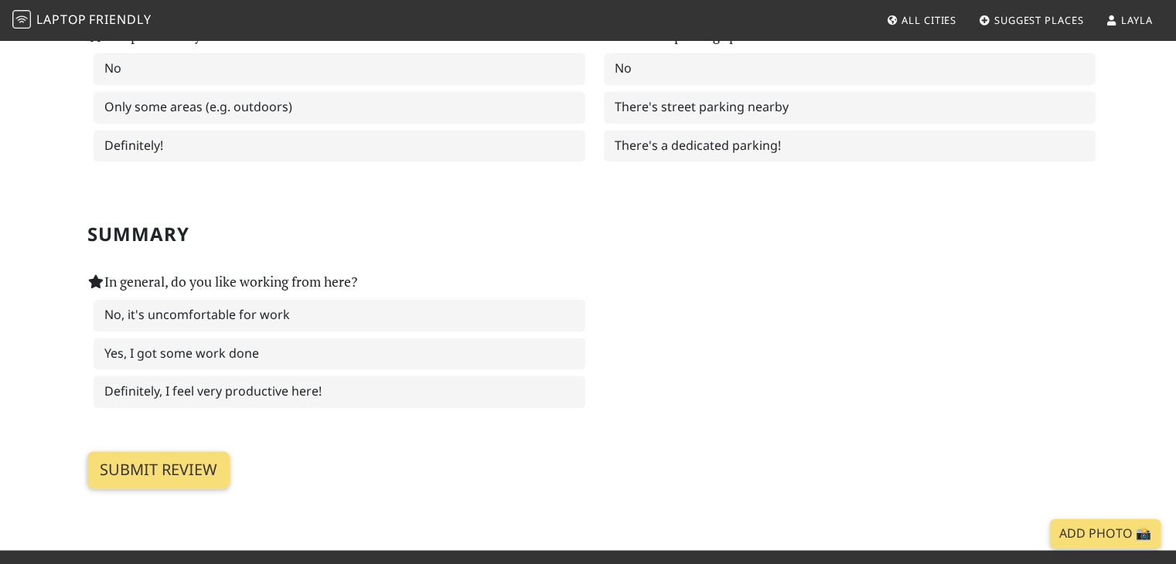
scroll to position [2237, 0]
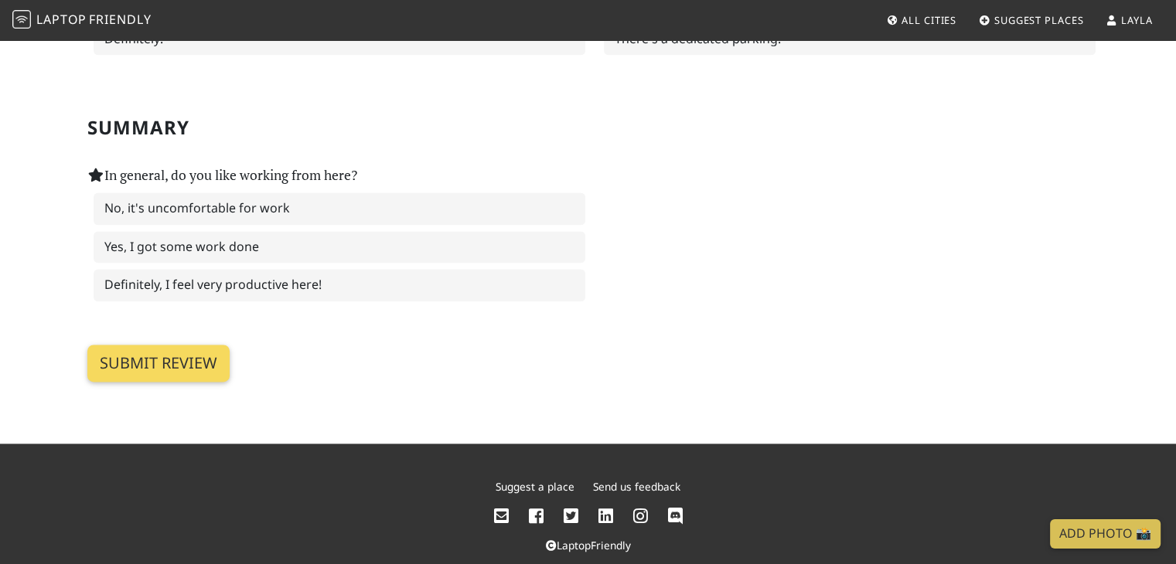
drag, startPoint x: 131, startPoint y: 331, endPoint x: 111, endPoint y: 317, distance: 25.1
click at [132, 345] on input "Submit review" at bounding box center [158, 363] width 142 height 37
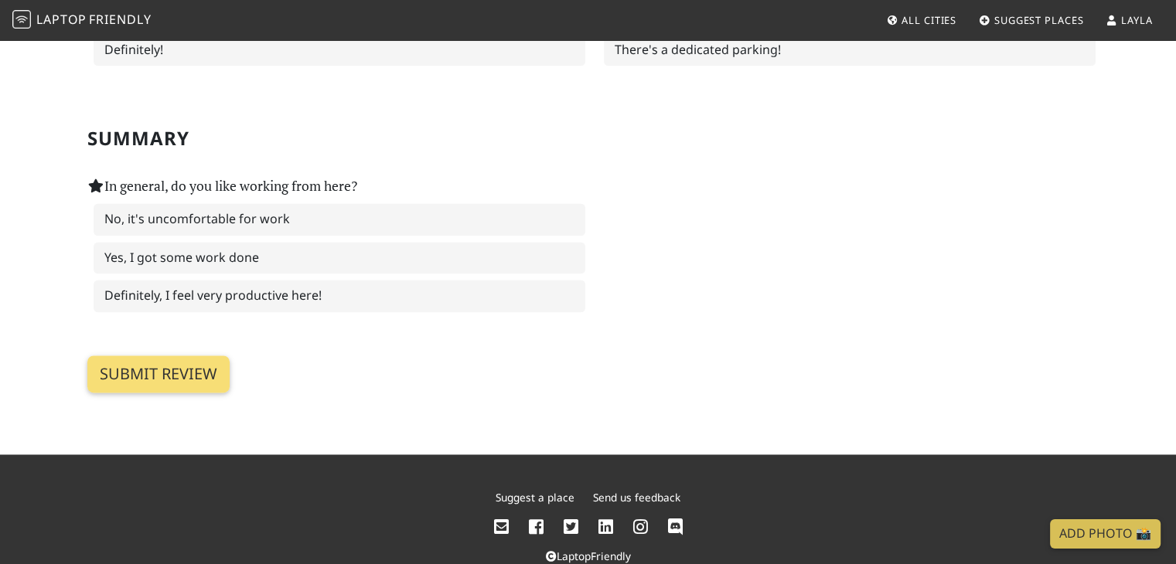
scroll to position [2237, 0]
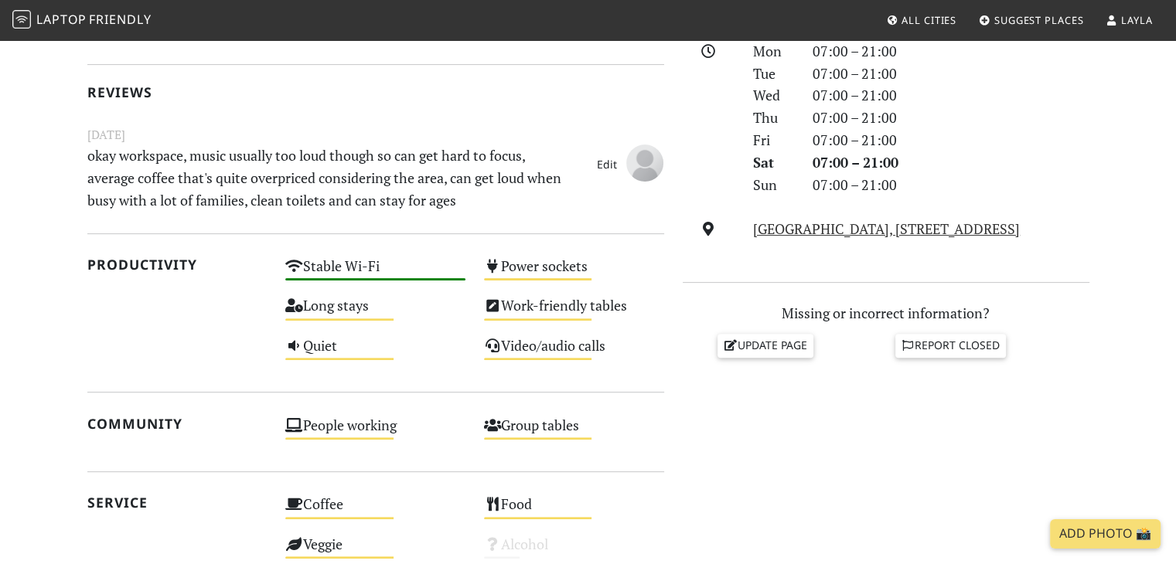
scroll to position [458, 0]
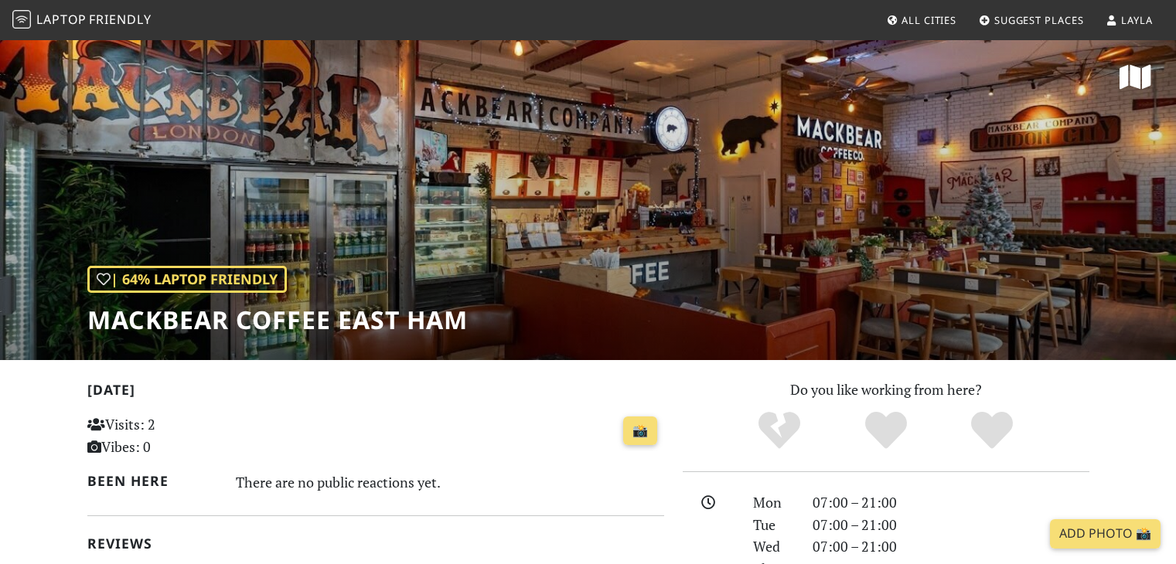
scroll to position [155, 0]
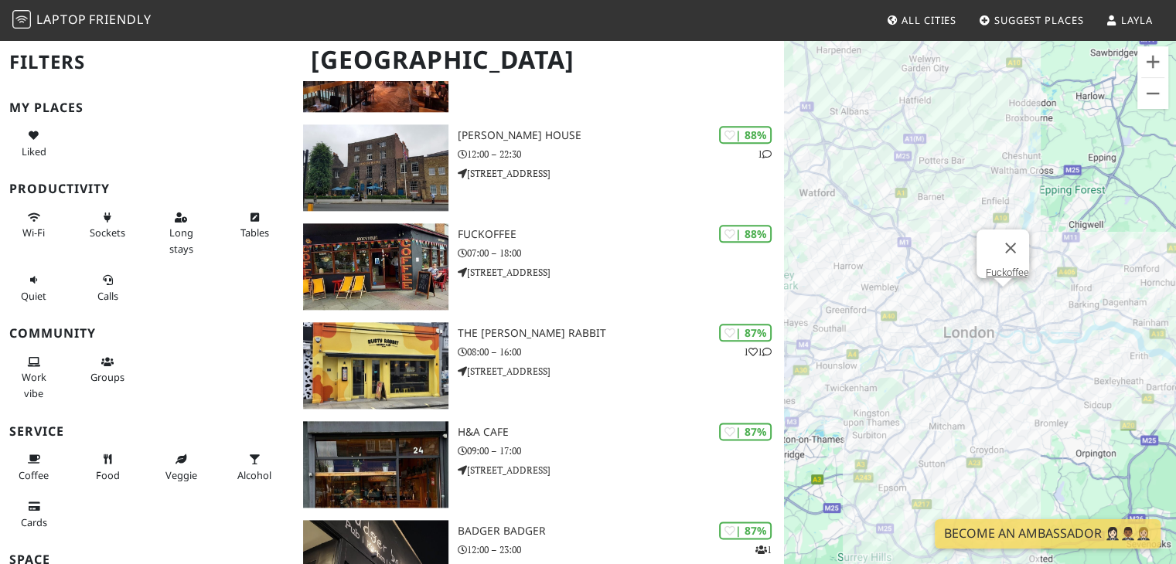
scroll to position [1855, 0]
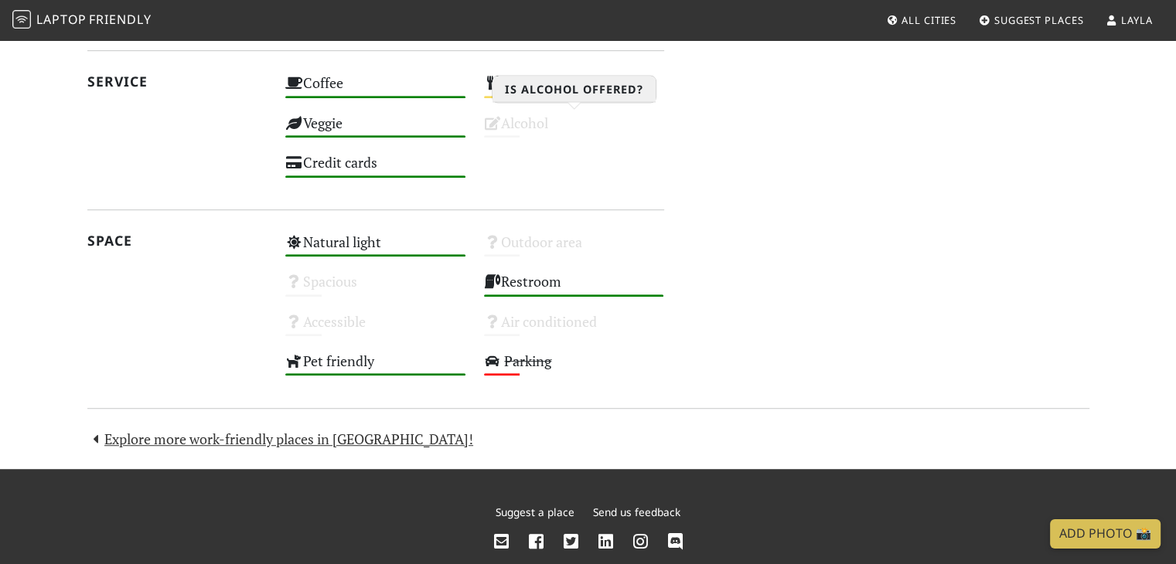
scroll to position [908, 0]
